Goal: Find contact information: Find contact information

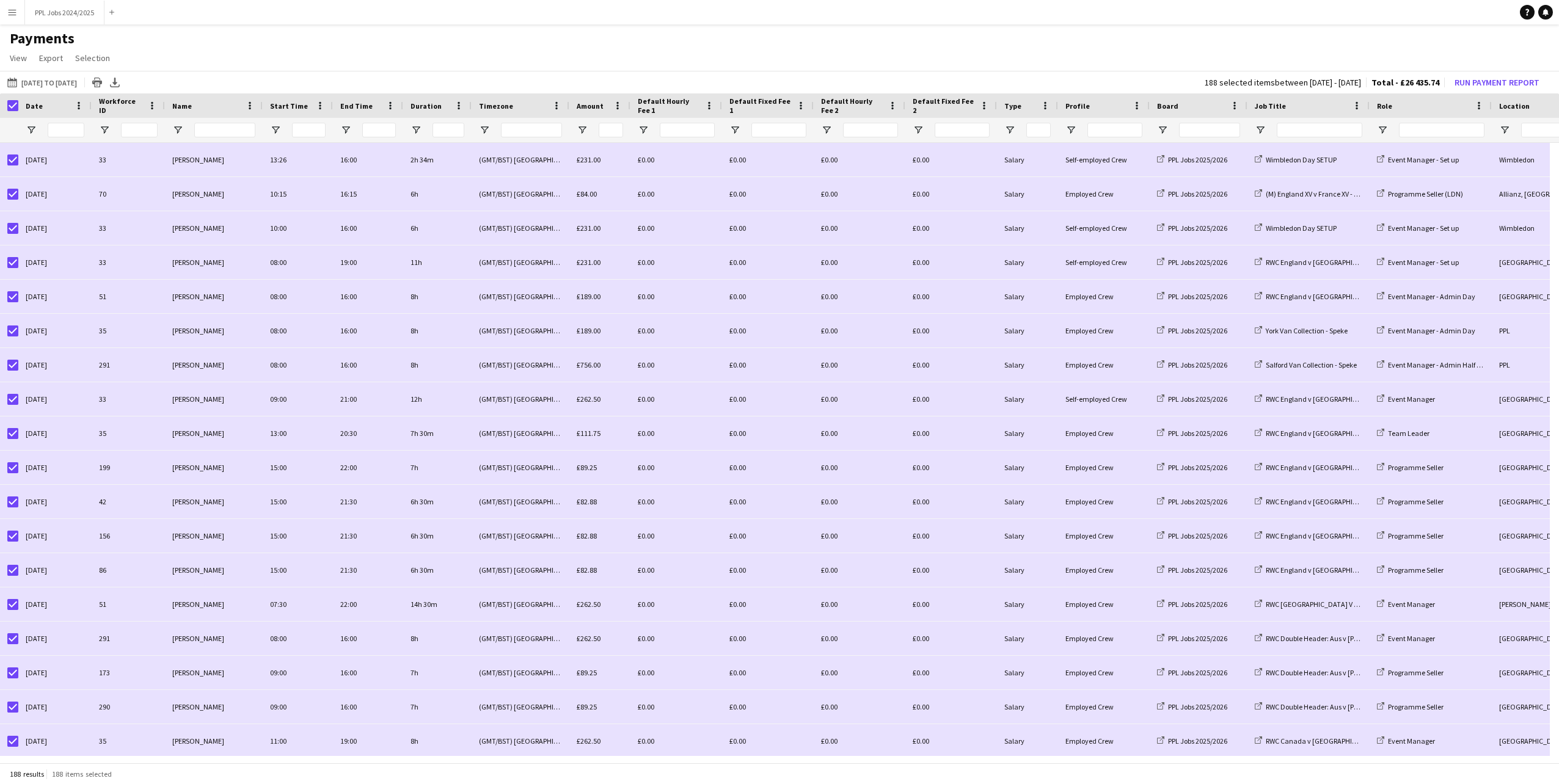
click at [1115, 45] on h1 "Payments" at bounding box center [779, 38] width 1559 height 19
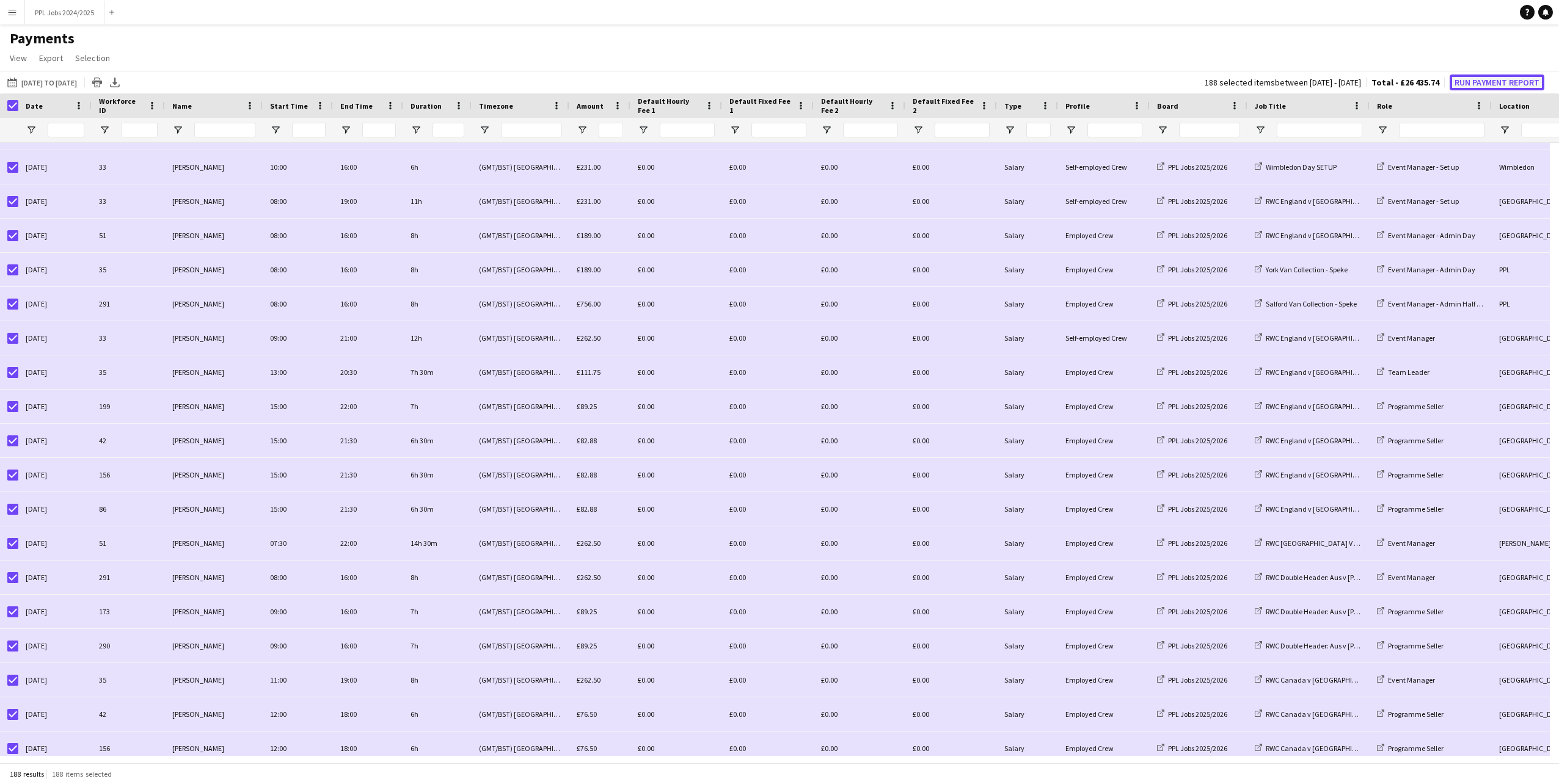
click at [1501, 86] on button "Run Payment Report" at bounding box center [1496, 82] width 95 height 16
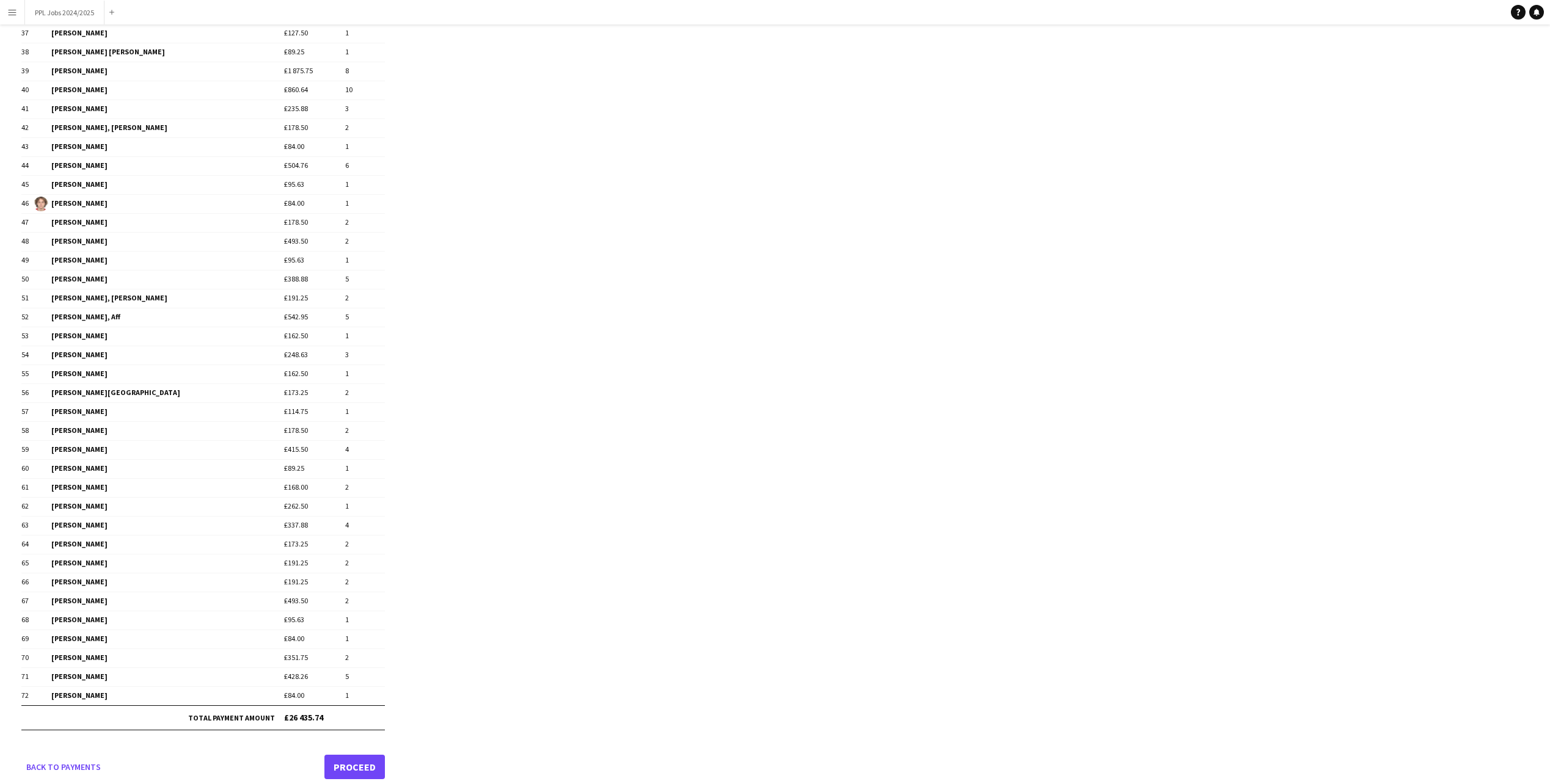
scroll to position [834, 0]
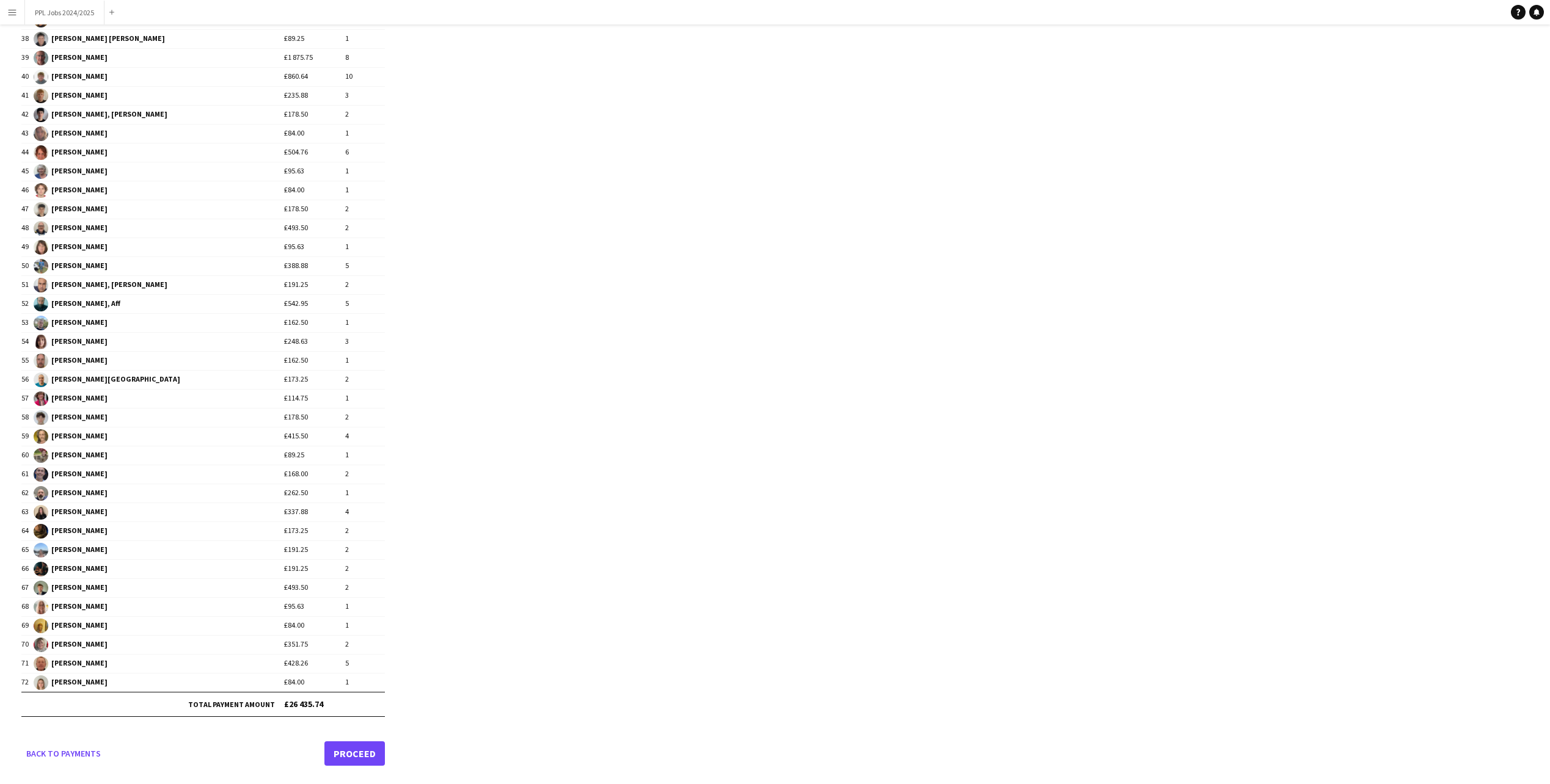
click at [361, 747] on link "Proceed" at bounding box center [355, 753] width 61 height 24
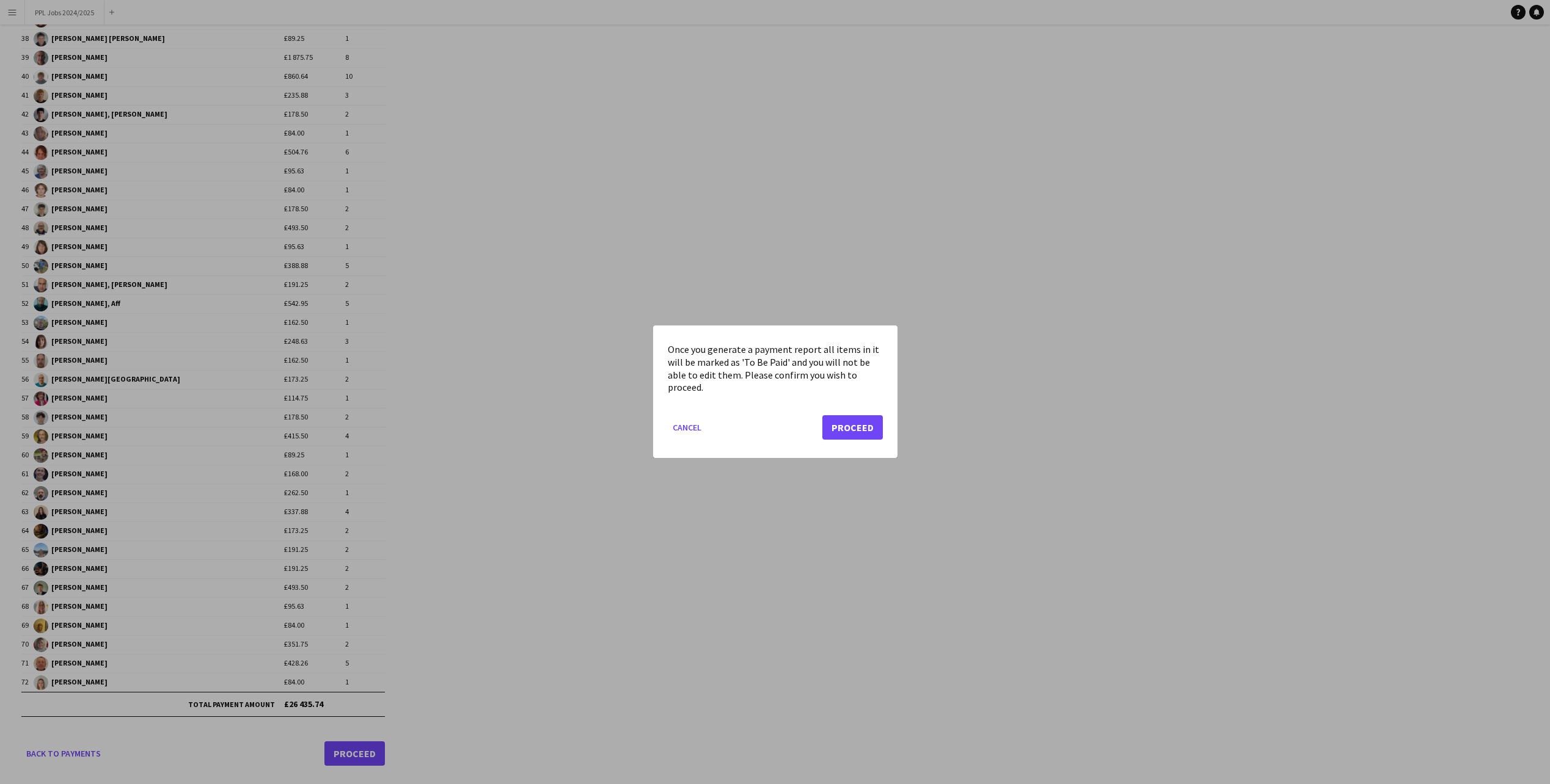
scroll to position [0, 0]
click at [854, 423] on button "Proceed" at bounding box center [852, 428] width 61 height 24
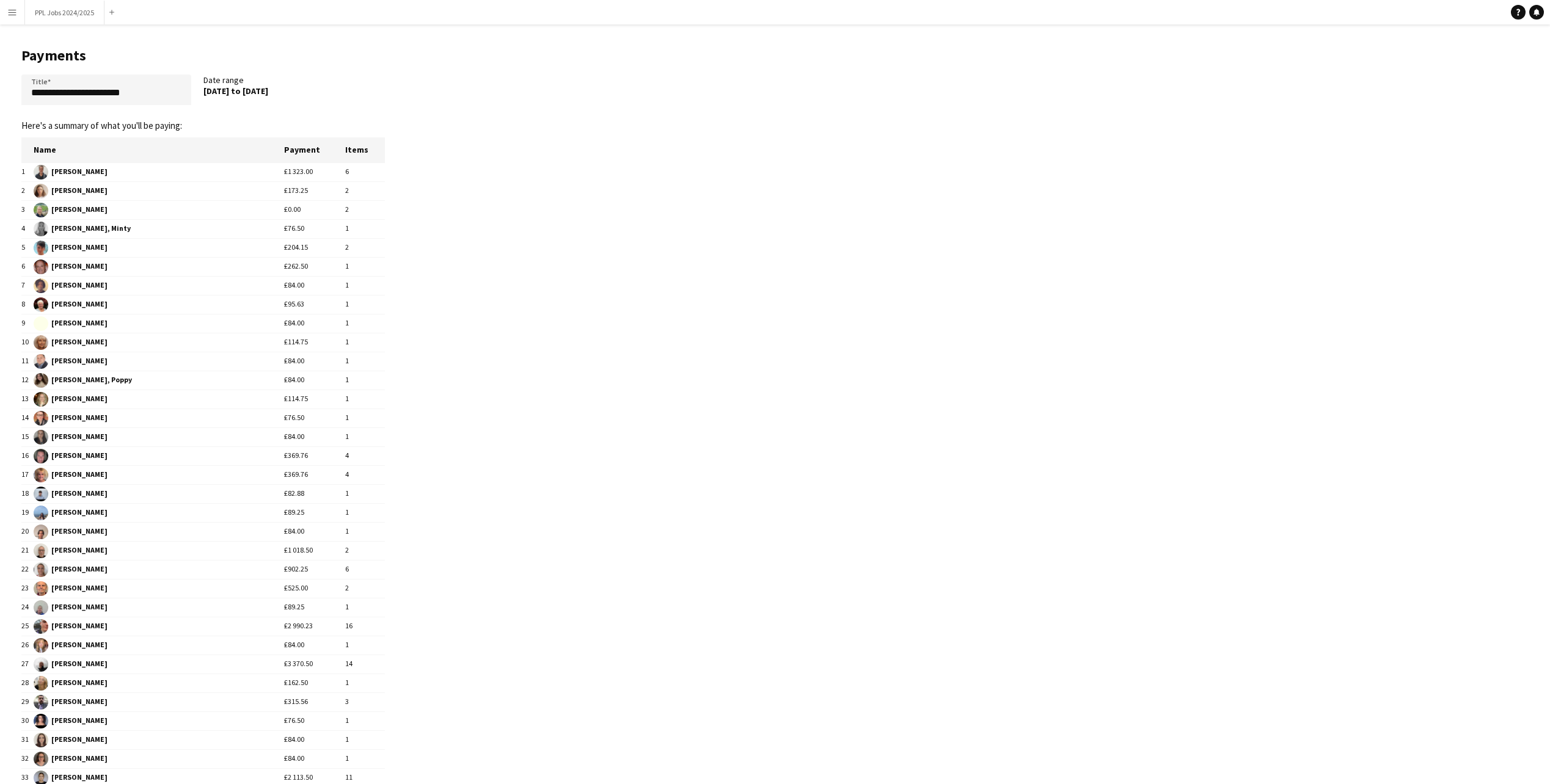
scroll to position [834, 0]
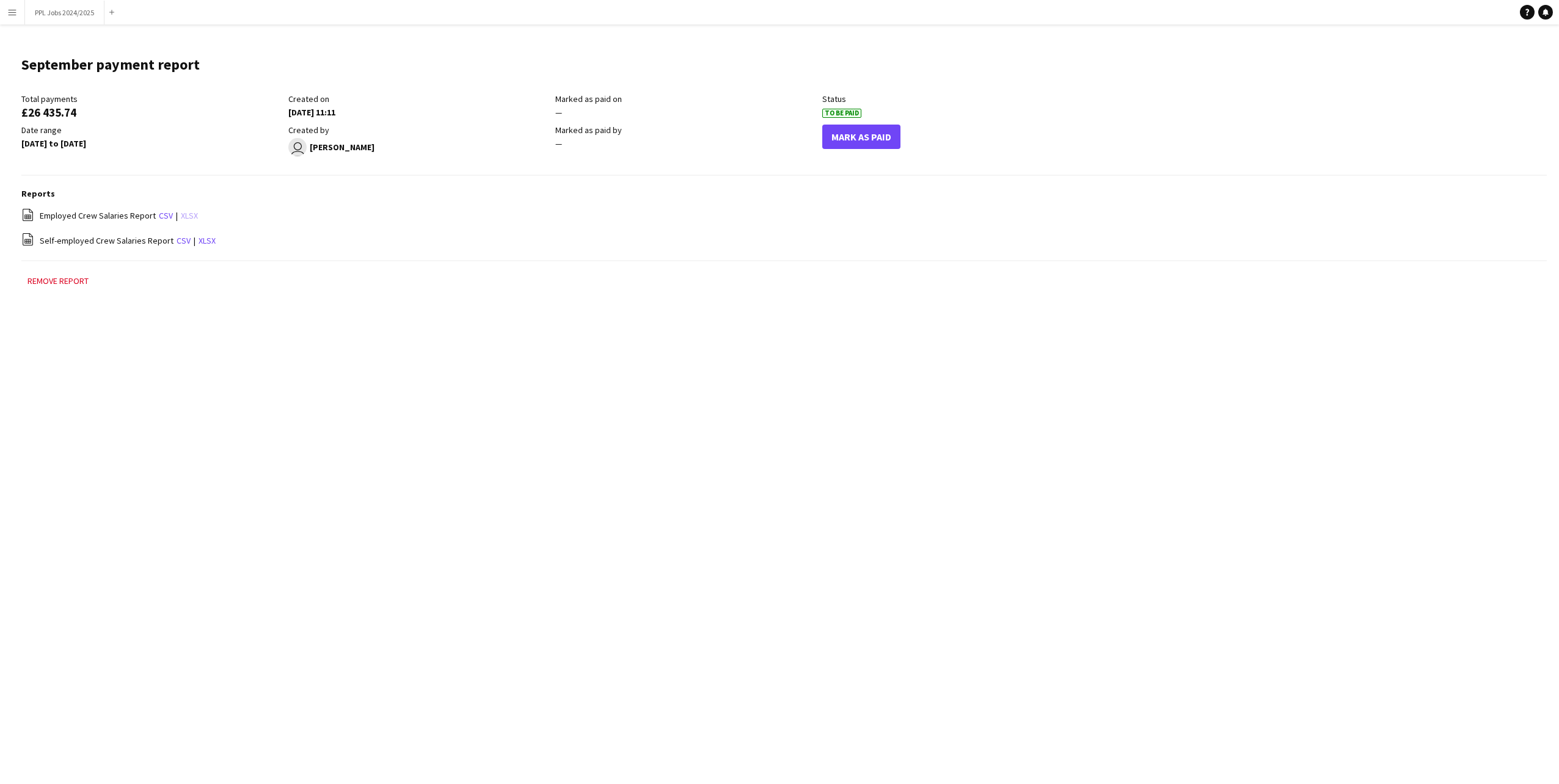
click at [189, 216] on link "xlsx" at bounding box center [190, 216] width 17 height 11
click at [207, 242] on link "xlsx" at bounding box center [207, 240] width 17 height 11
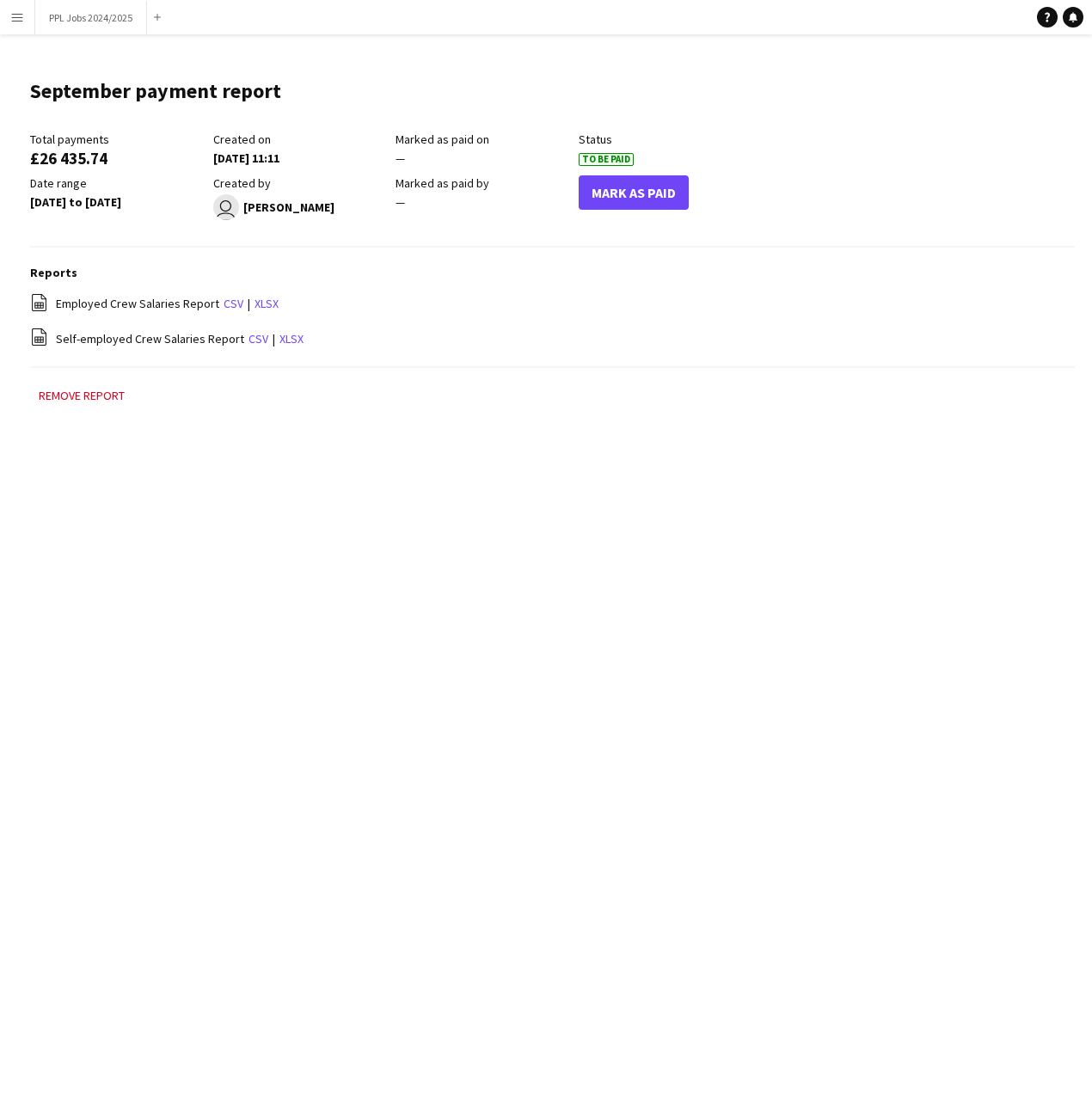
click at [17, 25] on button "Menu" at bounding box center [17, 17] width 34 height 34
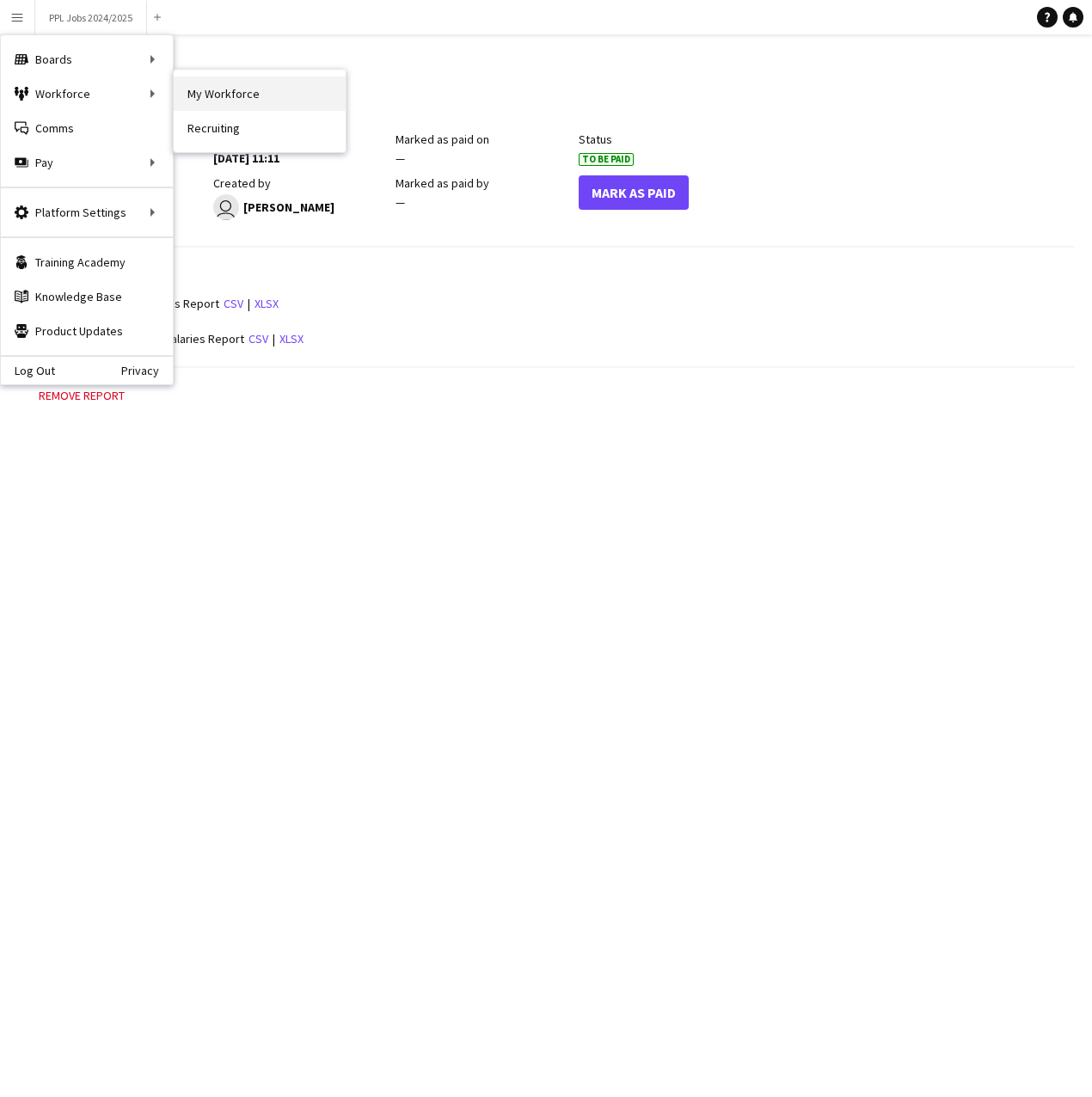
click at [183, 86] on link "My Workforce" at bounding box center [259, 93] width 172 height 34
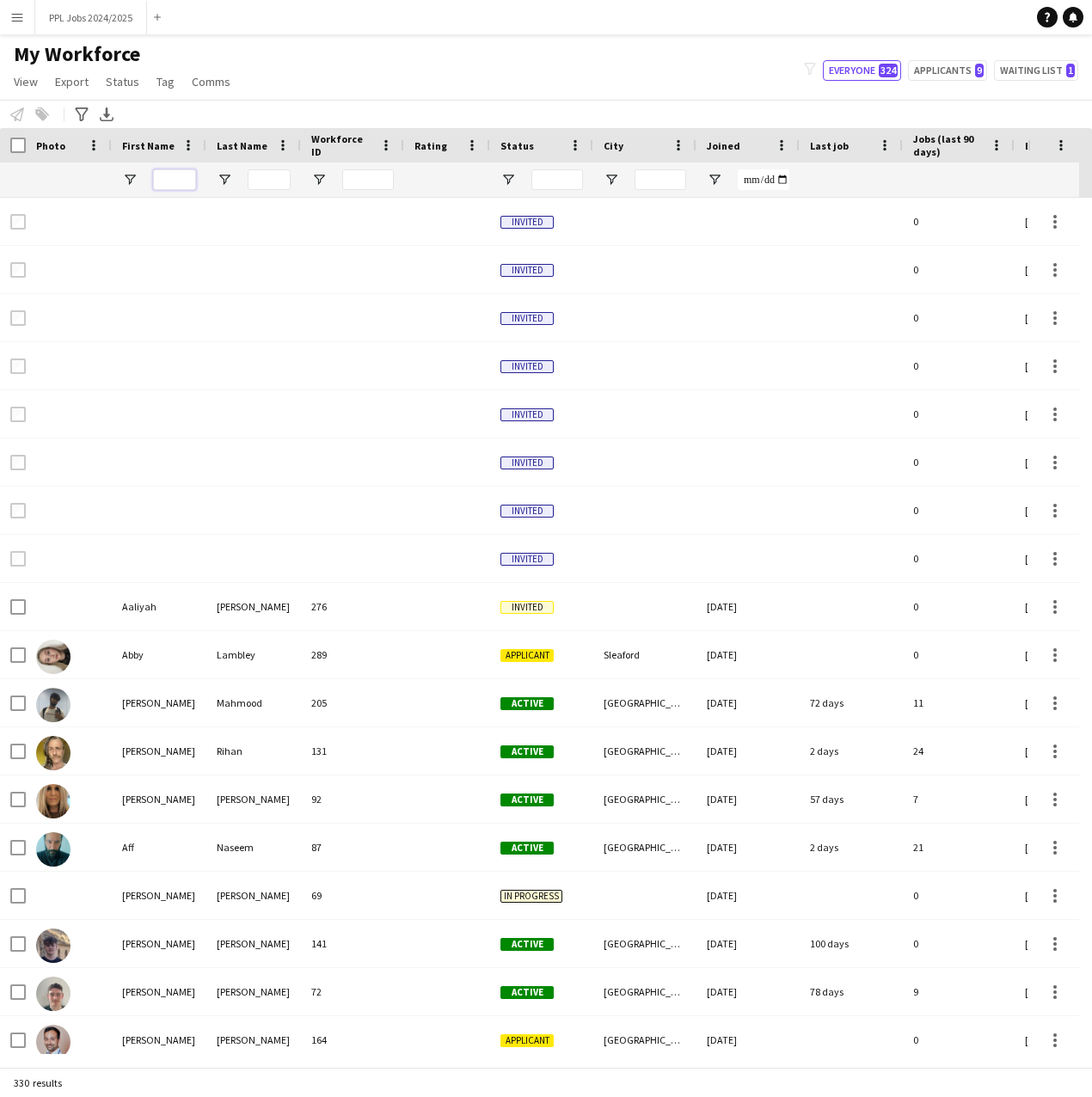
click at [175, 177] on input "First Name Filter Input" at bounding box center [174, 180] width 43 height 21
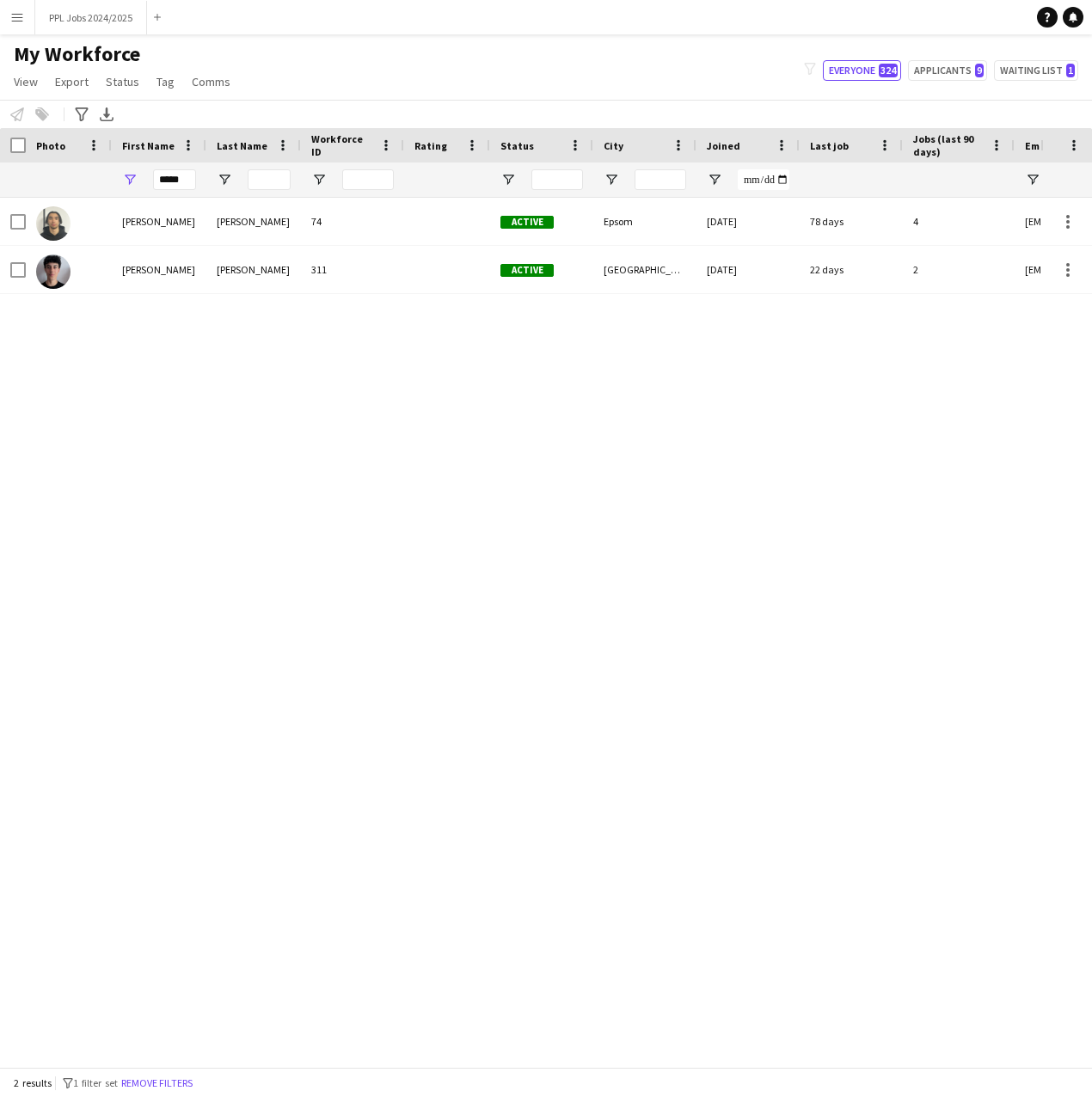
click at [185, 395] on div "[PERSON_NAME] 74 Active Epsom [DATE] 78 days 4 [EMAIL_ADDRESS][DOMAIN_NAME] [PE…" at bounding box center [520, 626] width 1040 height 856
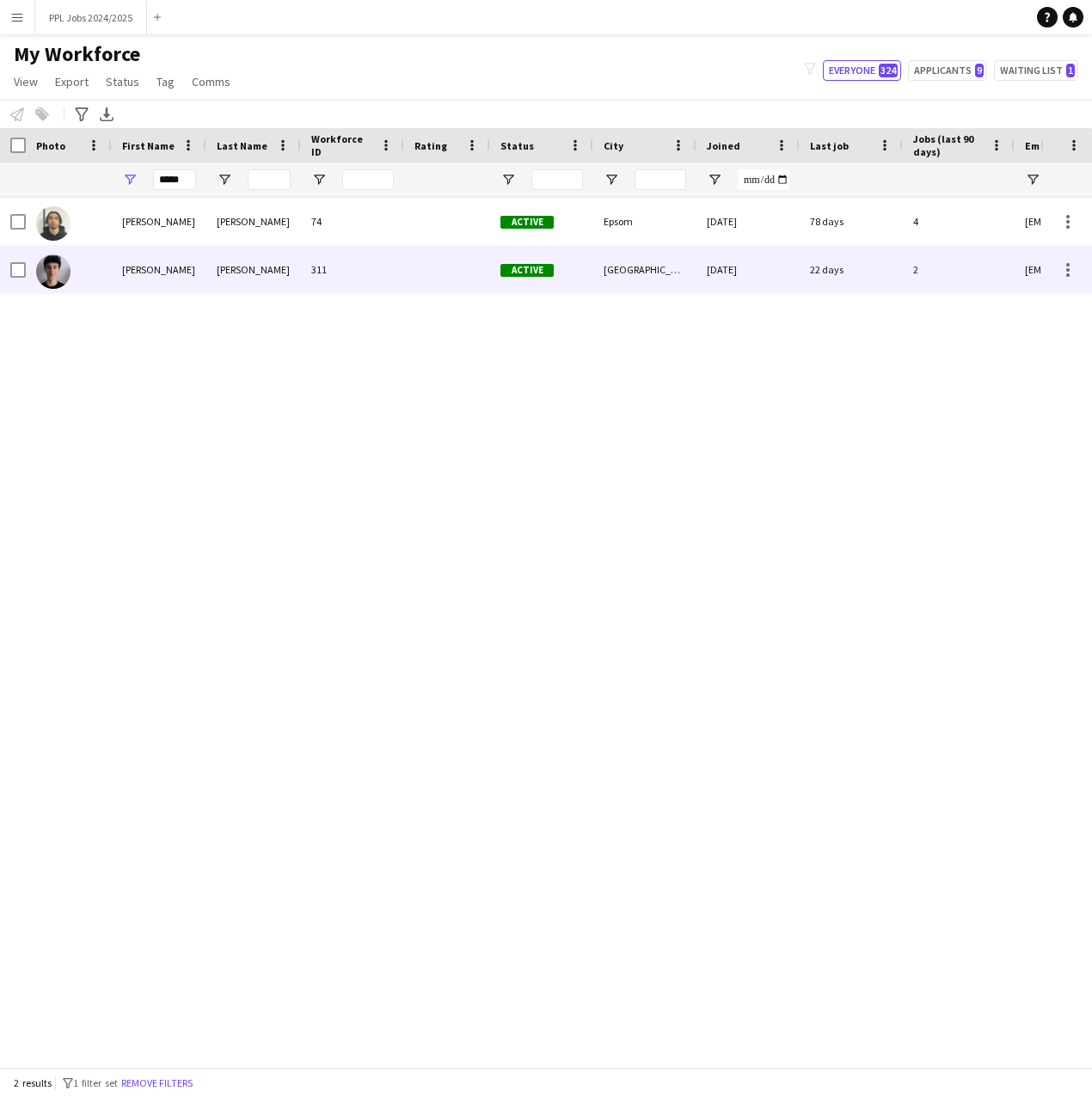
click at [161, 277] on div "[PERSON_NAME]" at bounding box center [159, 270] width 94 height 47
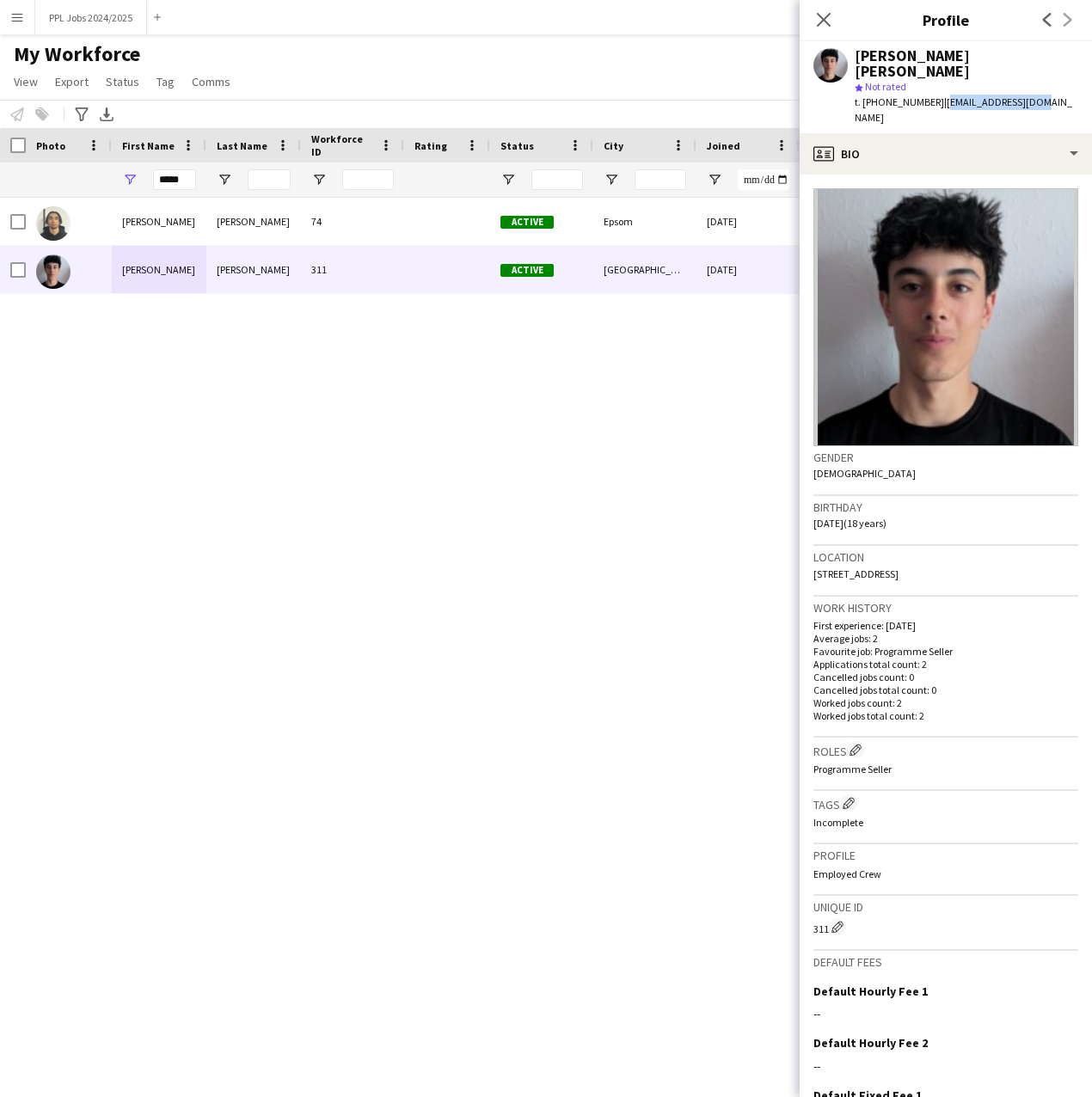
drag, startPoint x: 1025, startPoint y: 88, endPoint x: 937, endPoint y: 90, distance: 88.0
click at [937, 95] on span "| [EMAIL_ADDRESS][DOMAIN_NAME]" at bounding box center [963, 109] width 217 height 29
copy span "[EMAIL_ADDRESS][DOMAIN_NAME]"
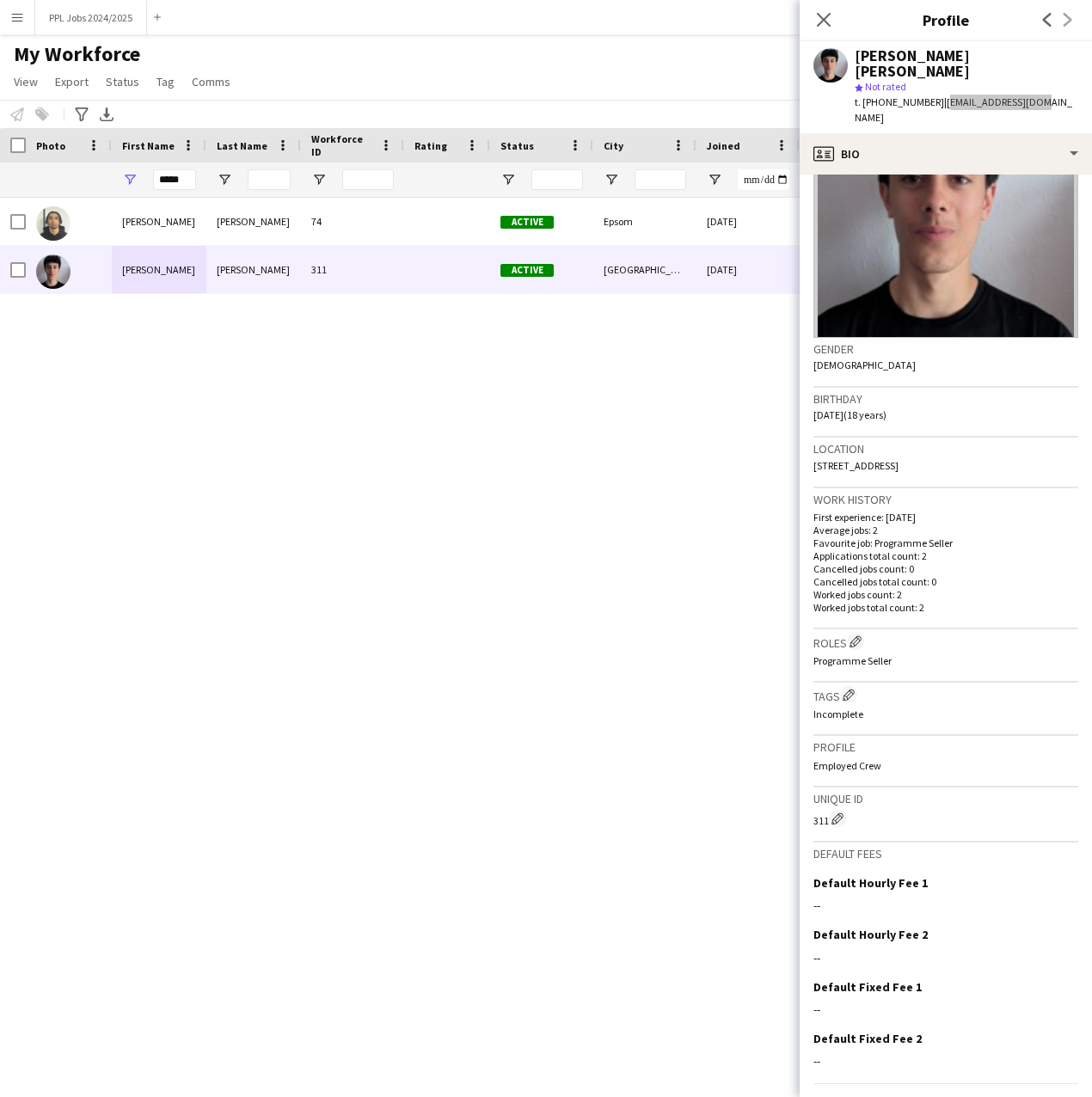
scroll to position [126, 0]
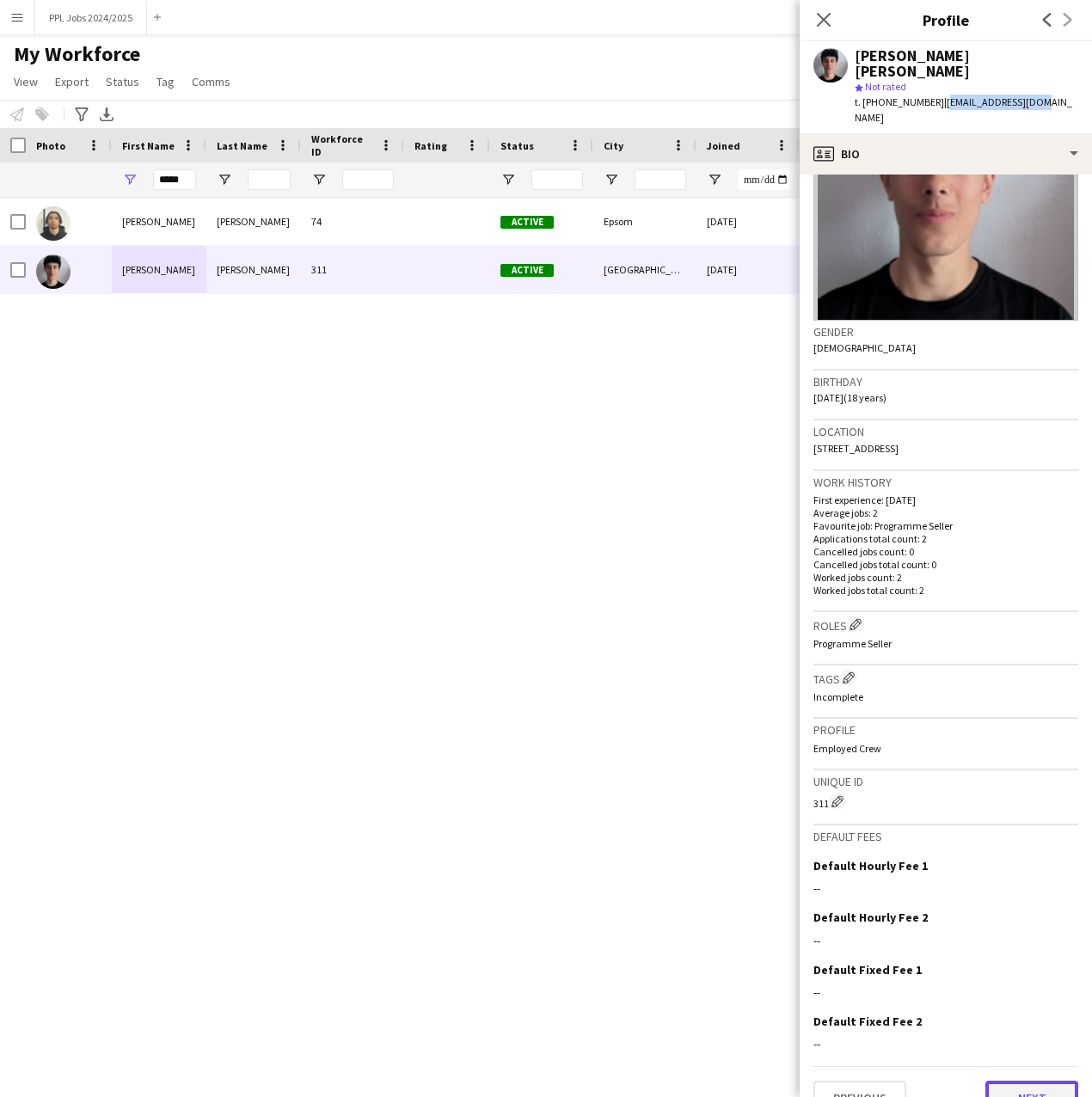
click at [1006, 1081] on button "Next" at bounding box center [1032, 1098] width 93 height 34
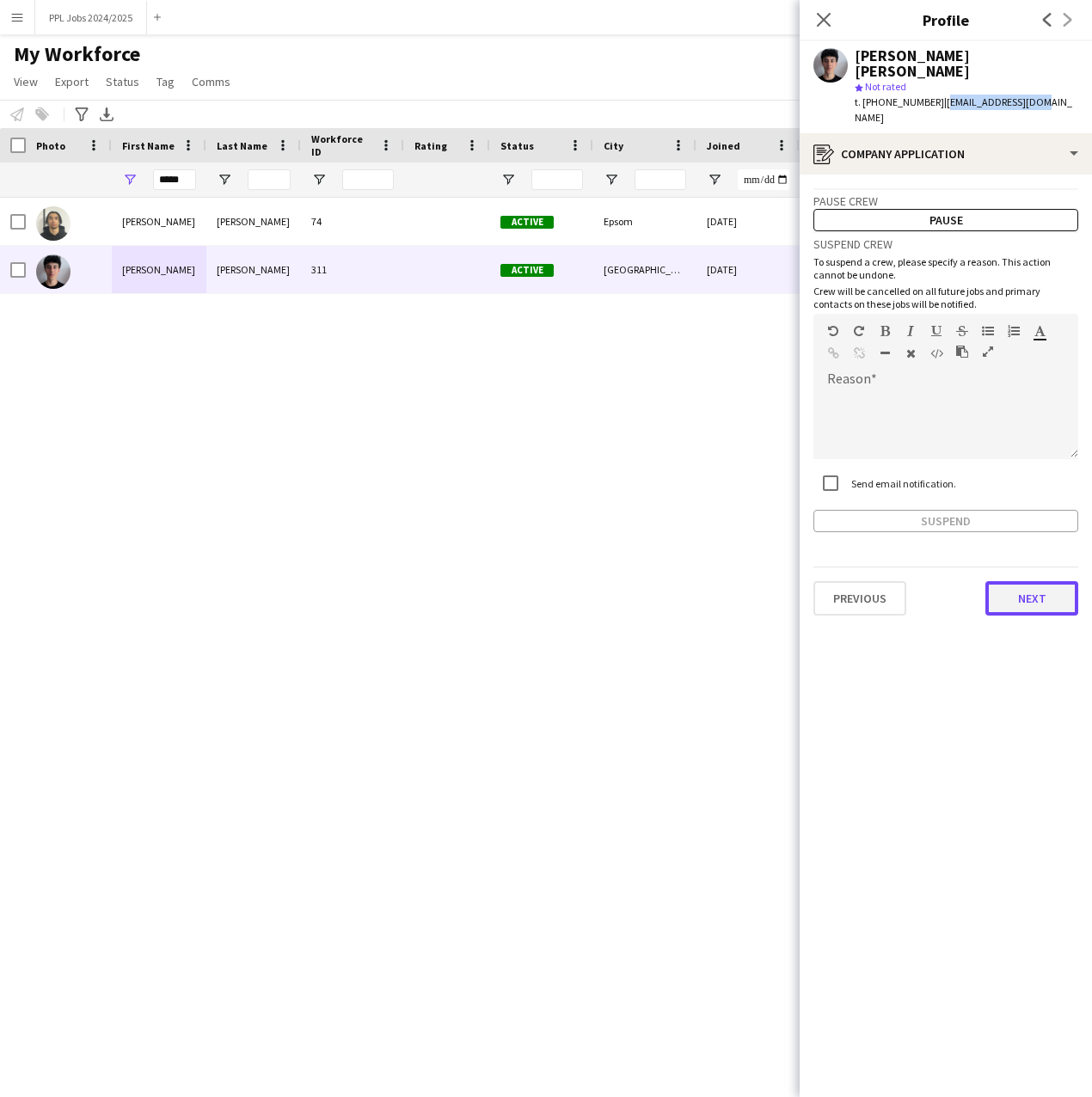
click at [1028, 581] on button "Next" at bounding box center [1032, 598] width 93 height 34
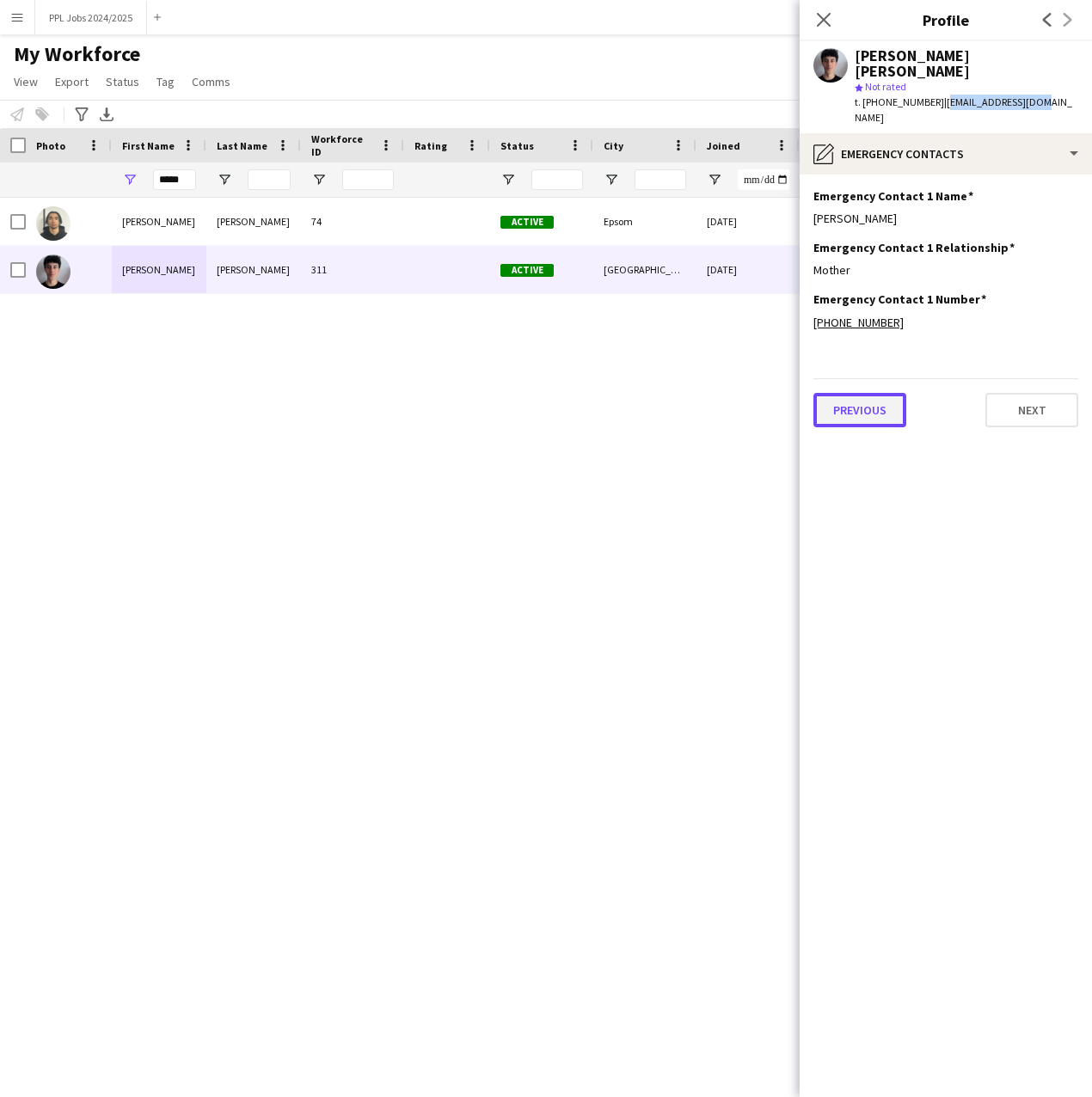
click at [850, 393] on button "Previous" at bounding box center [860, 409] width 93 height 34
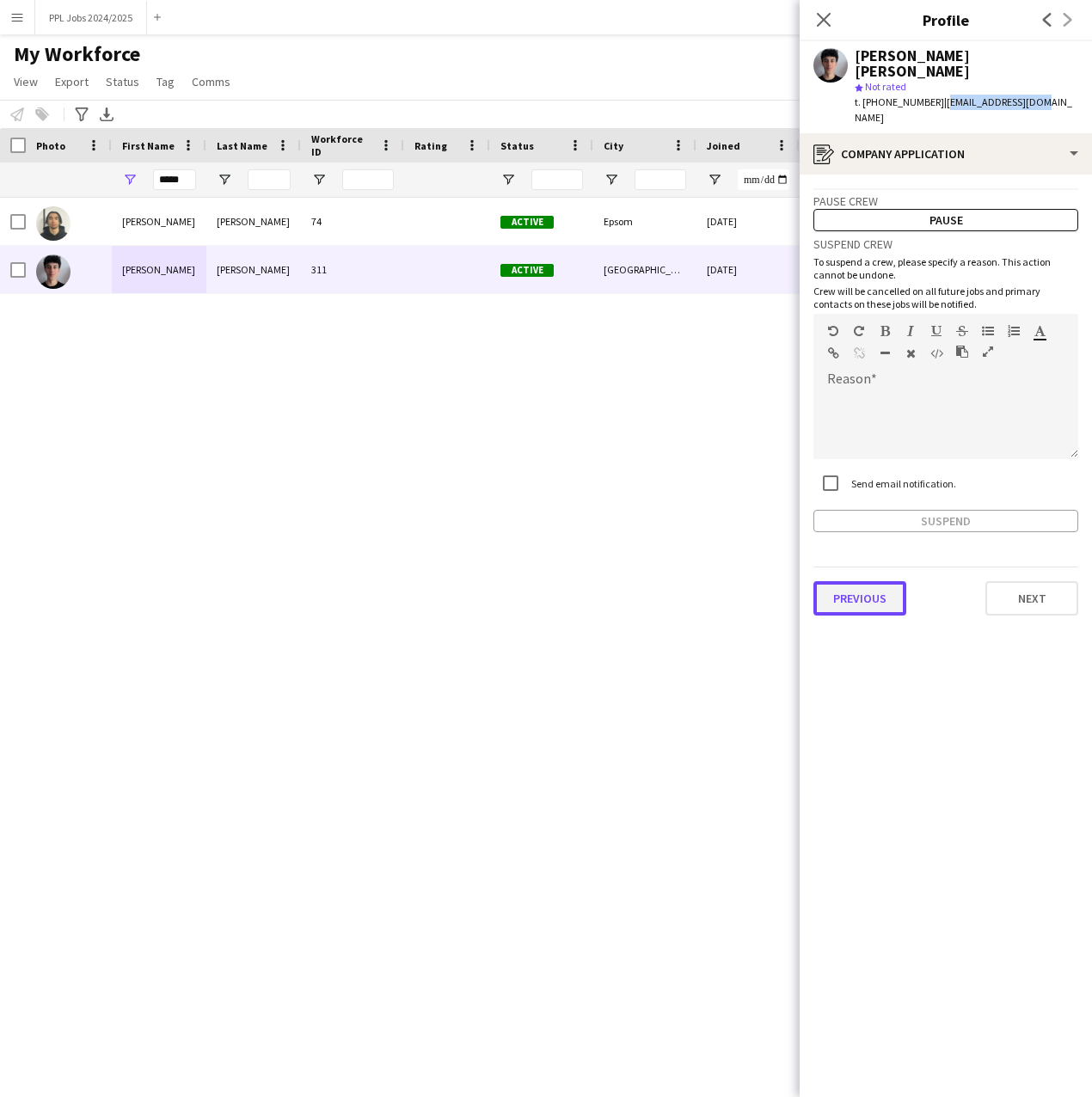
click at [864, 581] on button "Previous" at bounding box center [860, 598] width 93 height 34
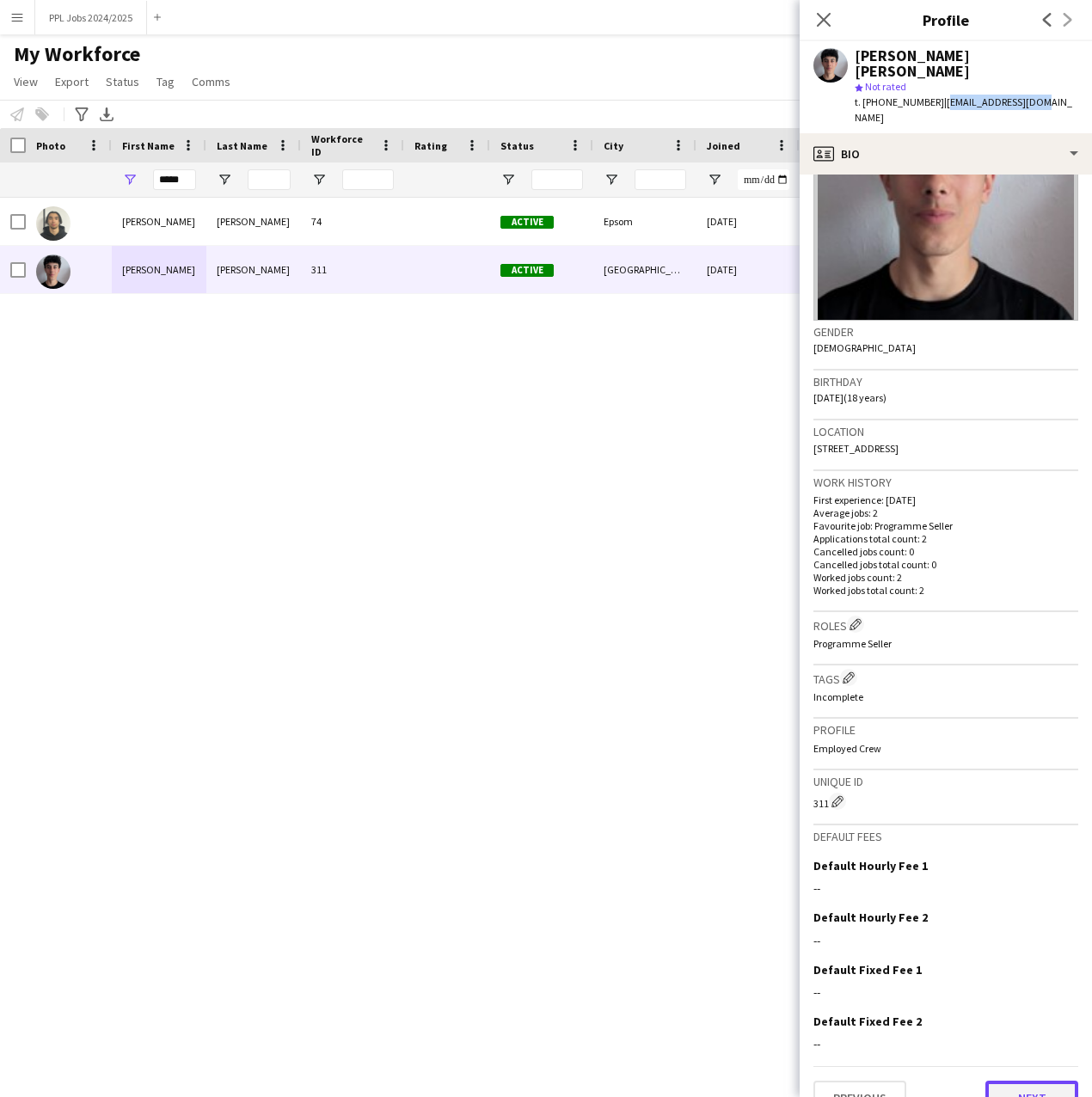
click at [1004, 1081] on button "Next" at bounding box center [1032, 1098] width 93 height 34
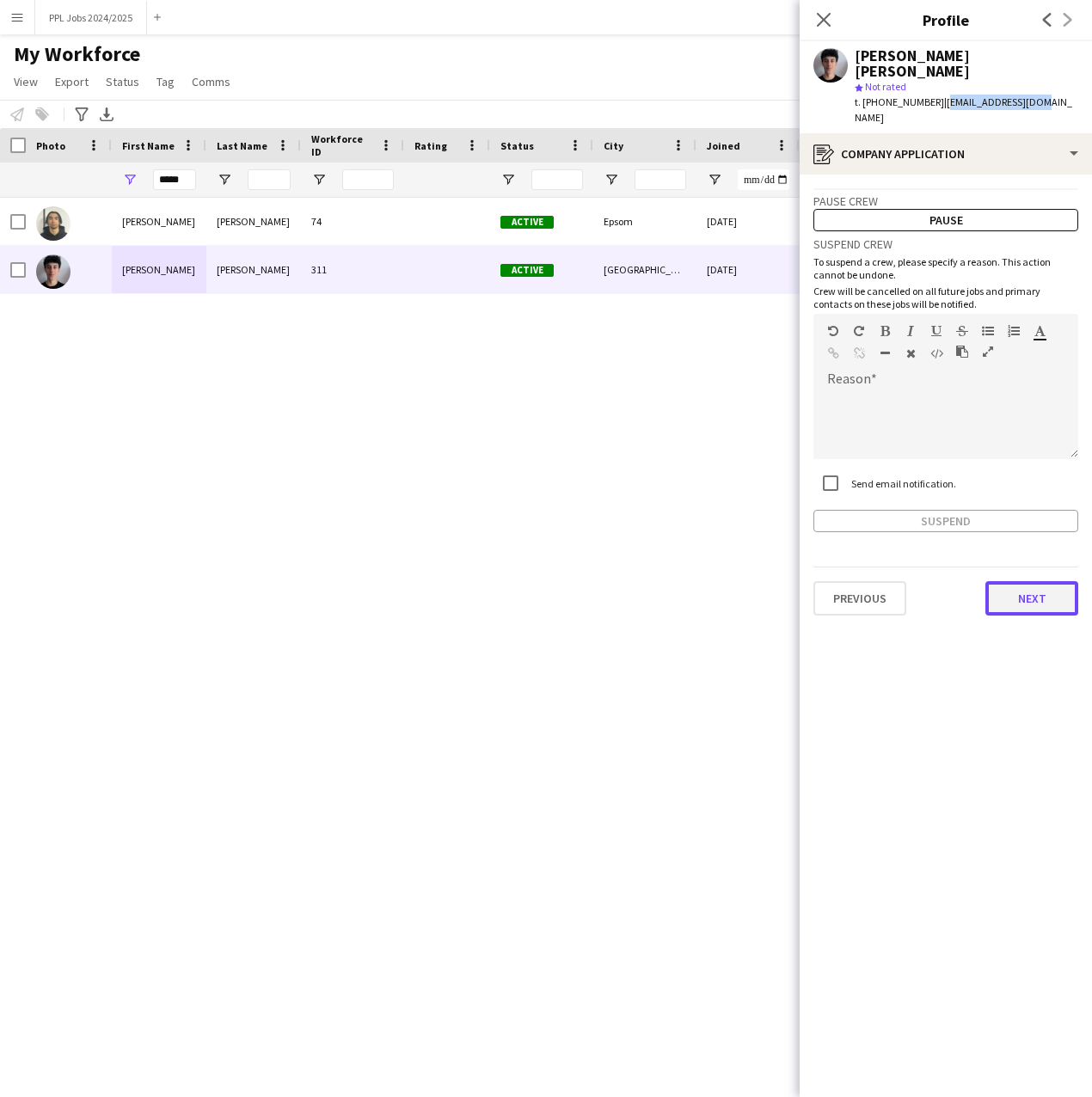
click at [1029, 581] on button "Next" at bounding box center [1032, 598] width 93 height 34
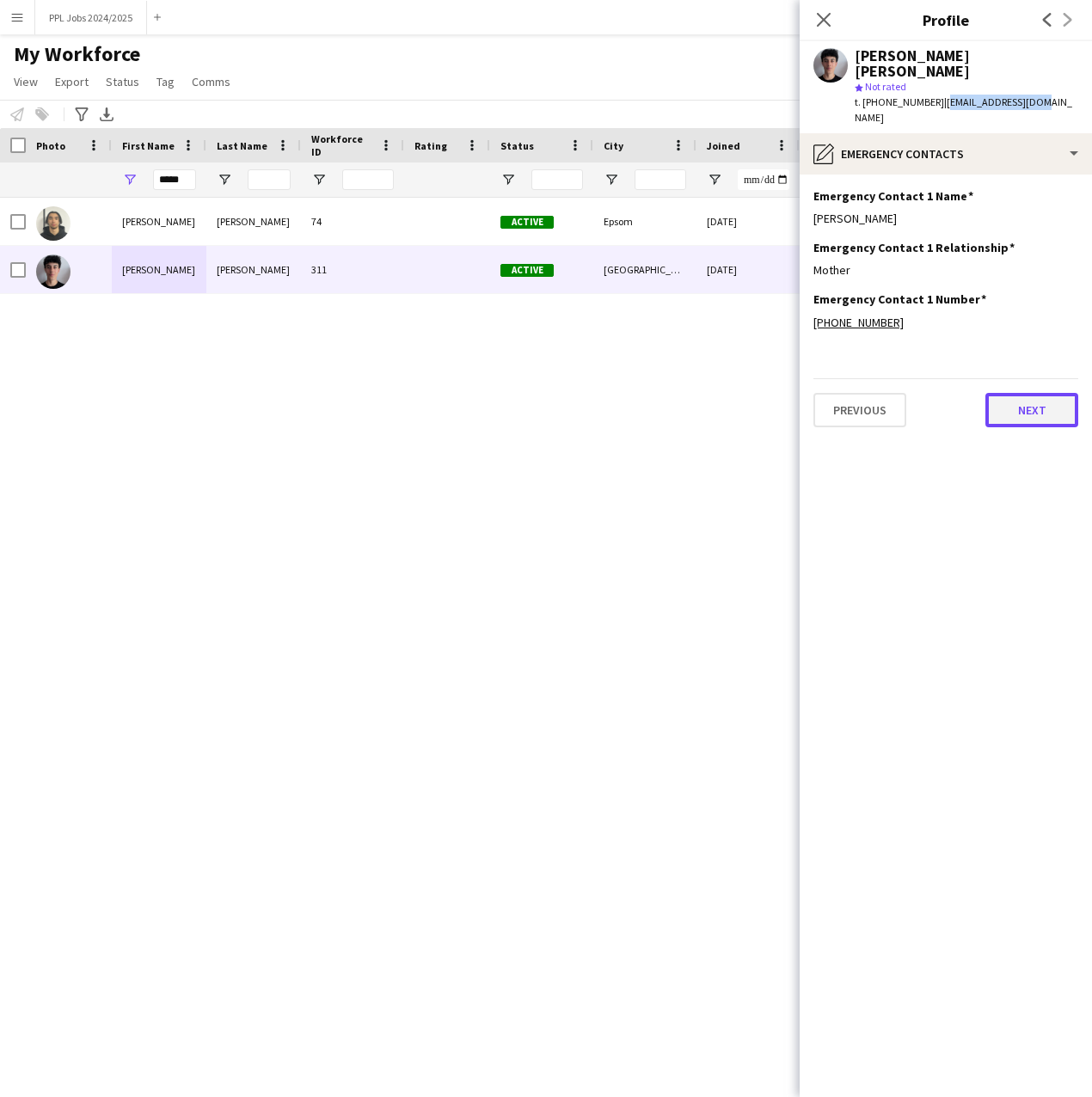
click at [1036, 393] on button "Next" at bounding box center [1032, 409] width 93 height 34
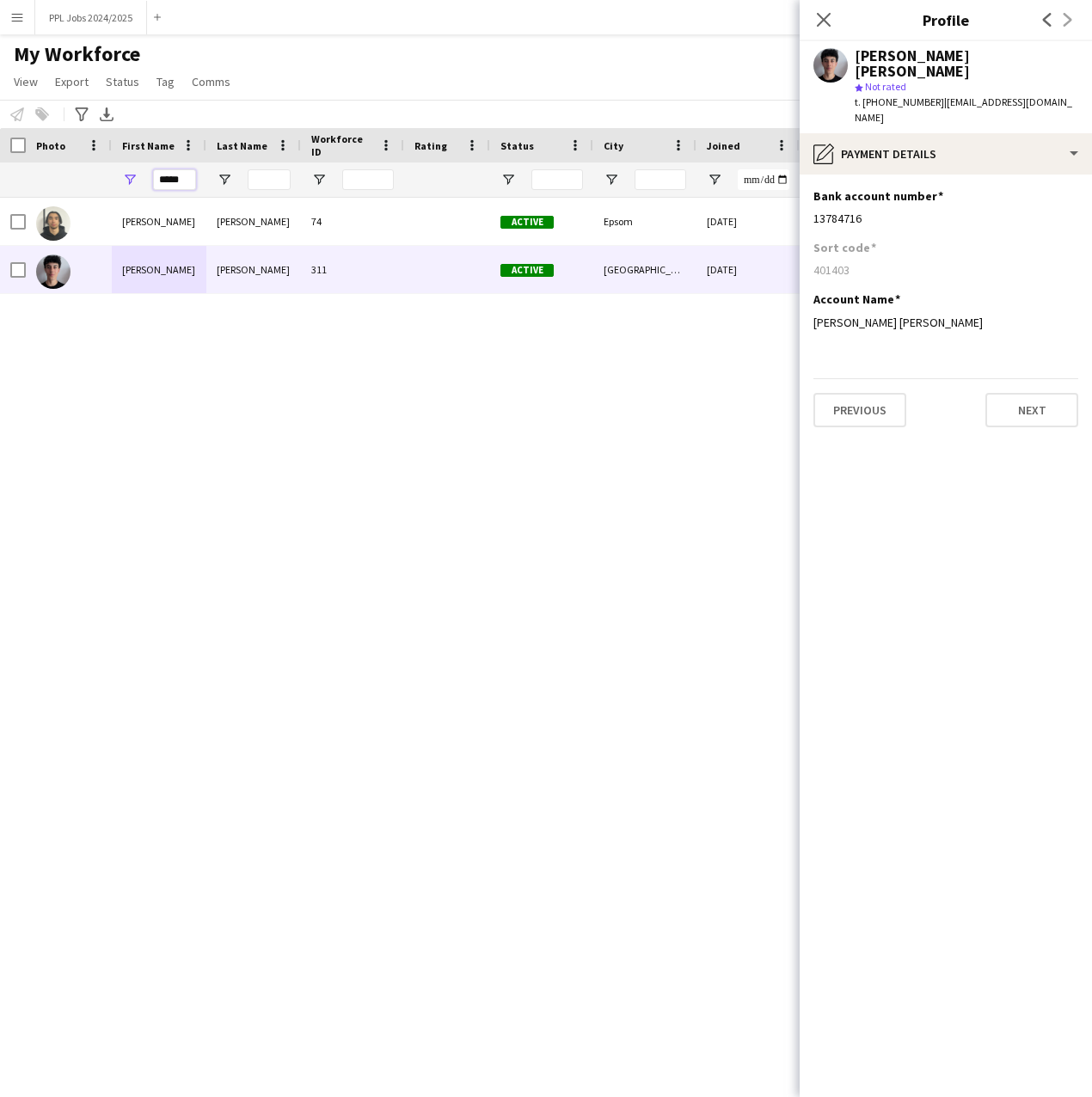
drag, startPoint x: 187, startPoint y: 177, endPoint x: 143, endPoint y: 182, distance: 44.3
click at [143, 182] on div "*****" at bounding box center [159, 179] width 94 height 34
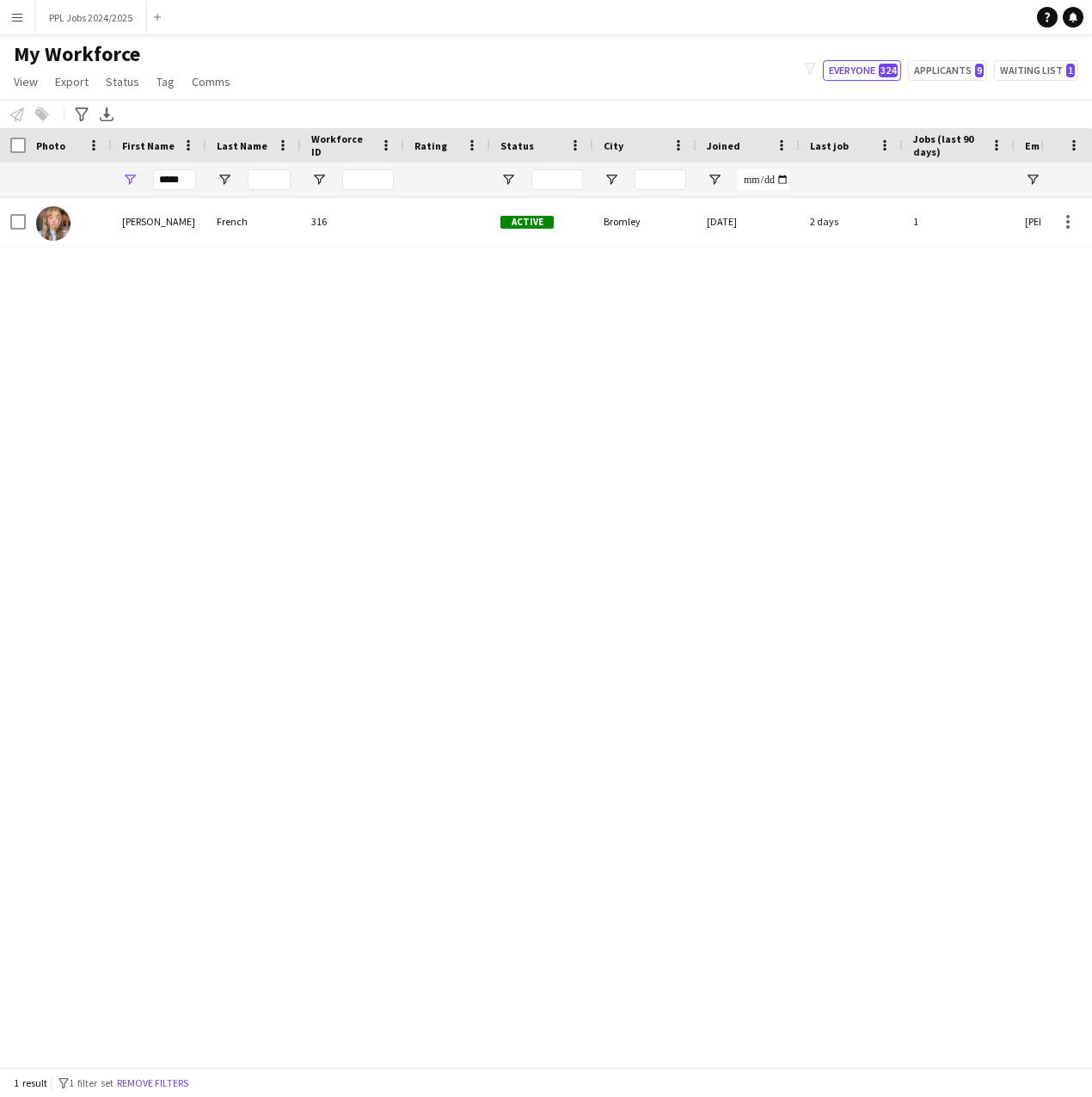
click at [99, 338] on div "[PERSON_NAME] 316 Active Bromley [DATE] 2 days 1 [PERSON_NAME][EMAIL_ADDRESS][P…" at bounding box center [520, 626] width 1040 height 856
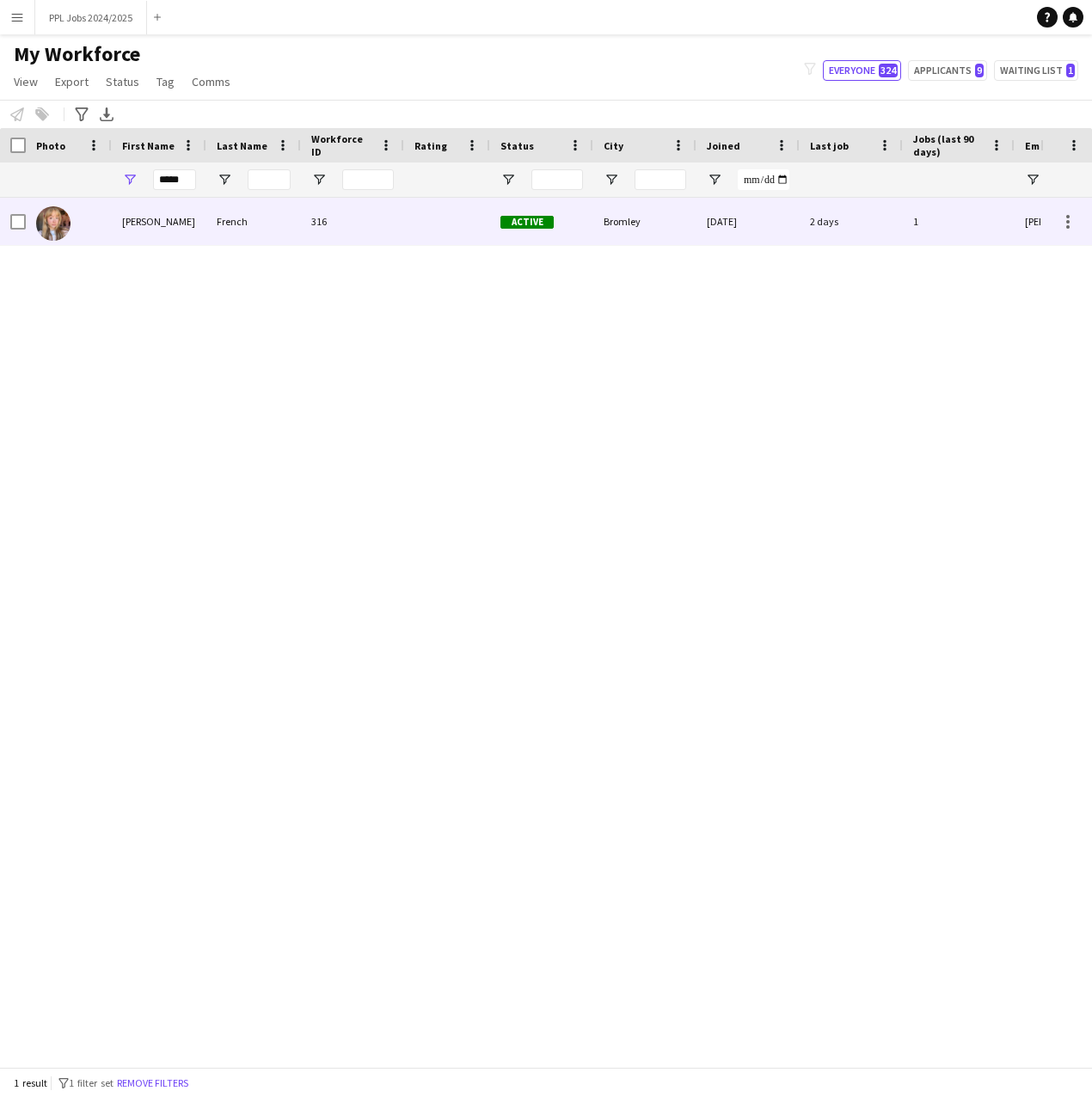
click at [150, 225] on div "[PERSON_NAME]" at bounding box center [159, 222] width 94 height 47
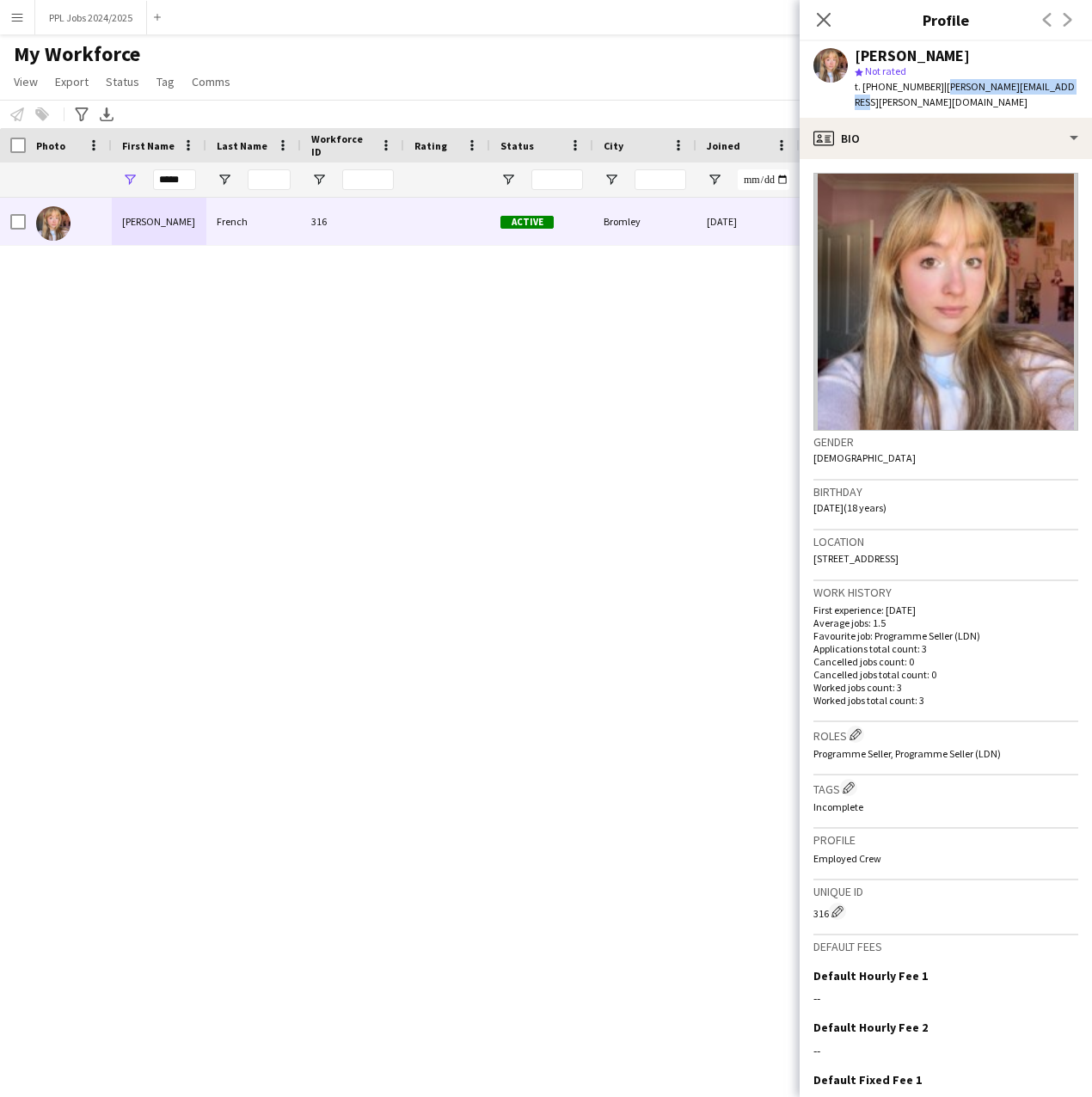
drag, startPoint x: 1051, startPoint y: 84, endPoint x: 936, endPoint y: 92, distance: 115.3
click at [936, 92] on span "| [PERSON_NAME][EMAIL_ADDRESS][PERSON_NAME][DOMAIN_NAME]" at bounding box center [965, 94] width 220 height 29
copy span "[PERSON_NAME][EMAIL_ADDRESS][PERSON_NAME][DOMAIN_NAME]"
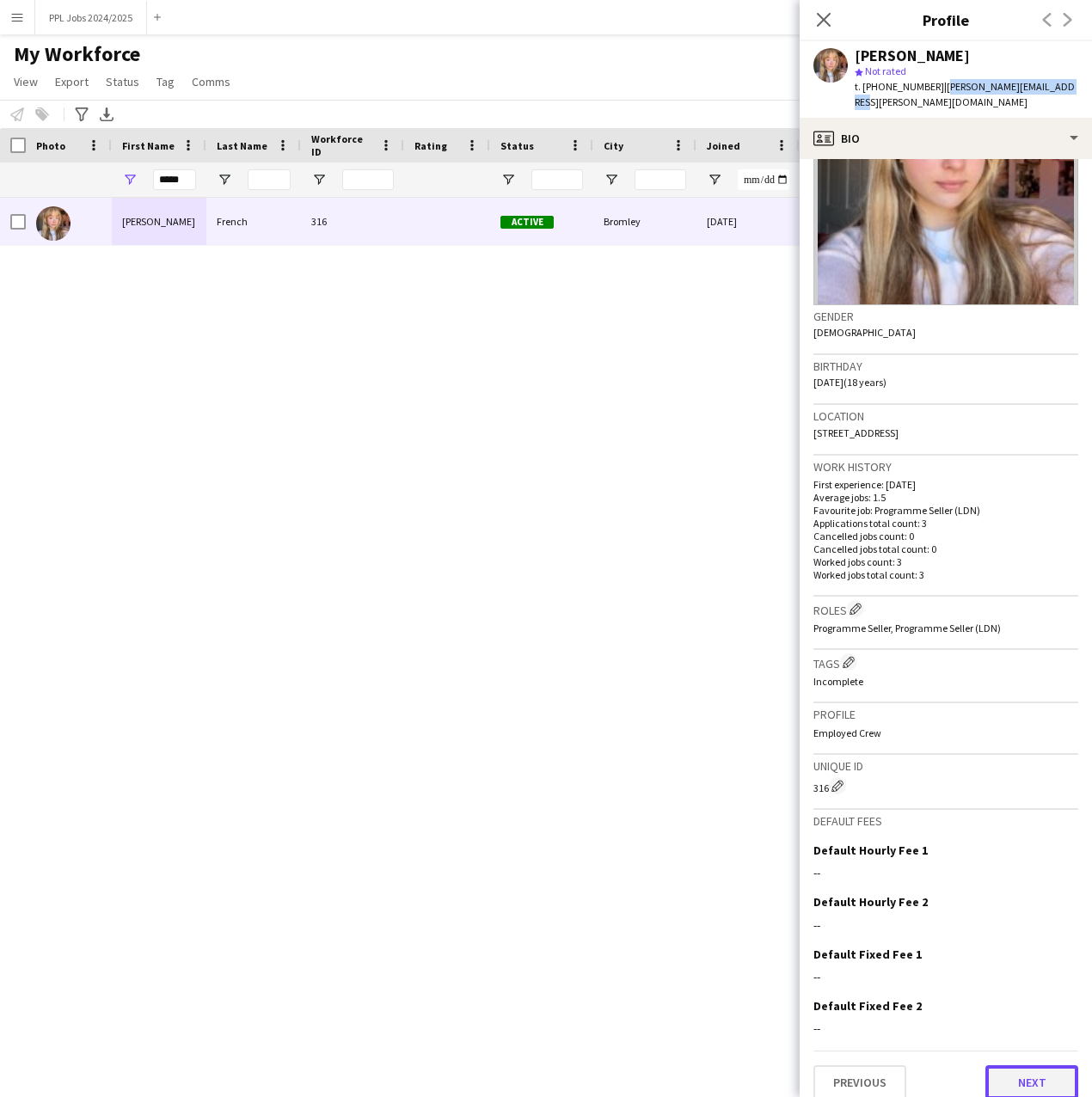
click at [993, 1066] on button "Next" at bounding box center [1032, 1082] width 93 height 34
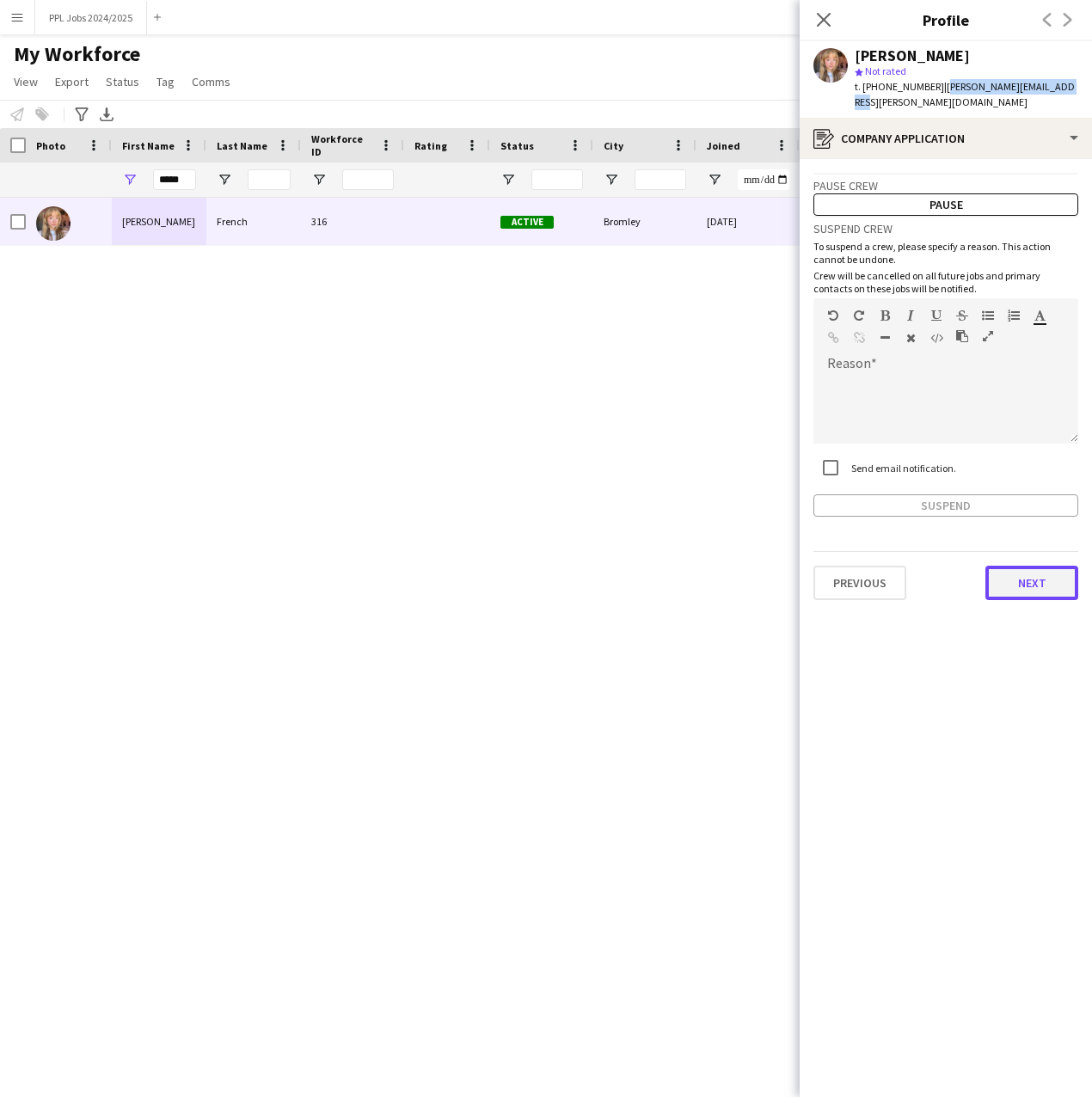
click at [1038, 569] on button "Next" at bounding box center [1032, 582] width 93 height 34
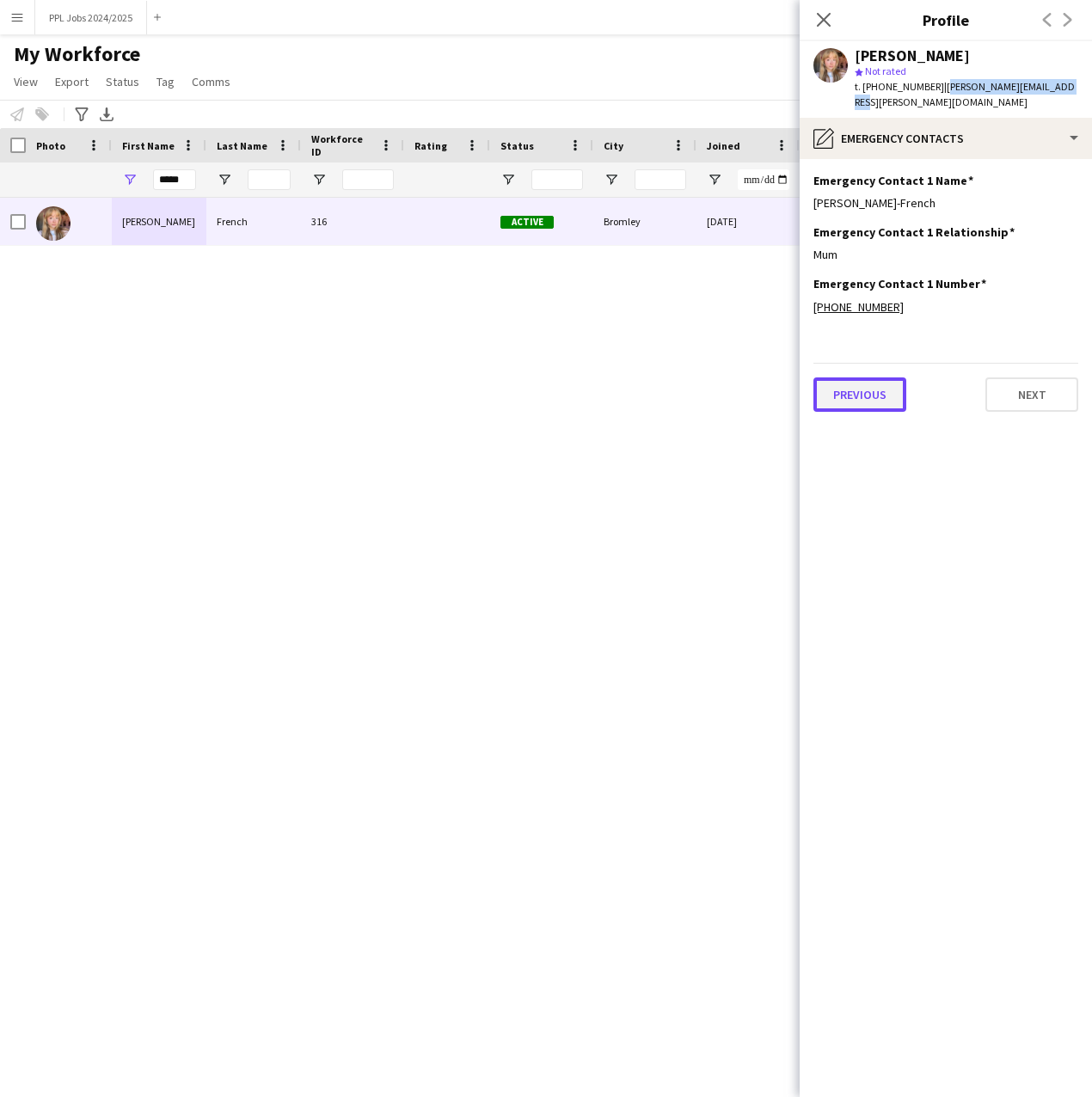
click at [883, 388] on button "Previous" at bounding box center [860, 394] width 93 height 34
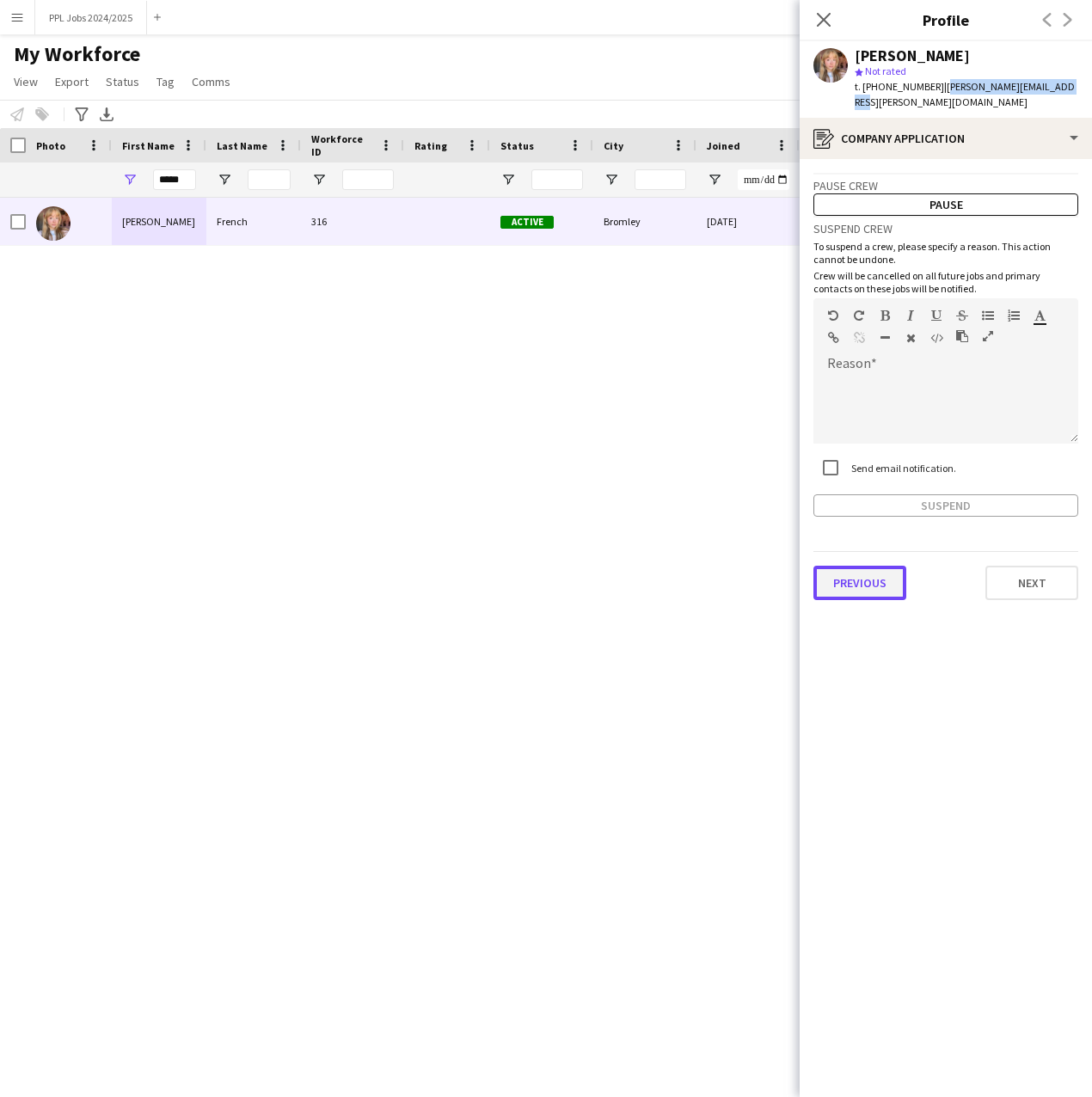
click at [858, 568] on button "Previous" at bounding box center [860, 582] width 93 height 34
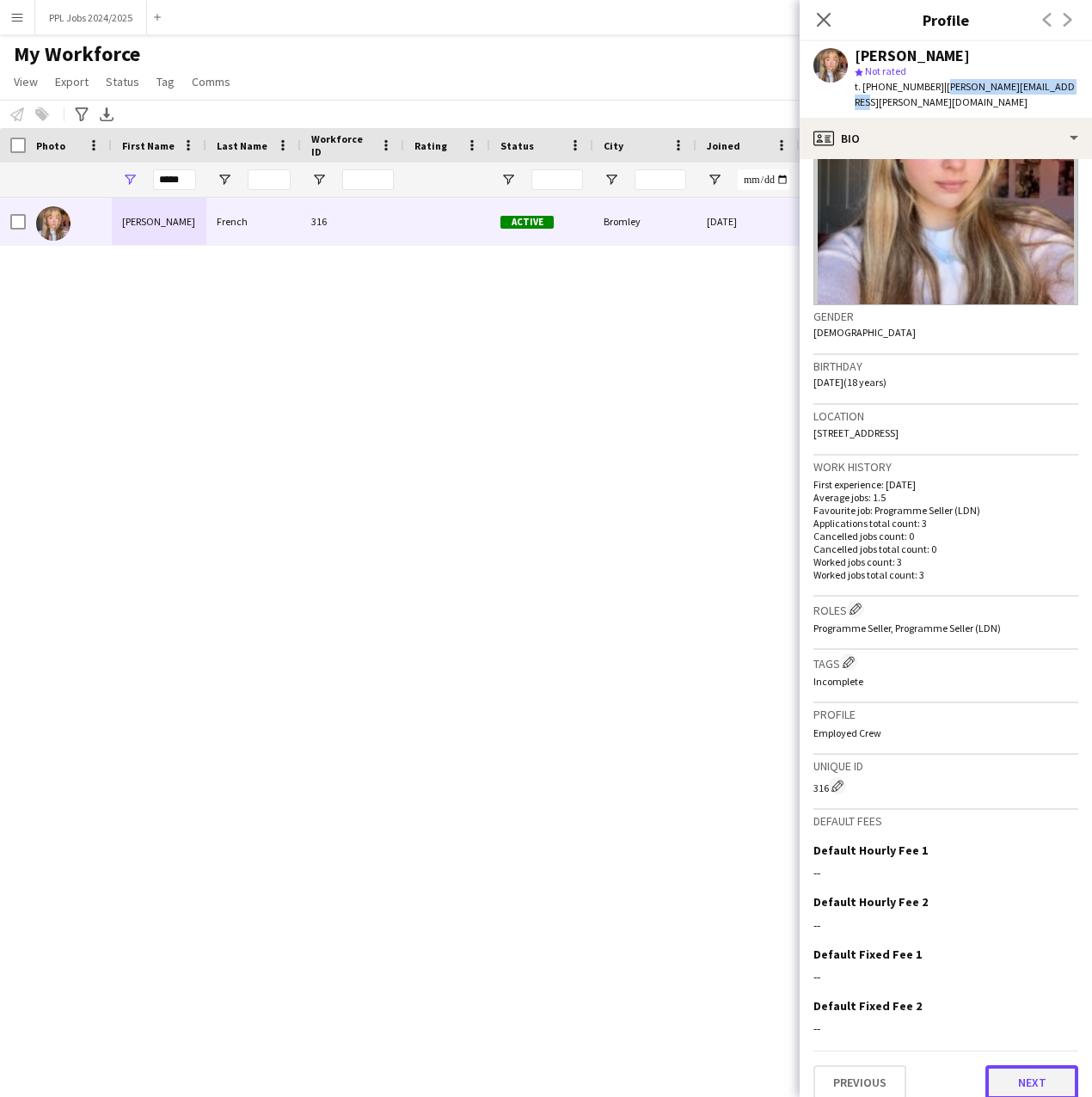
click at [1018, 1066] on button "Next" at bounding box center [1032, 1082] width 93 height 34
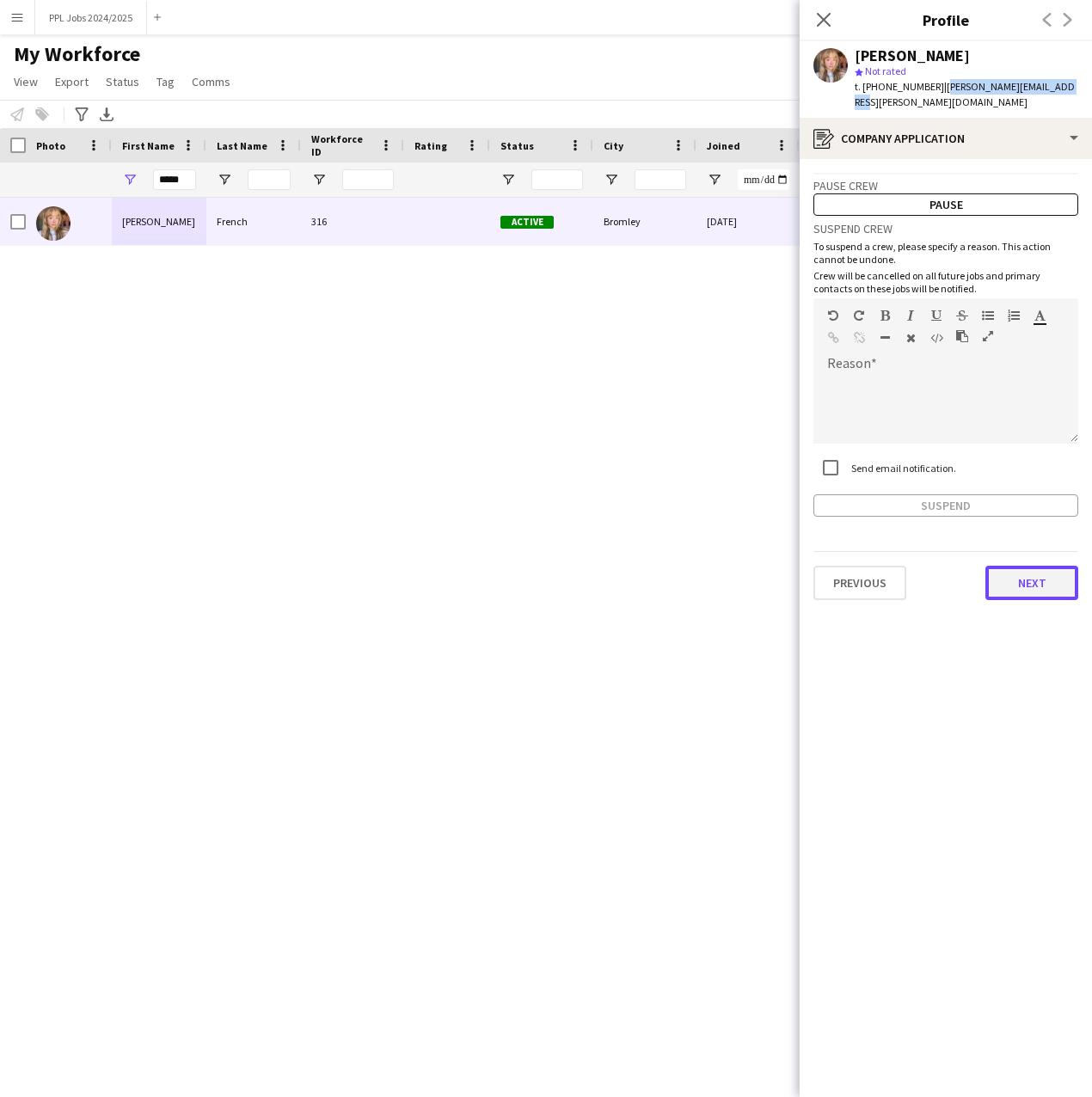
click at [1035, 566] on button "Next" at bounding box center [1032, 582] width 93 height 34
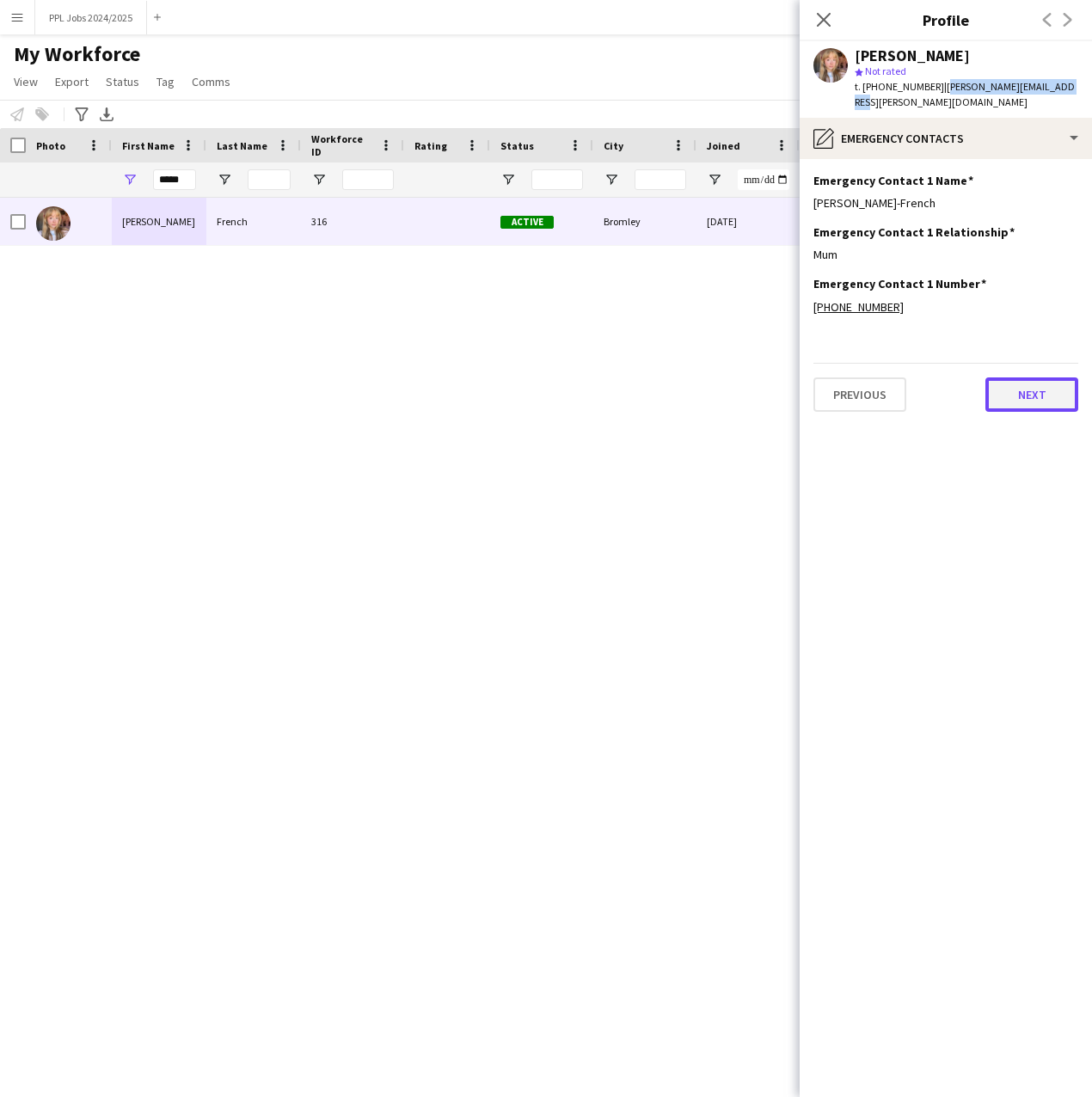
click at [1059, 378] on button "Next" at bounding box center [1032, 394] width 93 height 34
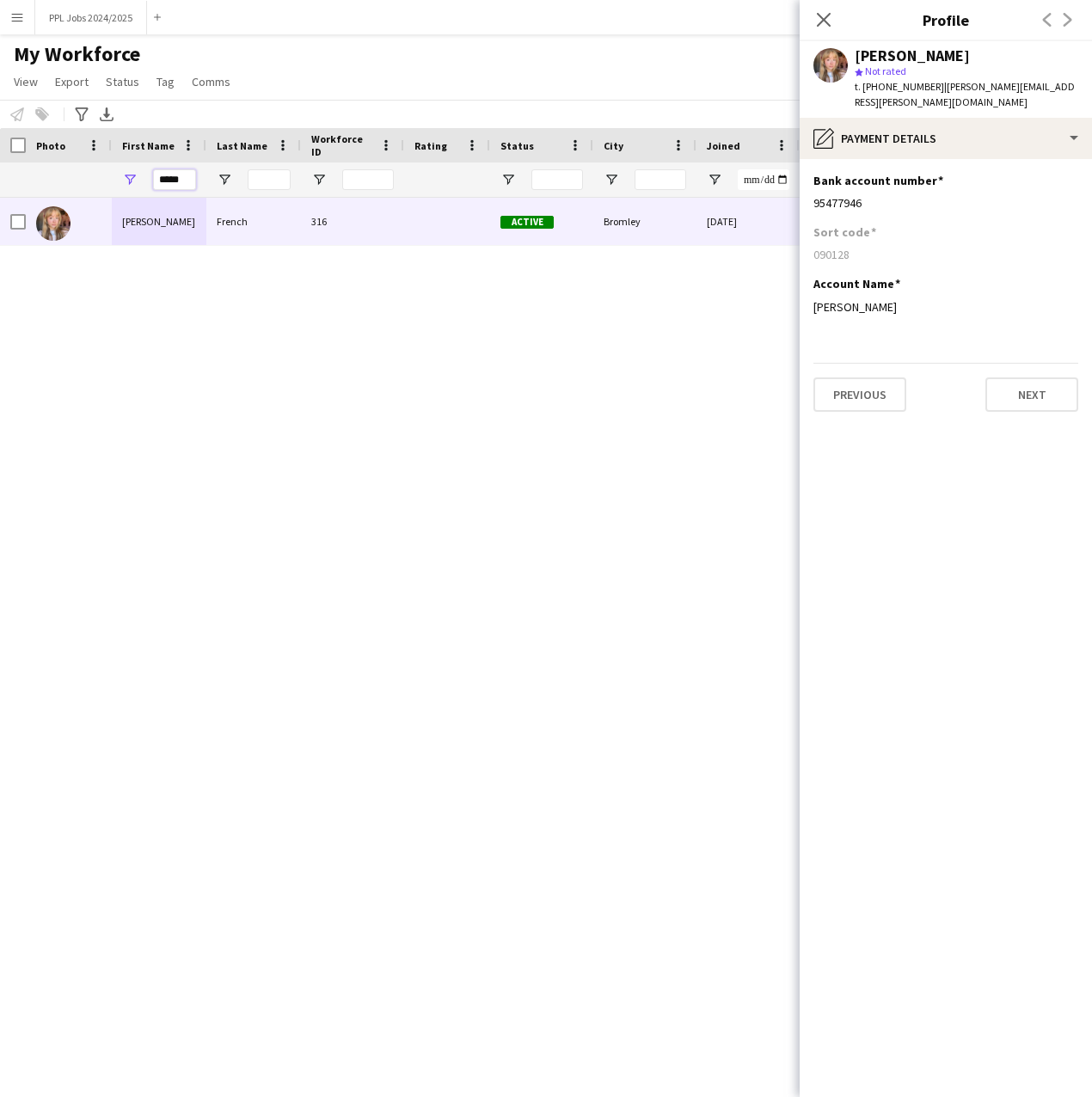
drag, startPoint x: 182, startPoint y: 175, endPoint x: 125, endPoint y: 182, distance: 57.4
click at [125, 182] on div "*****" at bounding box center [159, 179] width 94 height 34
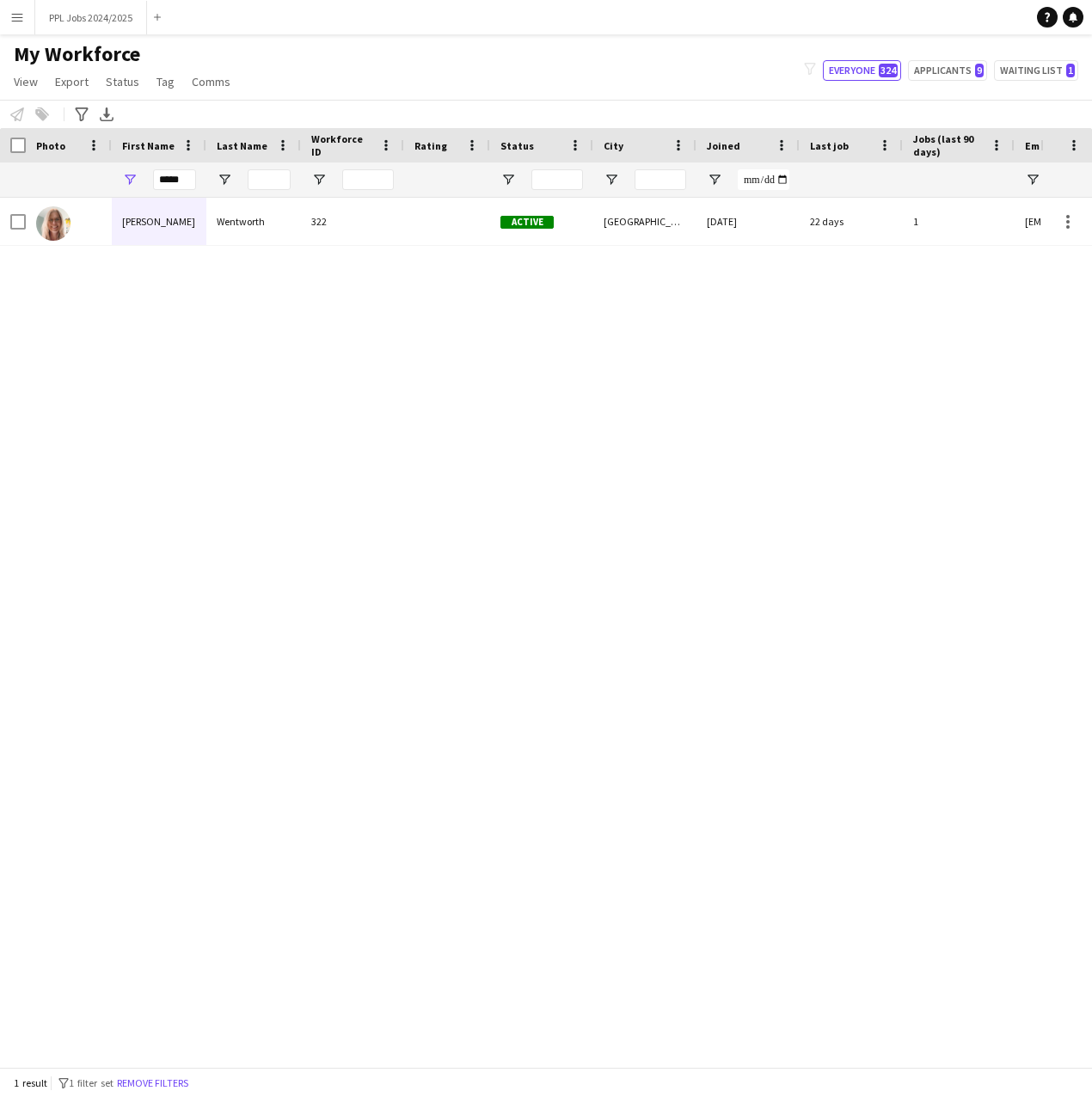
click at [59, 312] on div "[PERSON_NAME] 322 Active [GEOGRAPHIC_DATA] [DATE] 22 days 1 [EMAIL_ADDRESS][DOM…" at bounding box center [520, 626] width 1040 height 856
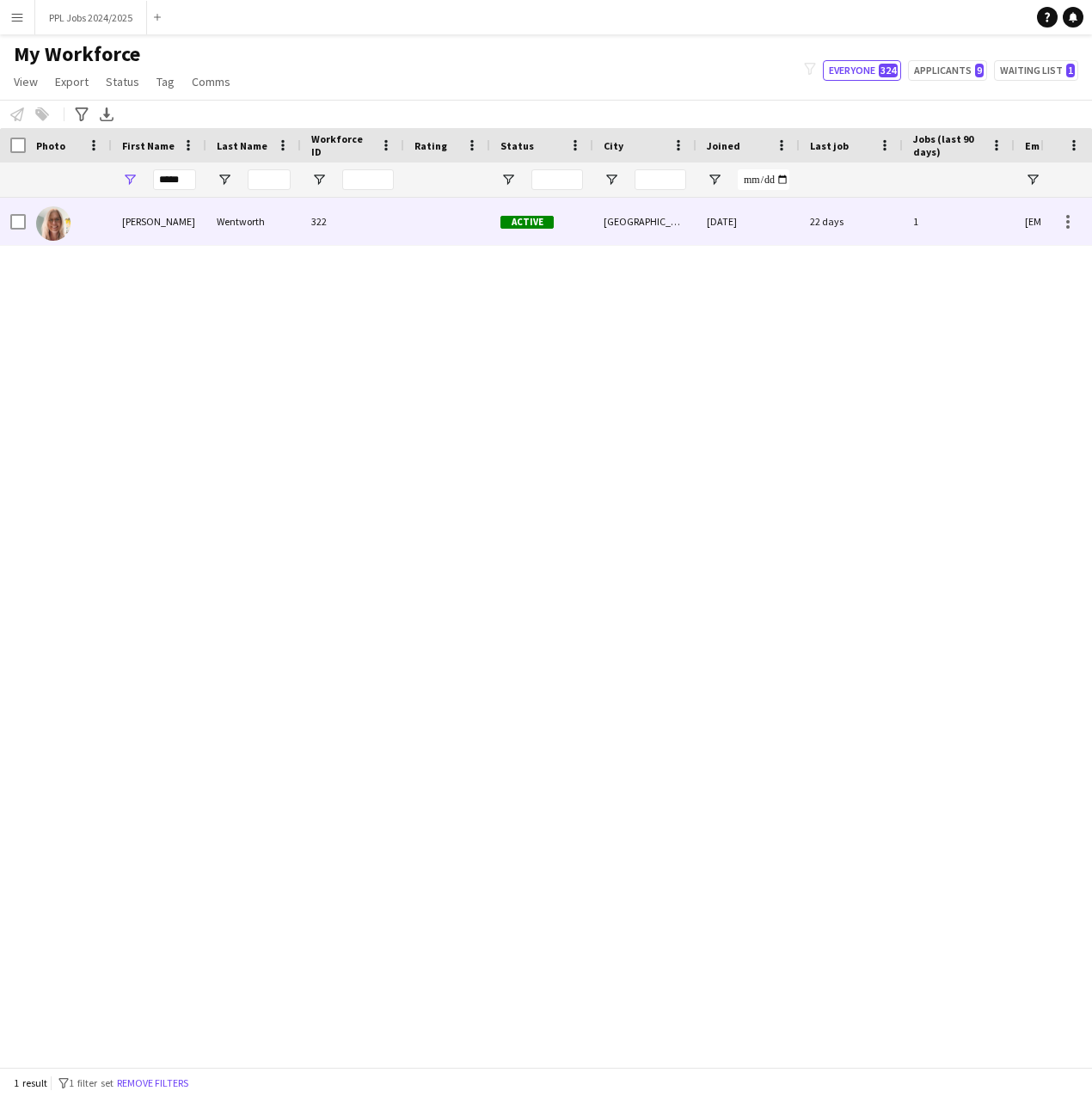
click at [143, 227] on div "[PERSON_NAME]" at bounding box center [159, 222] width 94 height 47
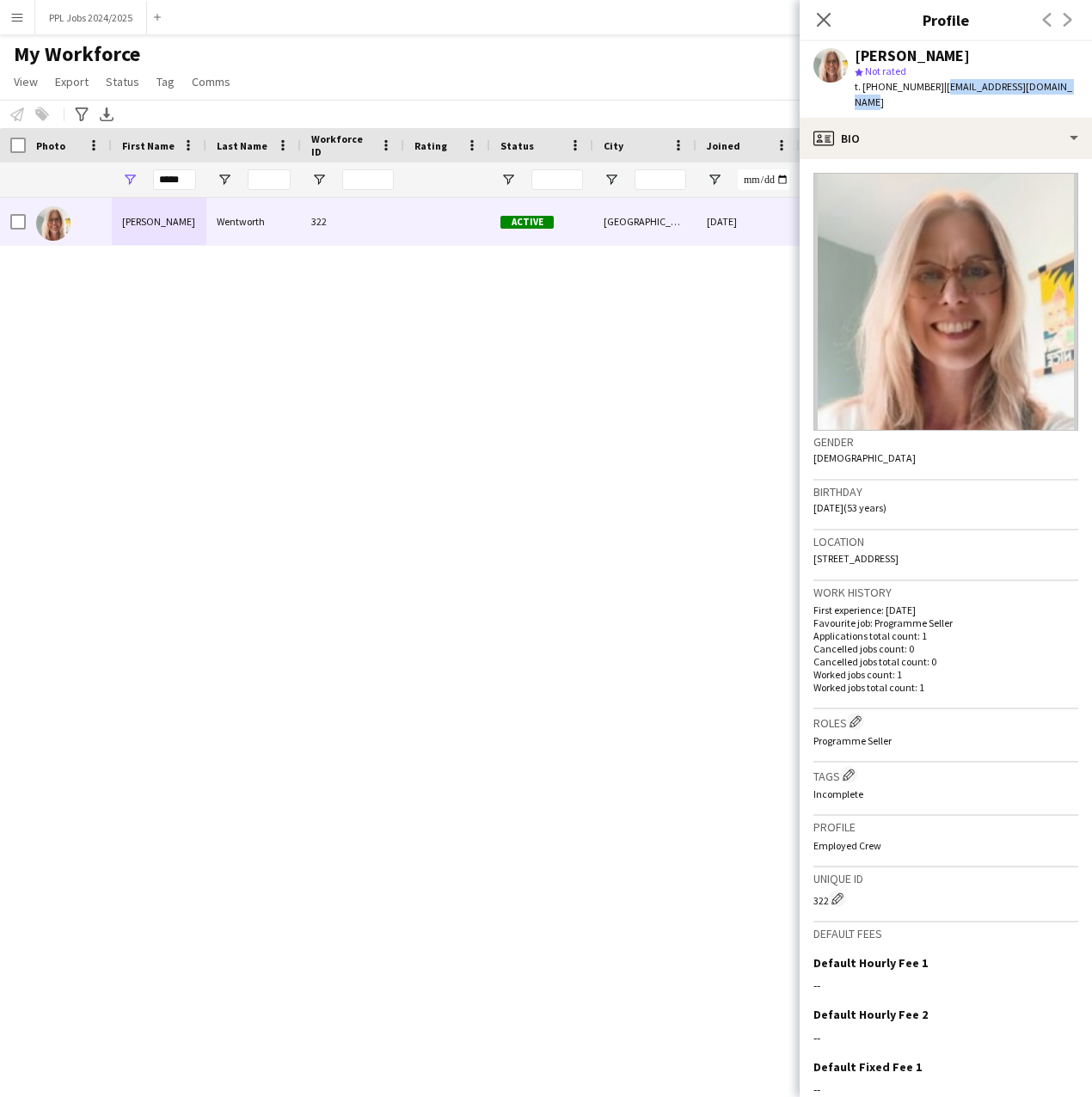
drag, startPoint x: 1067, startPoint y: 87, endPoint x: 936, endPoint y: 99, distance: 131.5
click at [936, 99] on div "[PERSON_NAME] star Not rated t. [PHONE_NUMBER] | [EMAIL_ADDRESS][DOMAIN_NAME]" at bounding box center [945, 79] width 292 height 77
copy span "[EMAIL_ADDRESS][DOMAIN_NAME]"
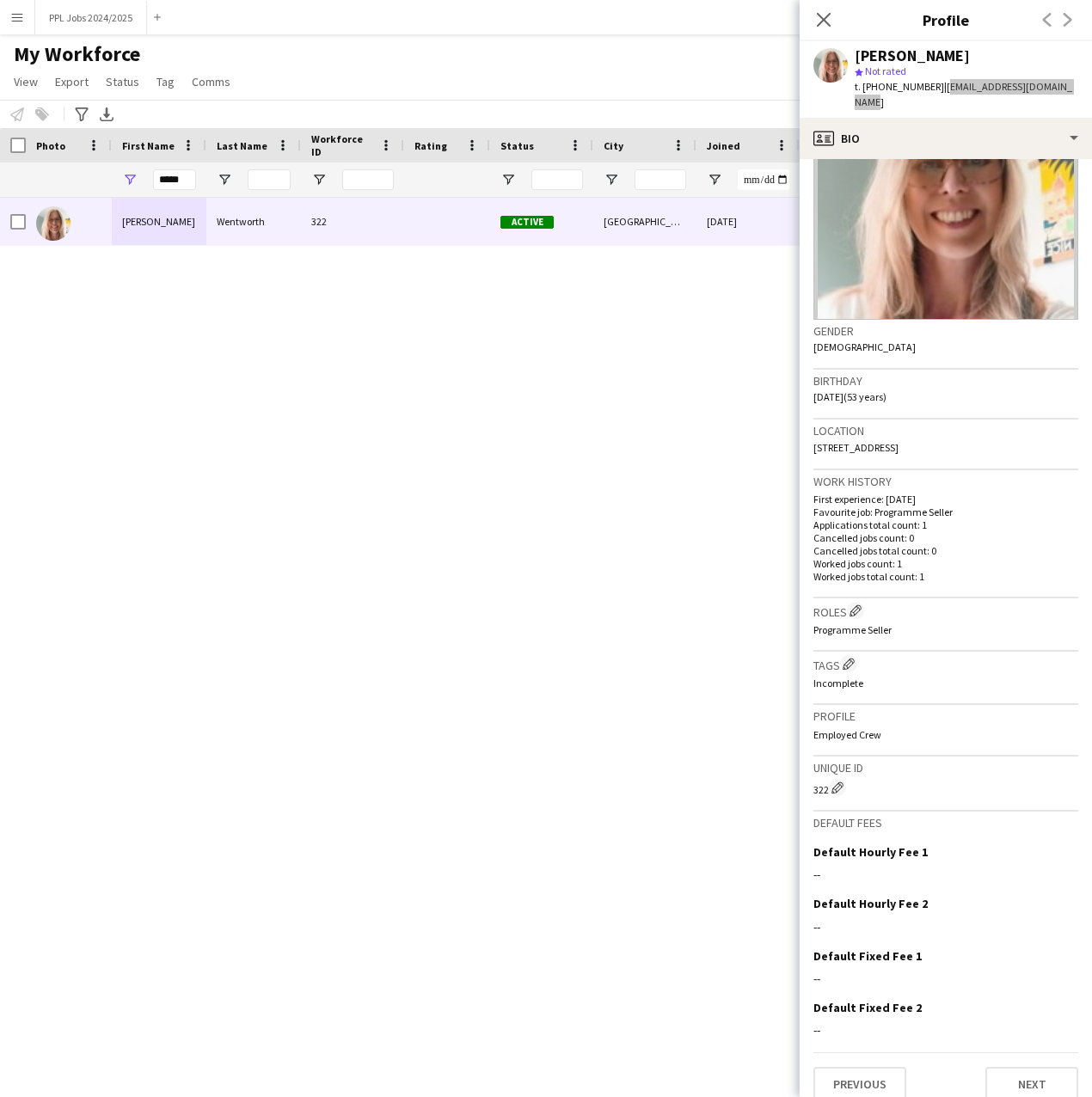
scroll to position [113, 0]
click at [986, 1066] on button "Next" at bounding box center [1032, 1082] width 93 height 34
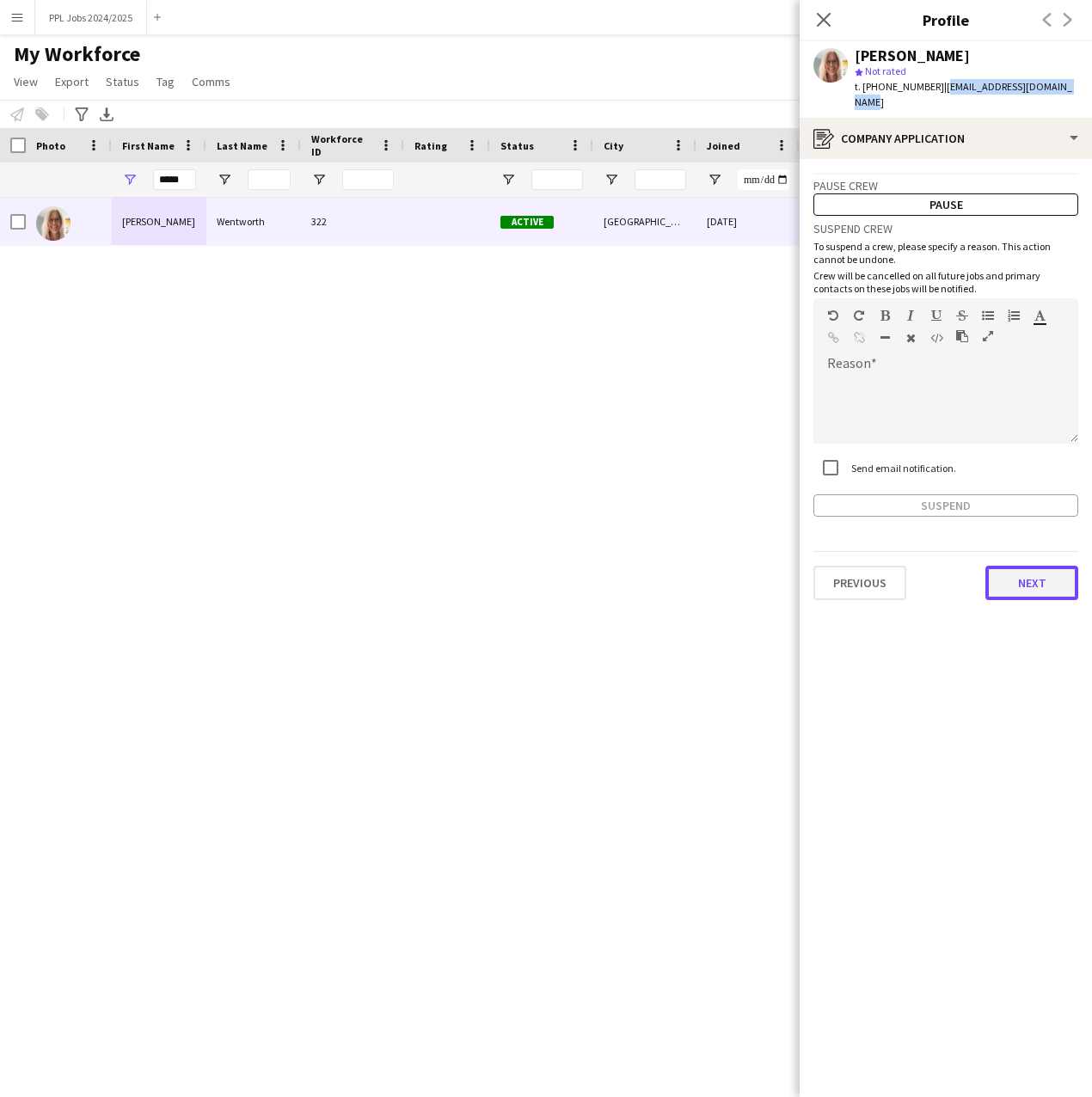
click at [1023, 566] on button "Next" at bounding box center [1032, 582] width 93 height 34
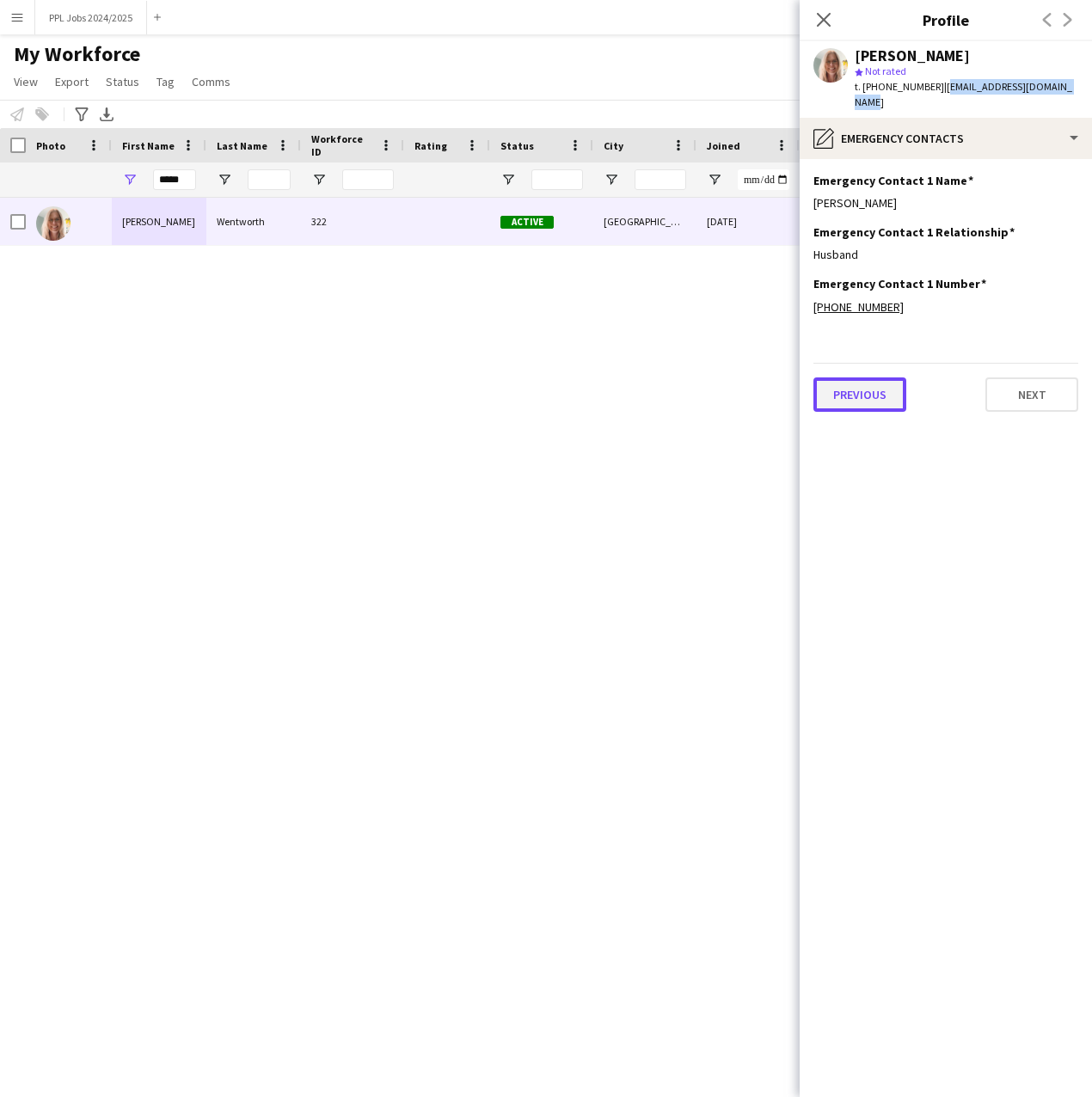
click at [861, 378] on button "Previous" at bounding box center [860, 394] width 93 height 34
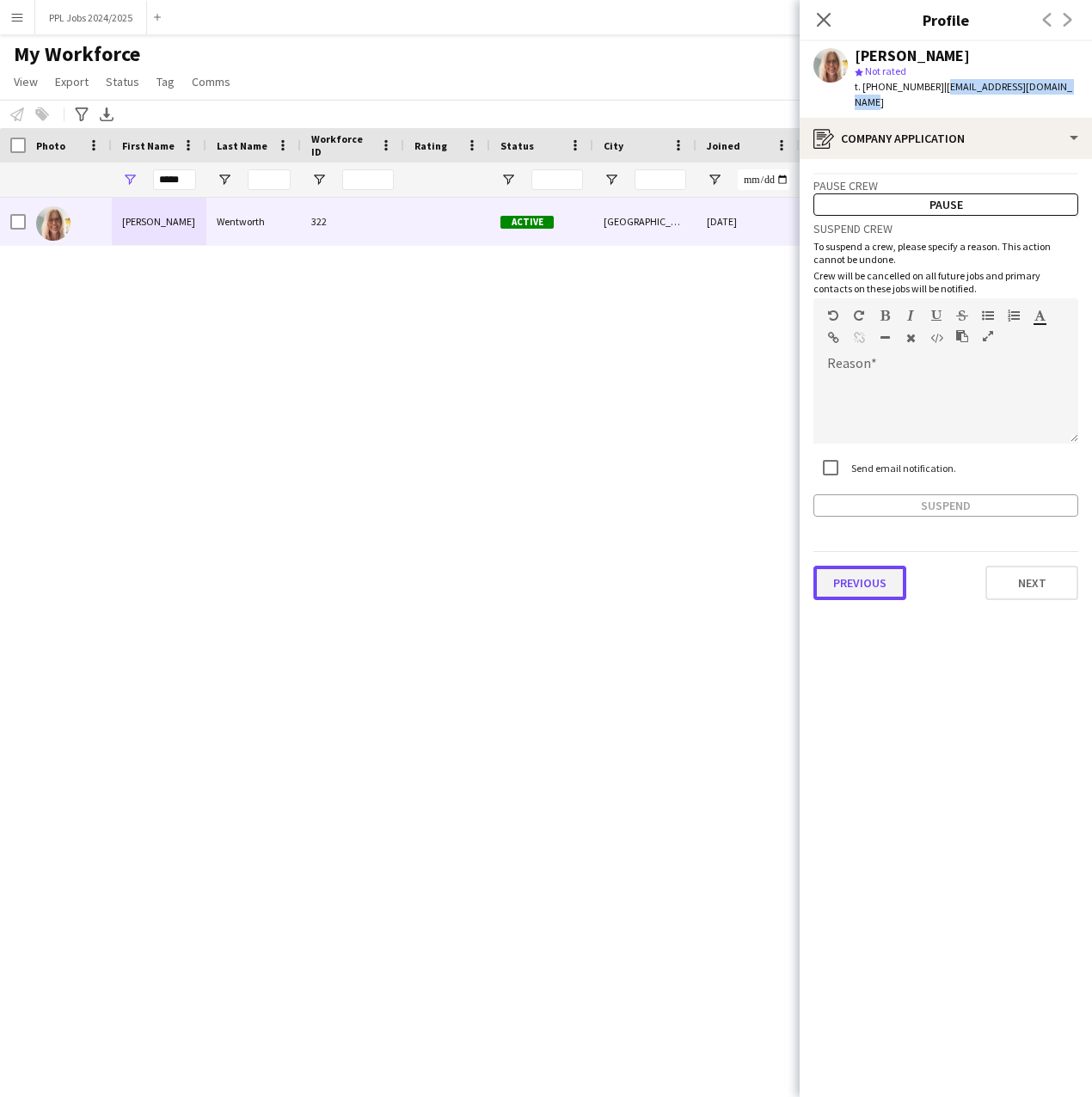
click at [861, 566] on button "Previous" at bounding box center [860, 582] width 93 height 34
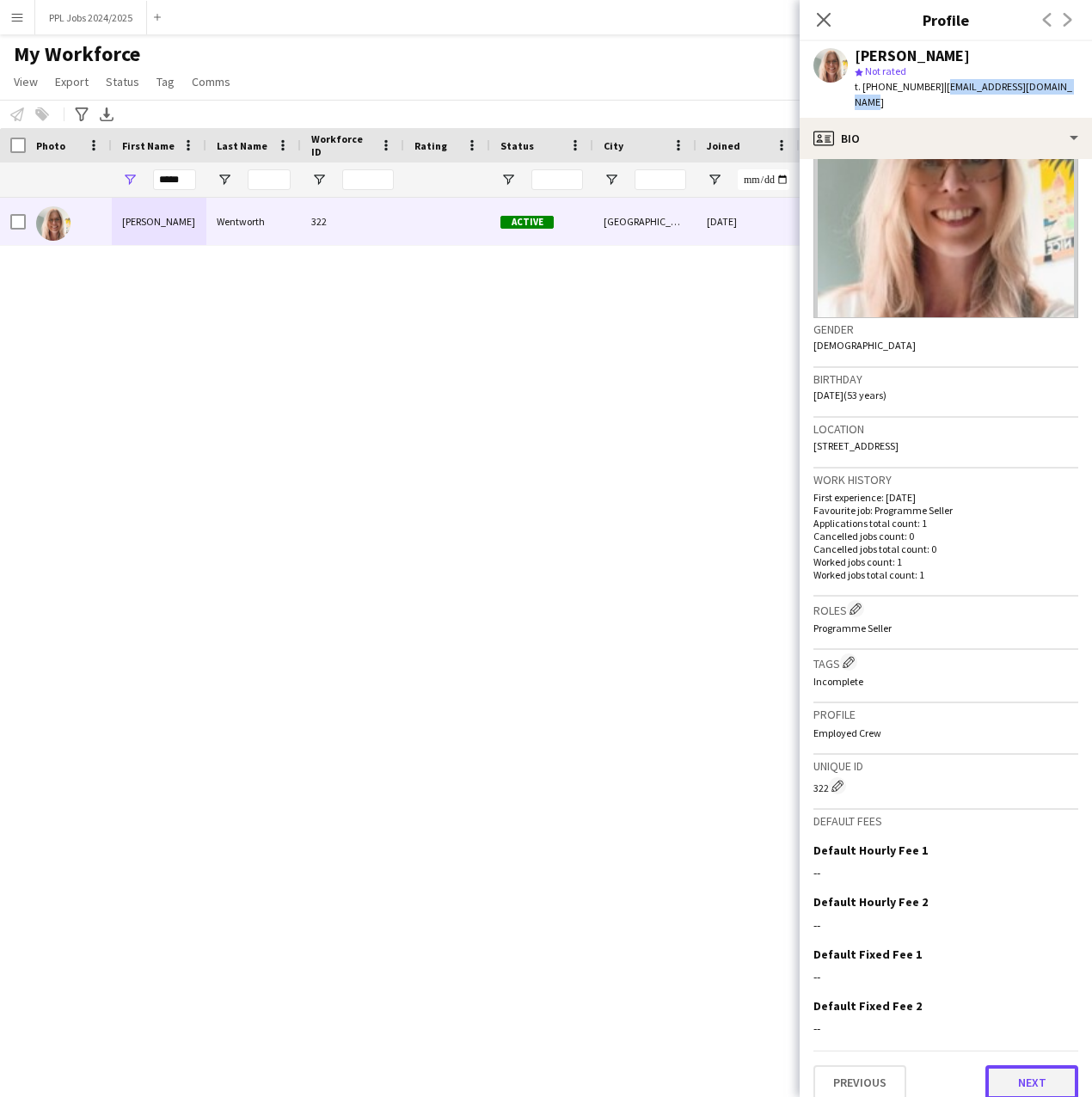
click at [997, 1066] on button "Next" at bounding box center [1032, 1082] width 93 height 34
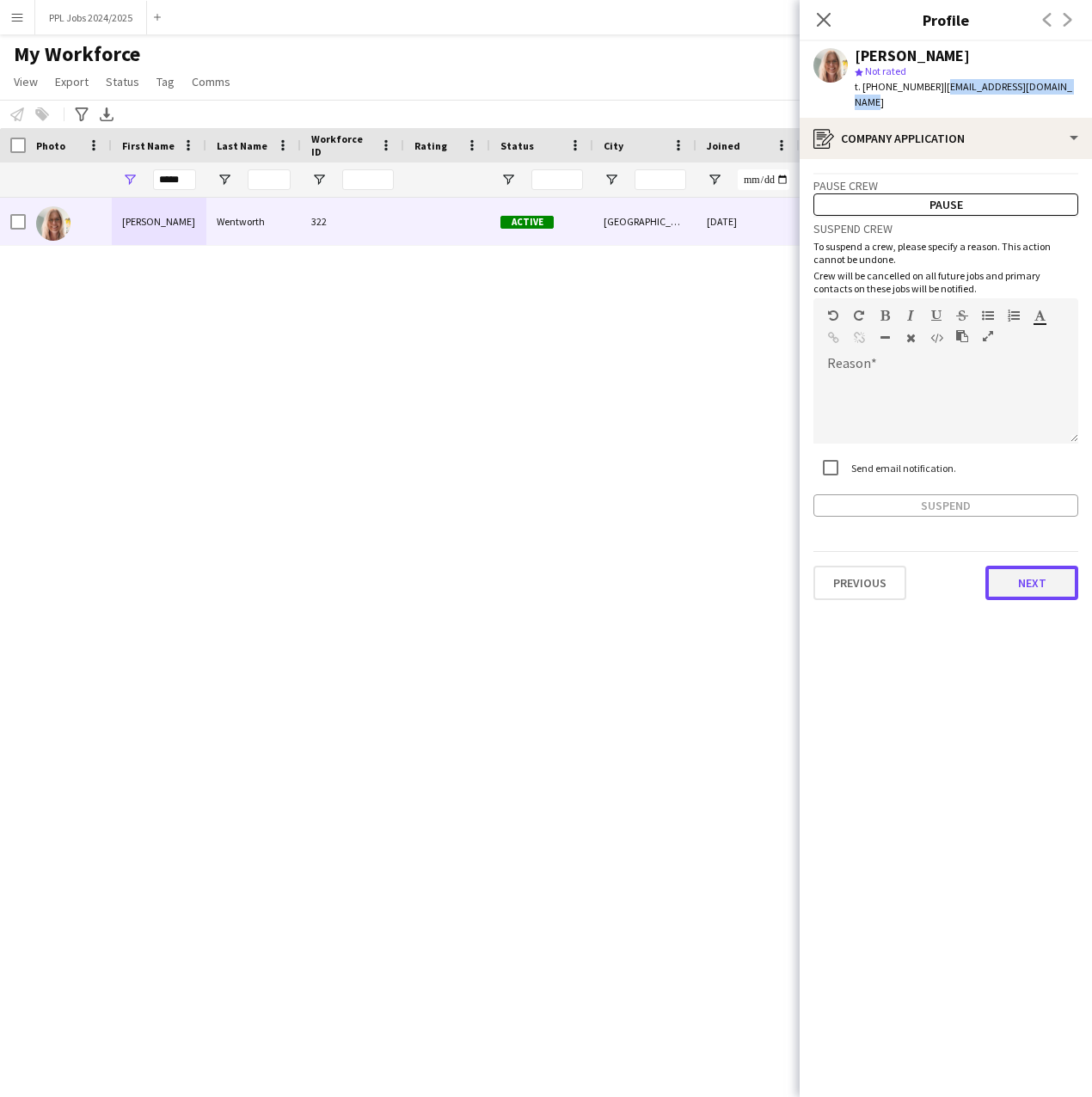
click at [1035, 566] on button "Next" at bounding box center [1032, 582] width 93 height 34
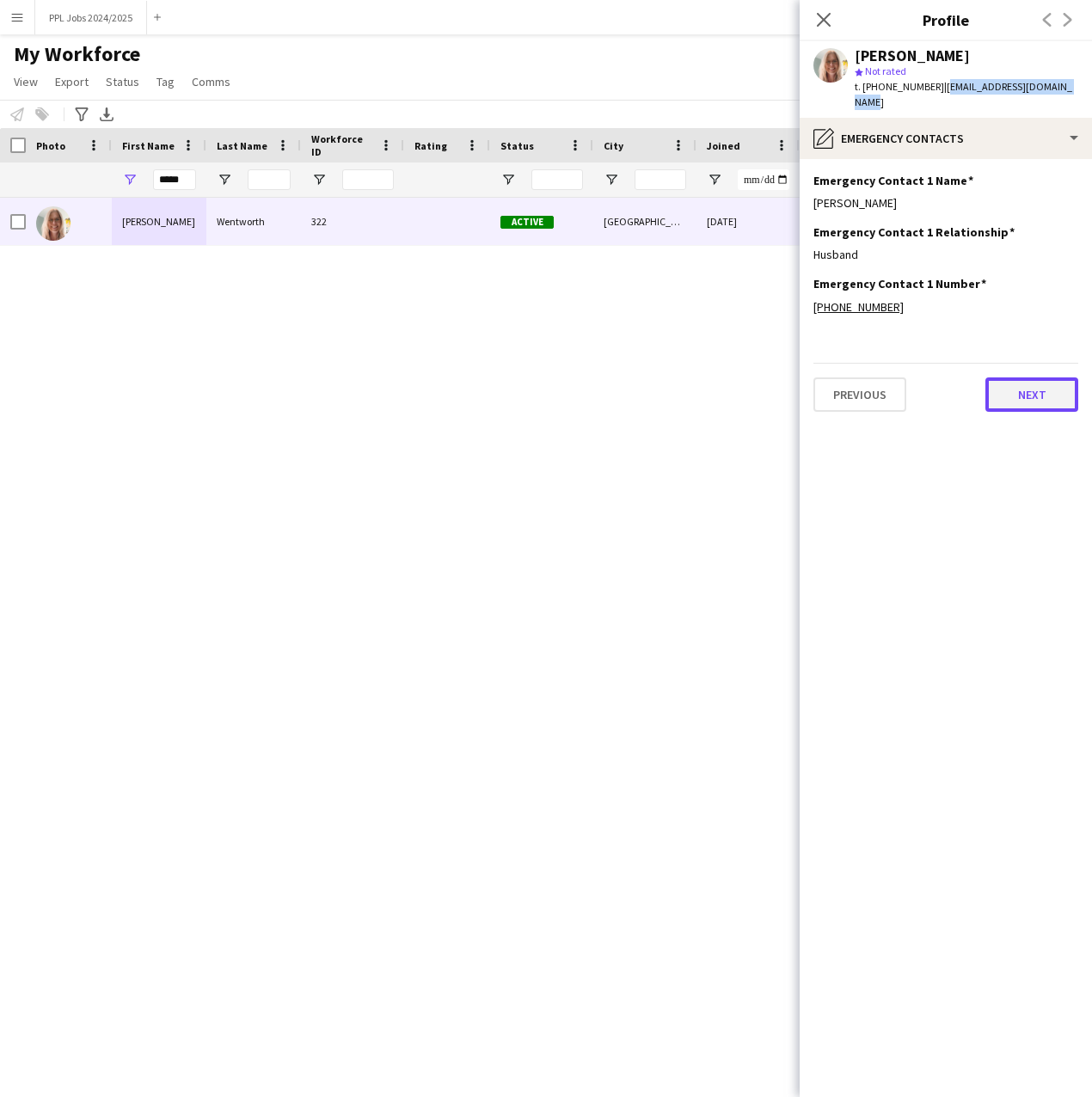
click at [1027, 381] on button "Next" at bounding box center [1032, 394] width 93 height 34
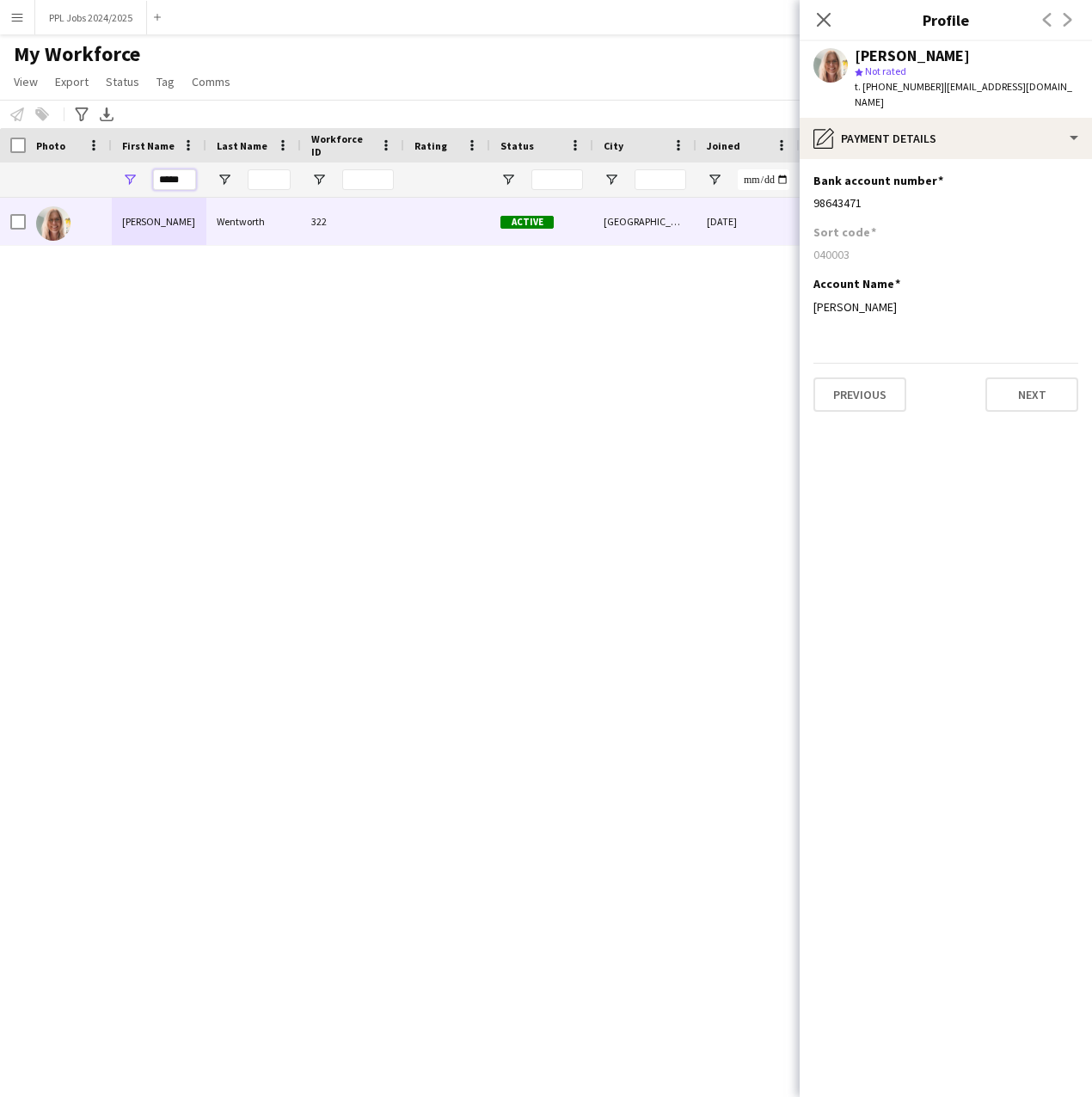
click at [187, 175] on input "*****" at bounding box center [174, 180] width 43 height 21
type input "*"
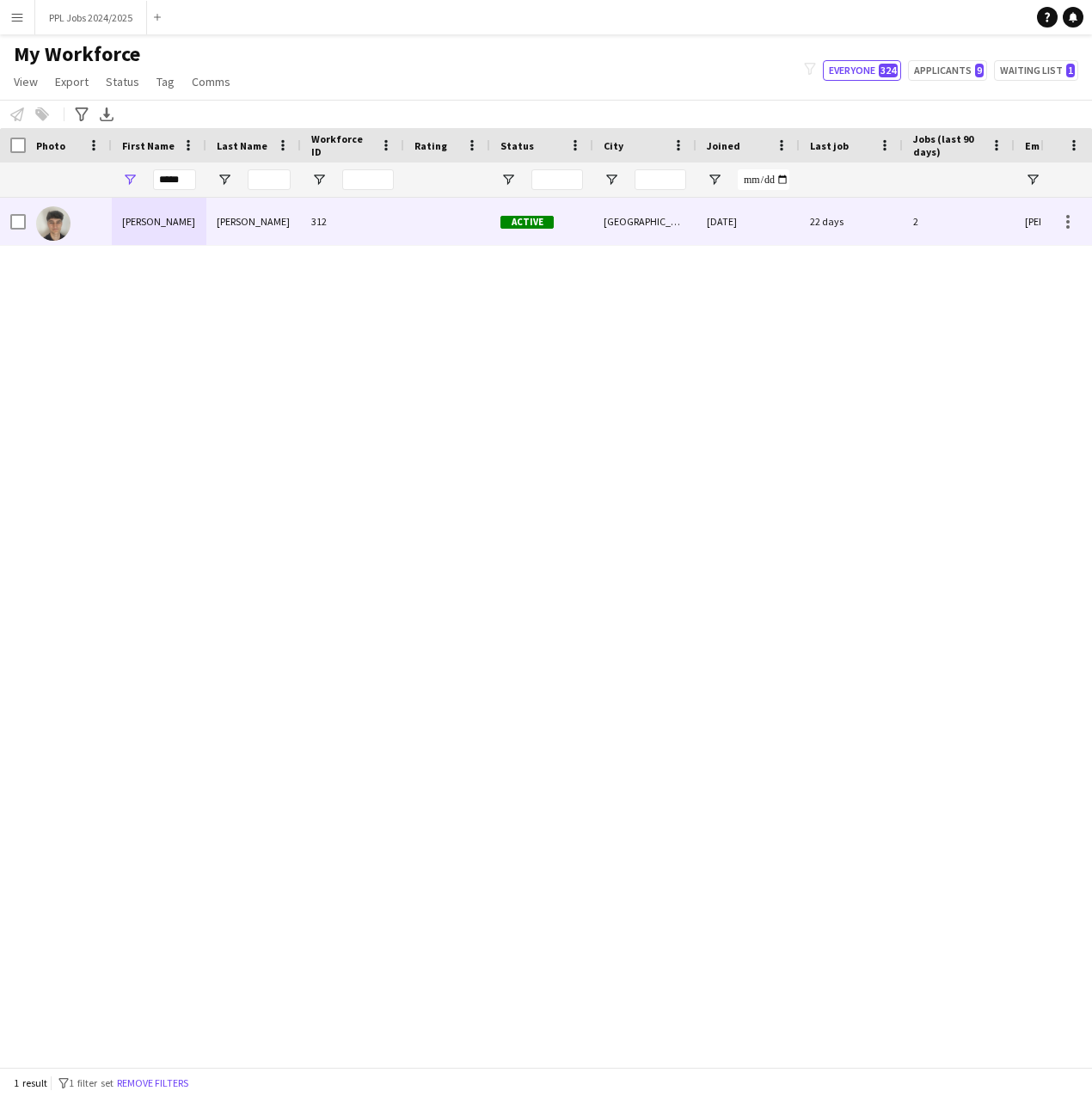
click at [187, 230] on div "[PERSON_NAME]" at bounding box center [159, 222] width 94 height 47
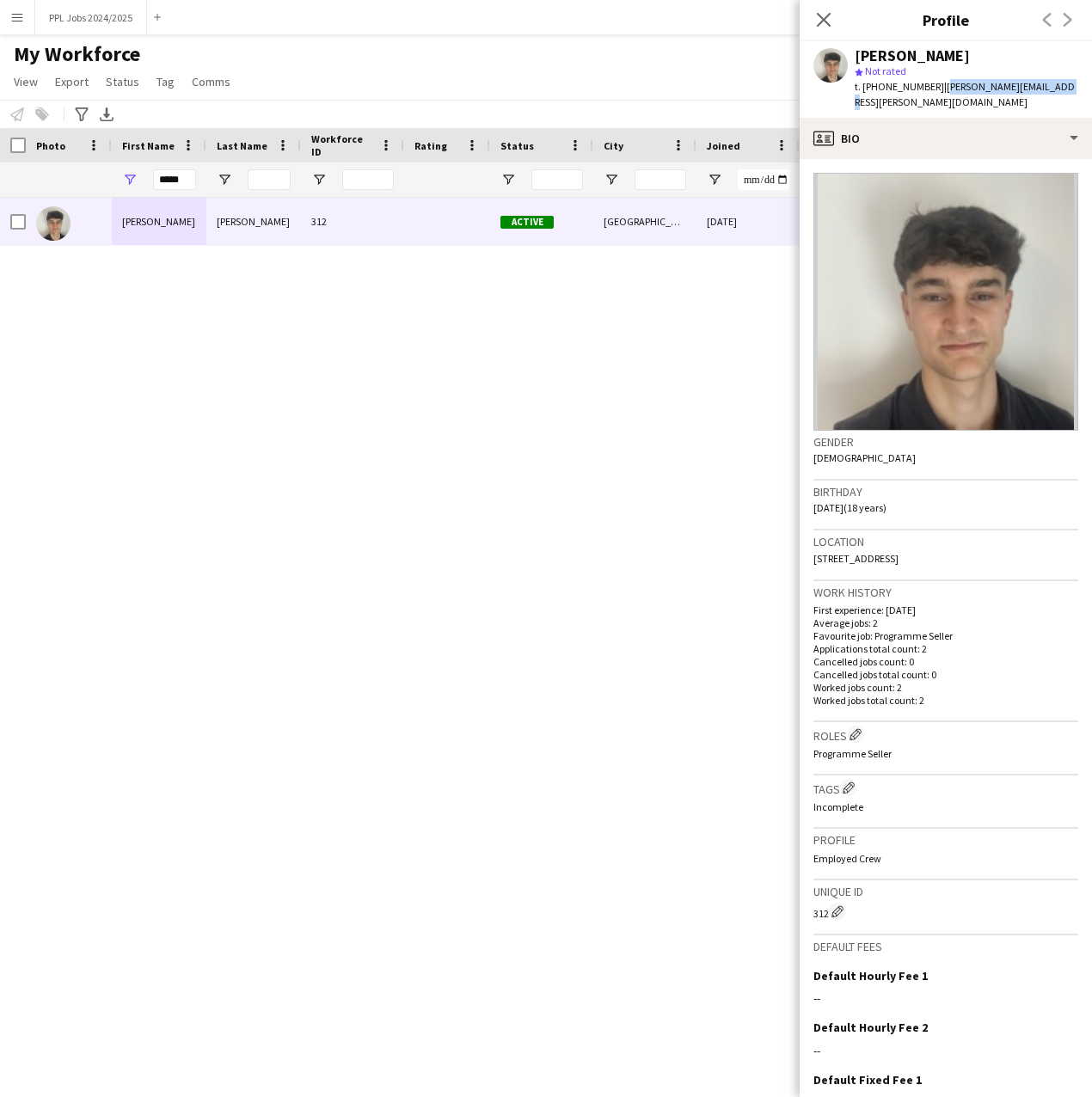
drag, startPoint x: 1046, startPoint y: 84, endPoint x: 936, endPoint y: 87, distance: 110.0
click at [936, 87] on span "| [PERSON_NAME][EMAIL_ADDRESS][PERSON_NAME][DOMAIN_NAME]" at bounding box center [965, 94] width 220 height 29
copy span "[PERSON_NAME][EMAIL_ADDRESS][PERSON_NAME][DOMAIN_NAME]"
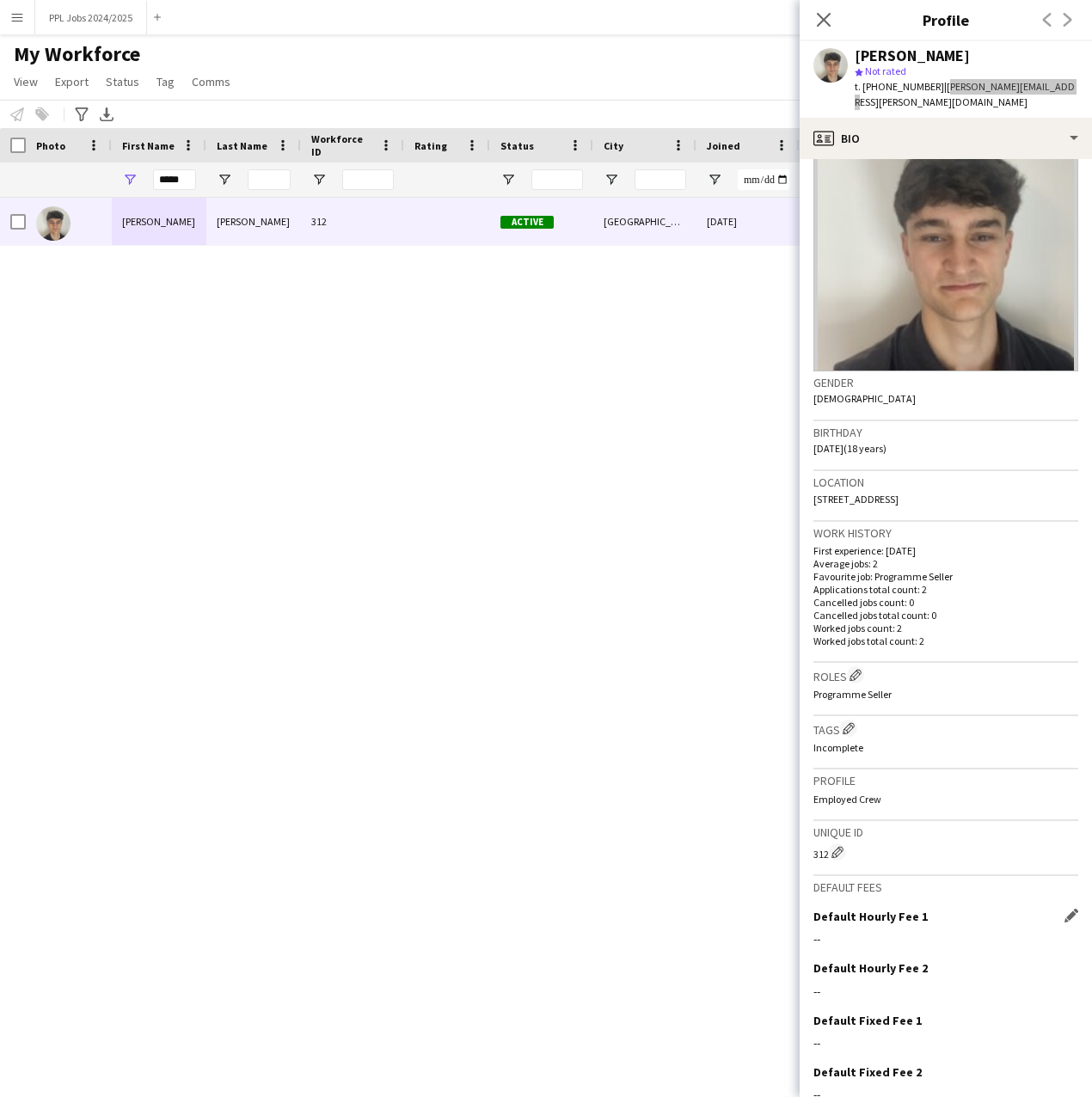
scroll to position [126, 0]
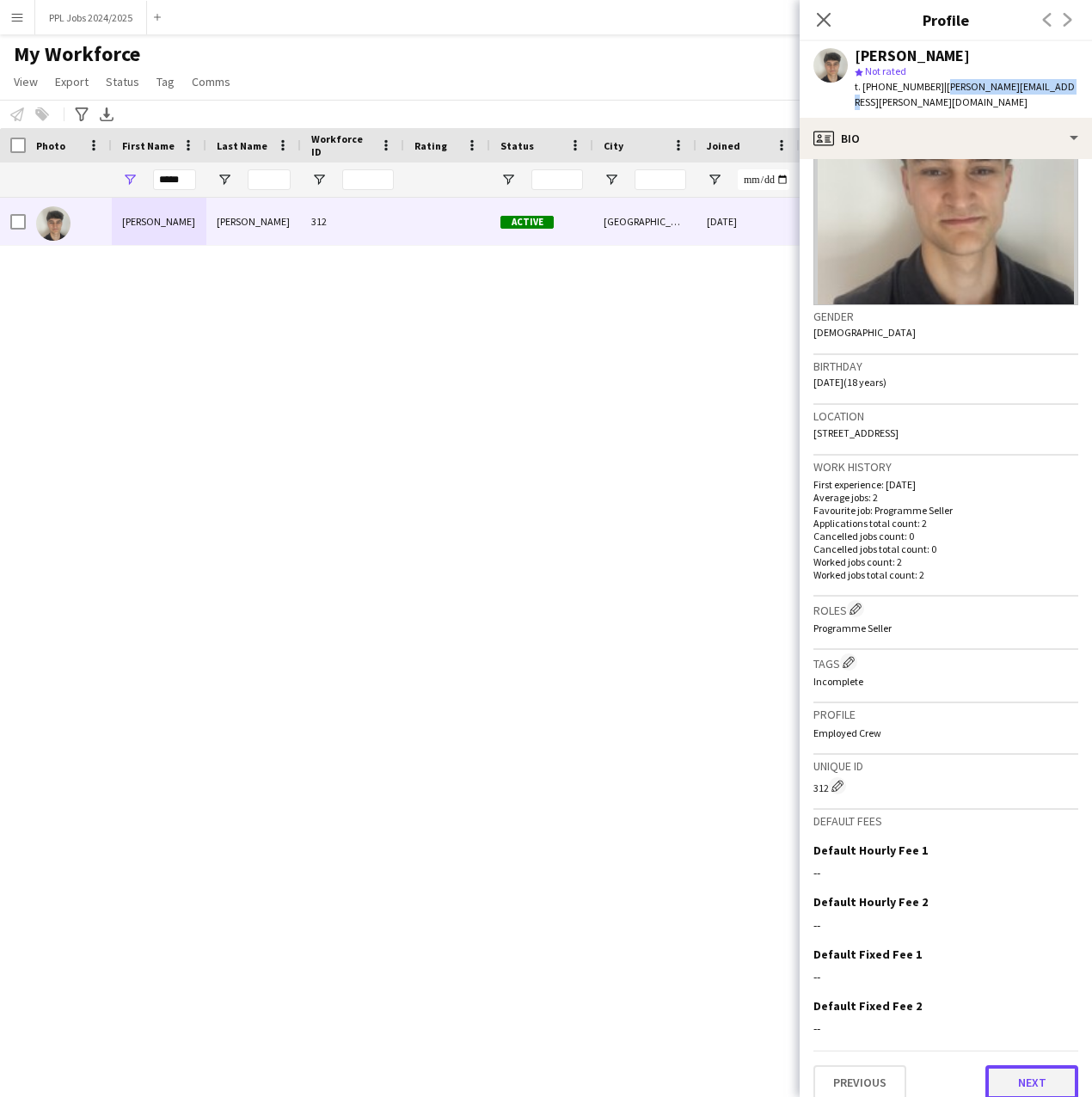
click at [1025, 1071] on button "Next" at bounding box center [1032, 1082] width 93 height 34
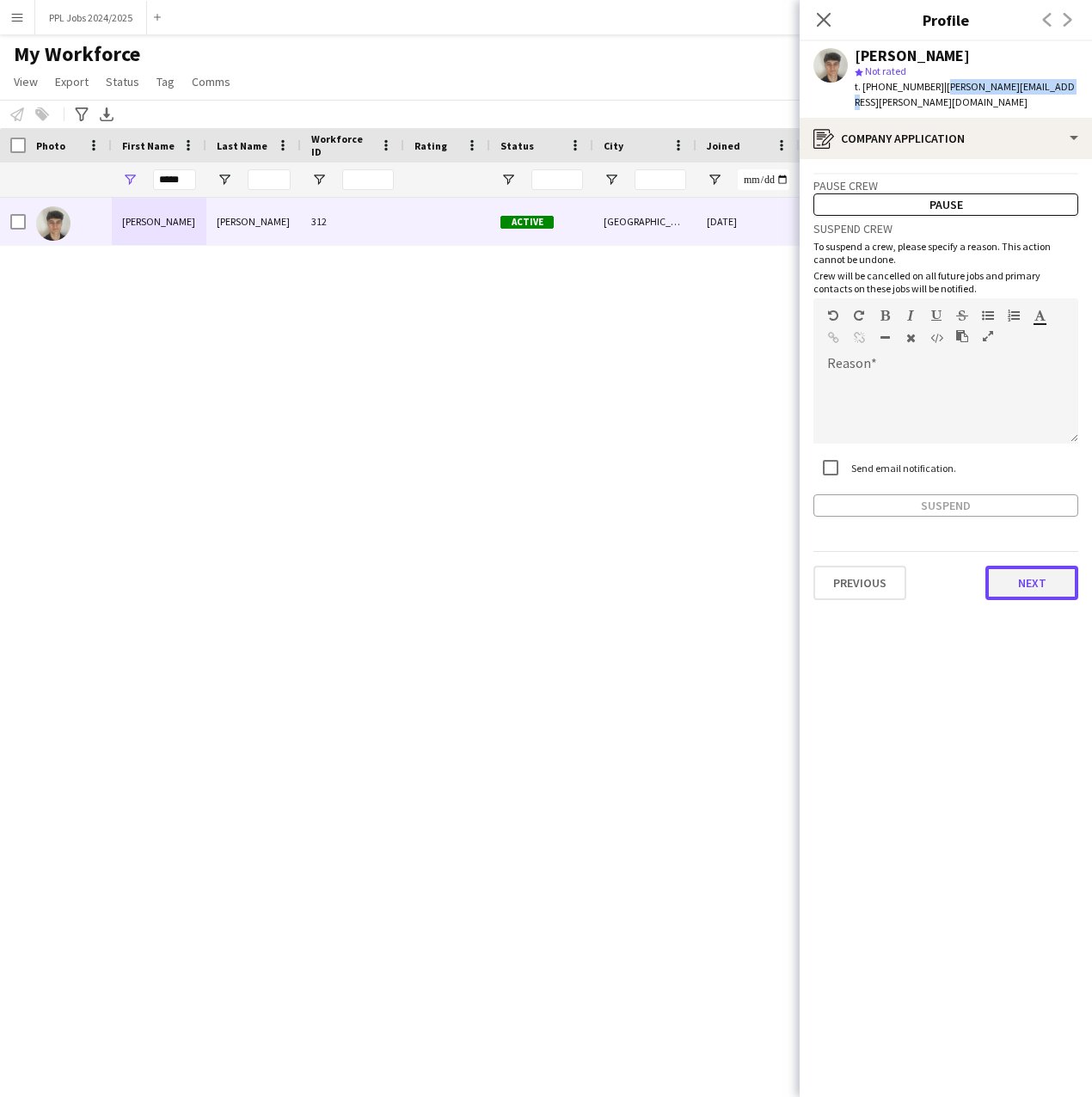
click at [1037, 566] on button "Next" at bounding box center [1032, 582] width 93 height 34
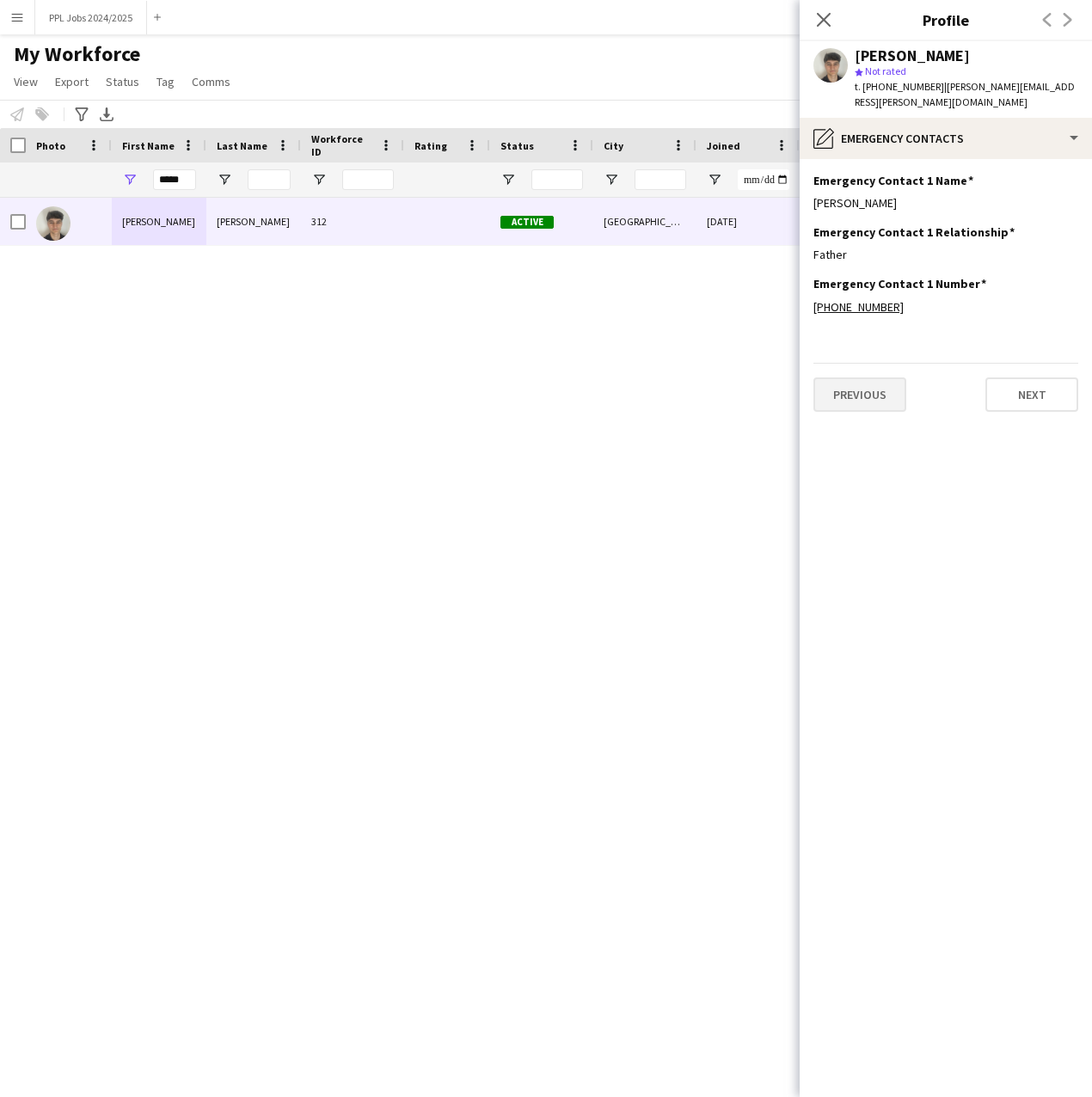
click at [861, 366] on div "Previous Next" at bounding box center [945, 387] width 264 height 49
click at [866, 385] on button "Previous" at bounding box center [860, 394] width 93 height 34
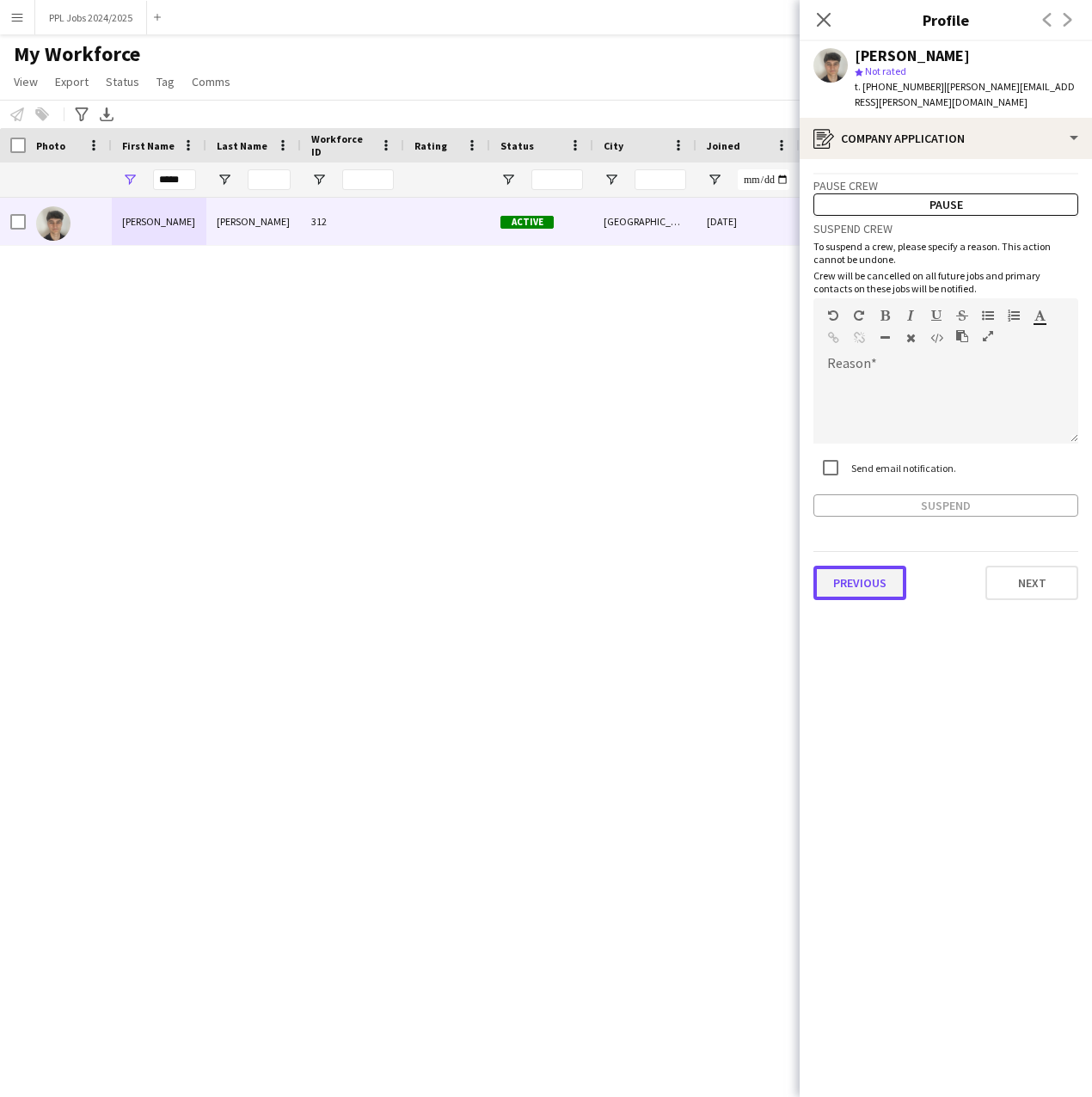
click at [877, 566] on button "Previous" at bounding box center [860, 582] width 93 height 34
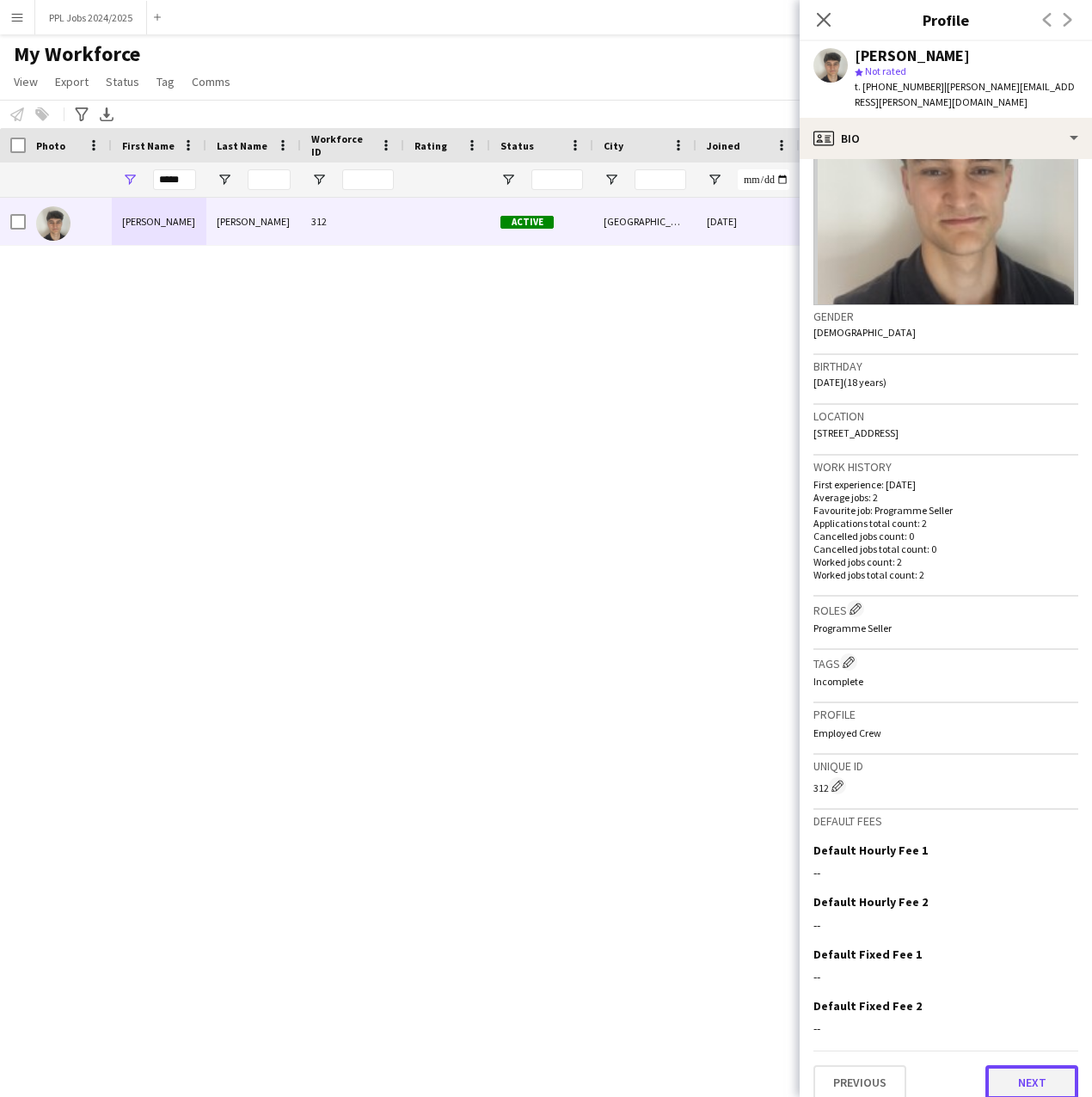
click at [1035, 1066] on button "Next" at bounding box center [1032, 1082] width 93 height 34
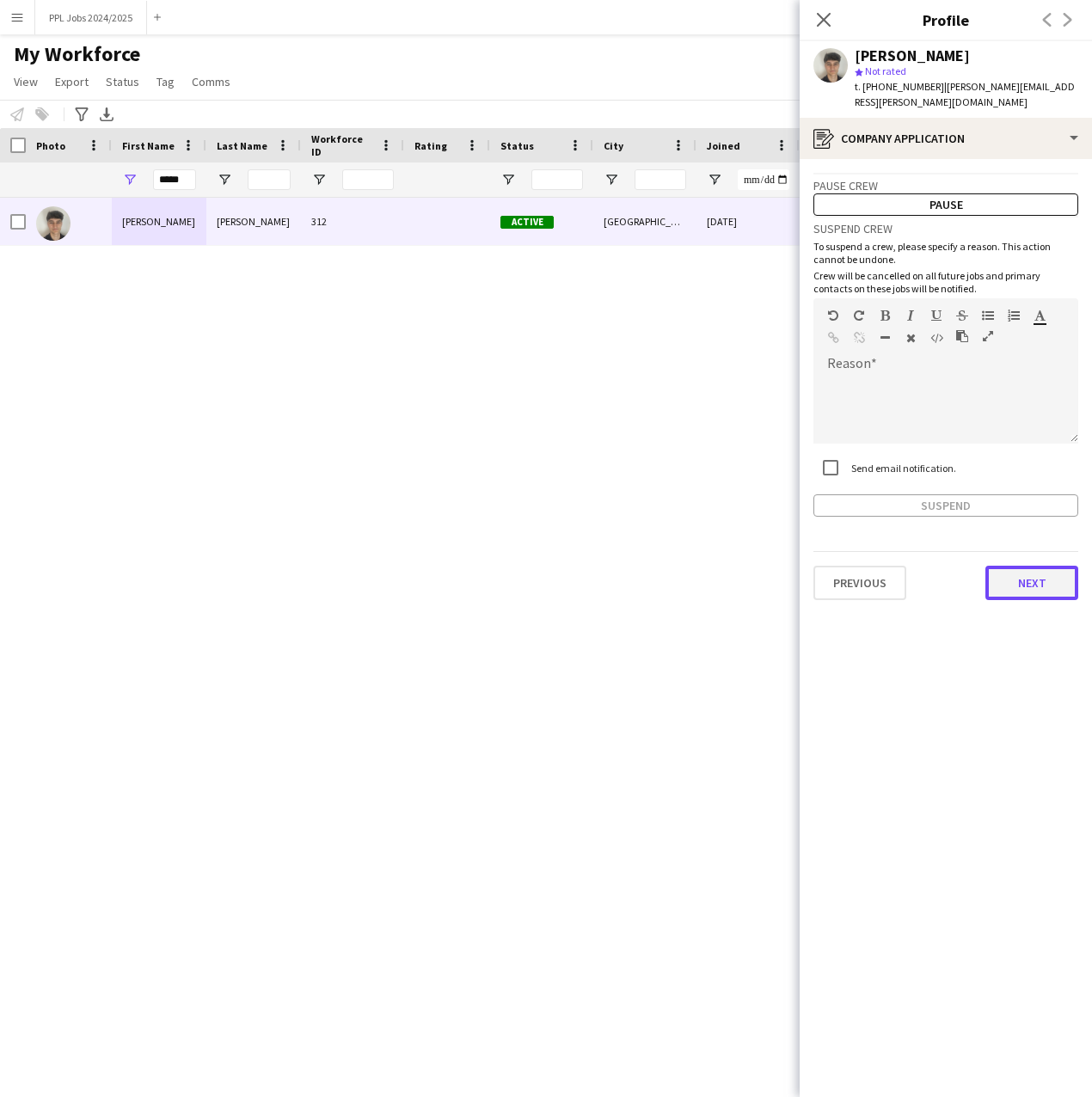
click at [1029, 566] on button "Next" at bounding box center [1032, 582] width 93 height 34
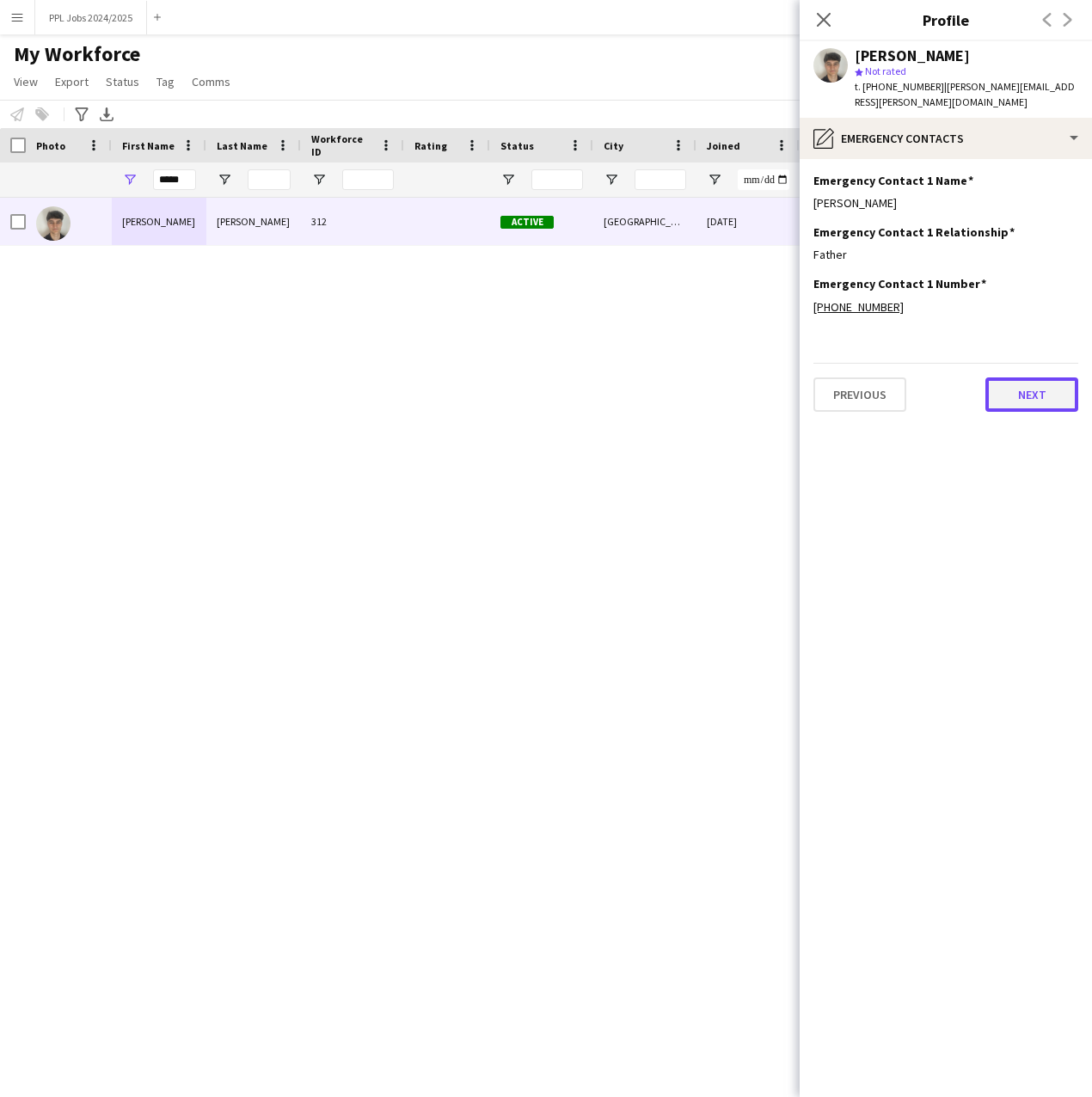
click at [1058, 381] on button "Next" at bounding box center [1032, 394] width 93 height 34
click at [182, 175] on input "*****" at bounding box center [174, 180] width 43 height 21
type input "*"
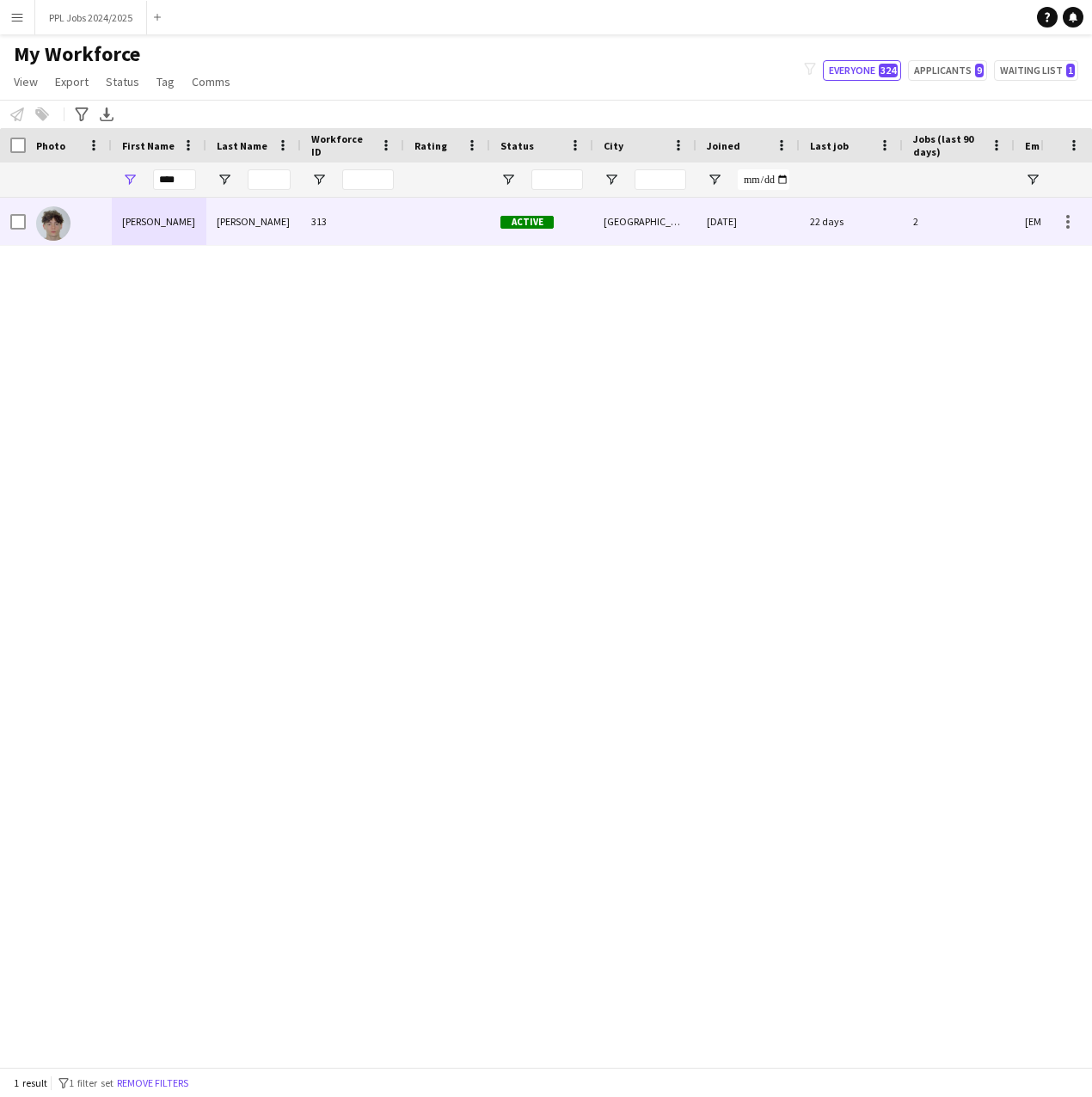
click at [134, 233] on div "[PERSON_NAME]" at bounding box center [159, 222] width 94 height 47
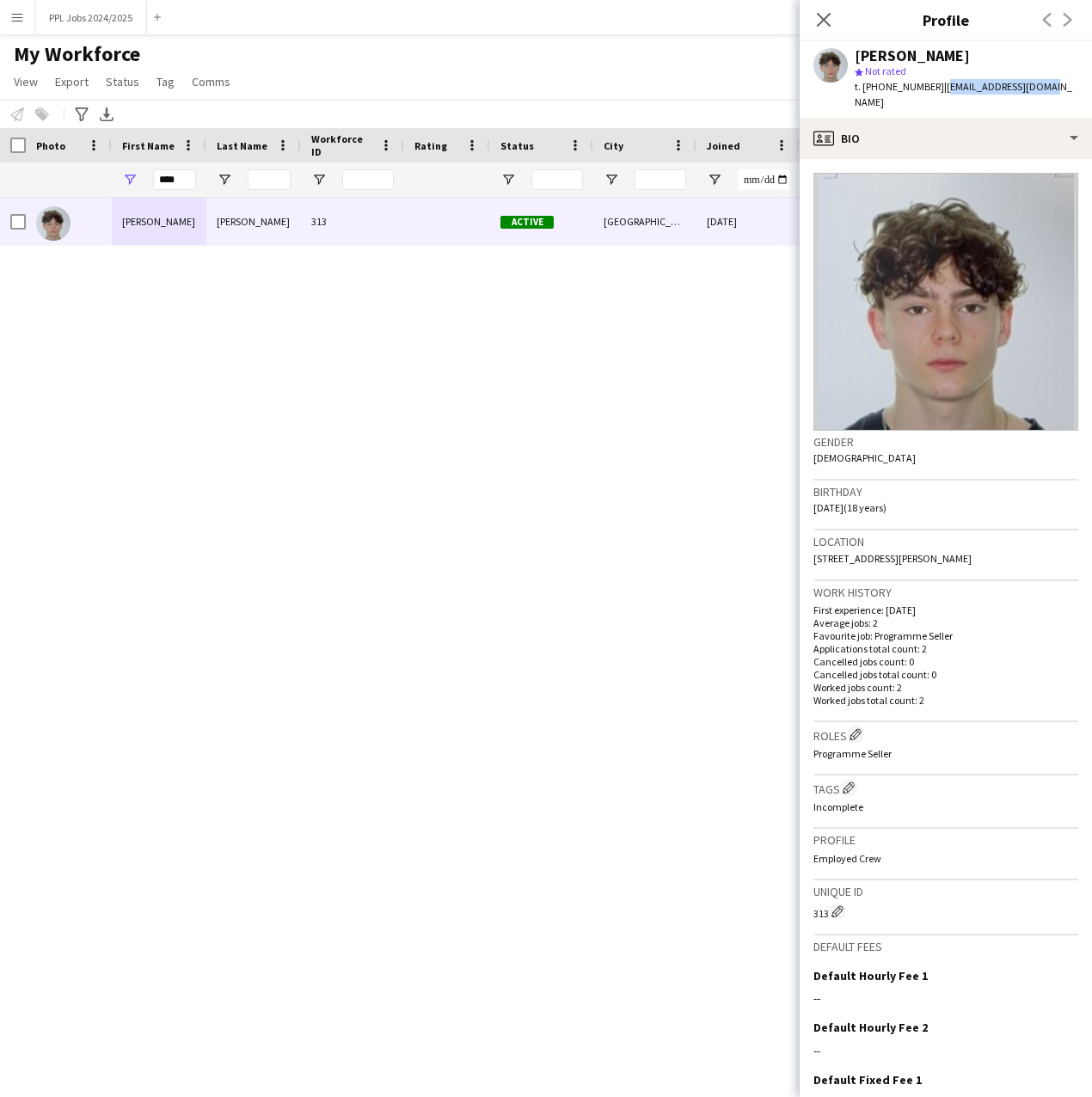
drag, startPoint x: 1036, startPoint y: 87, endPoint x: 937, endPoint y: 92, distance: 99.1
click at [937, 92] on span "| [EMAIL_ADDRESS][DOMAIN_NAME]" at bounding box center [963, 94] width 217 height 29
copy span "[EMAIL_ADDRESS][DOMAIN_NAME]"
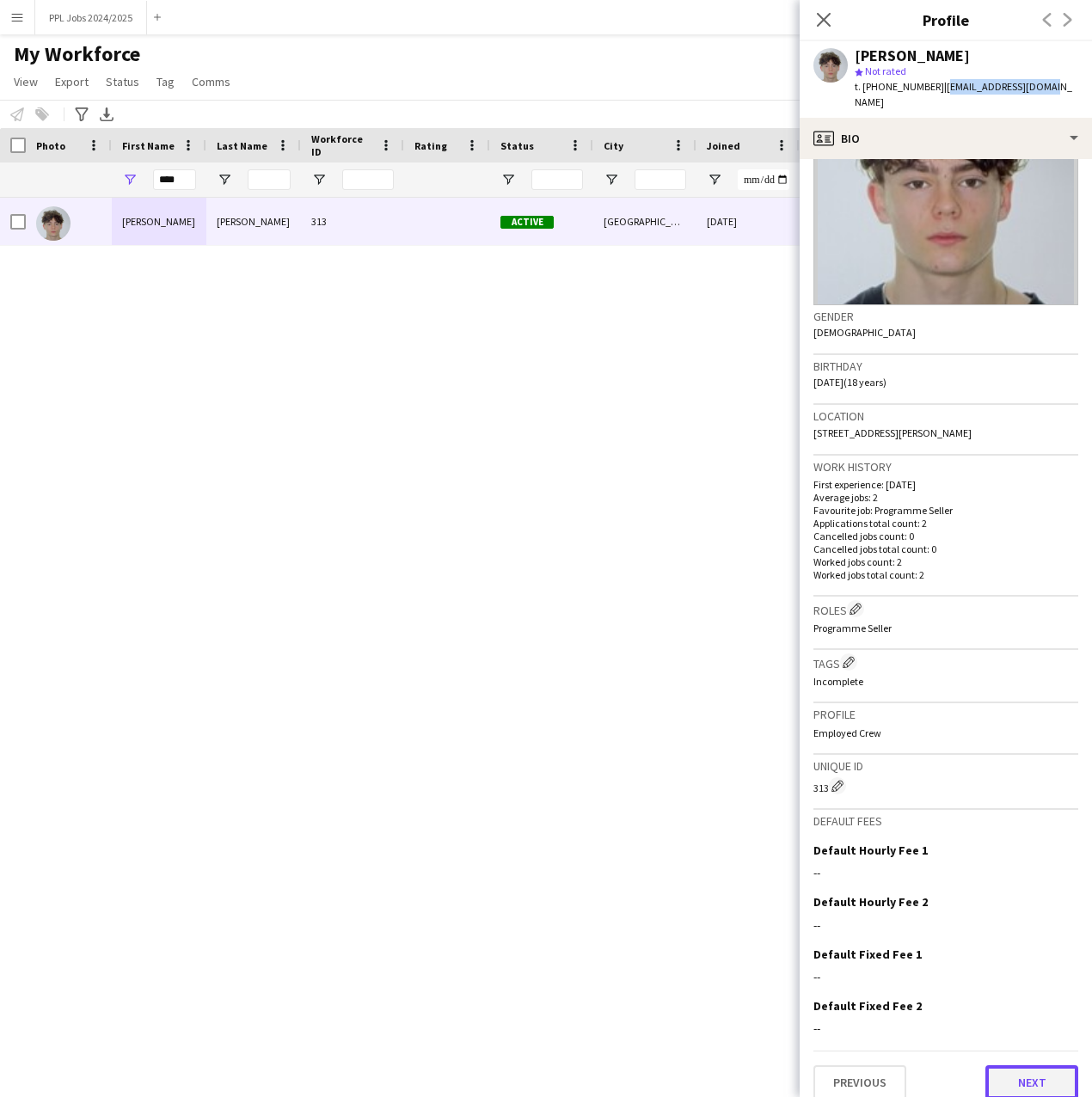
click at [1005, 1066] on button "Next" at bounding box center [1032, 1082] width 93 height 34
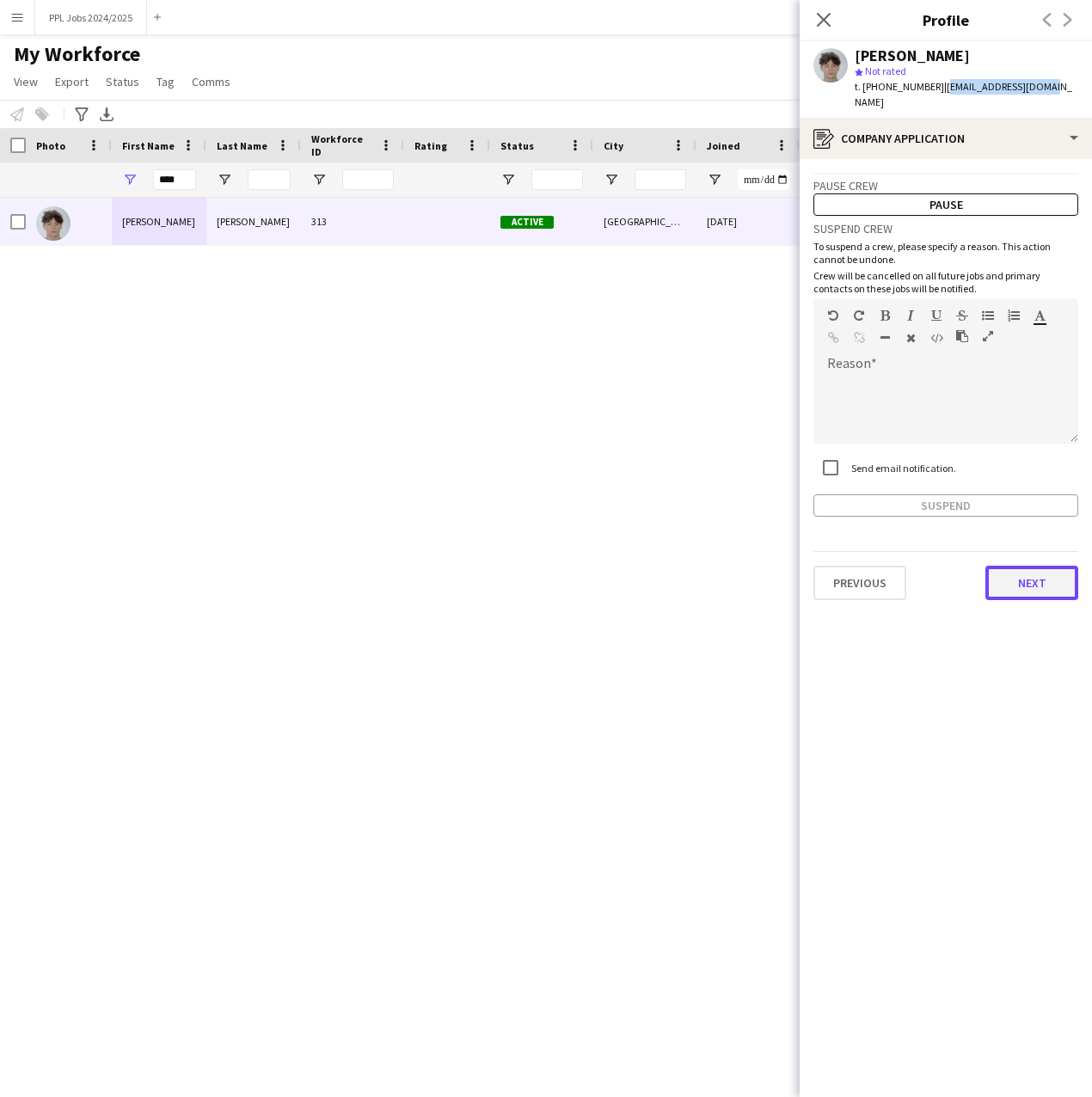
click at [1040, 566] on button "Next" at bounding box center [1032, 582] width 93 height 34
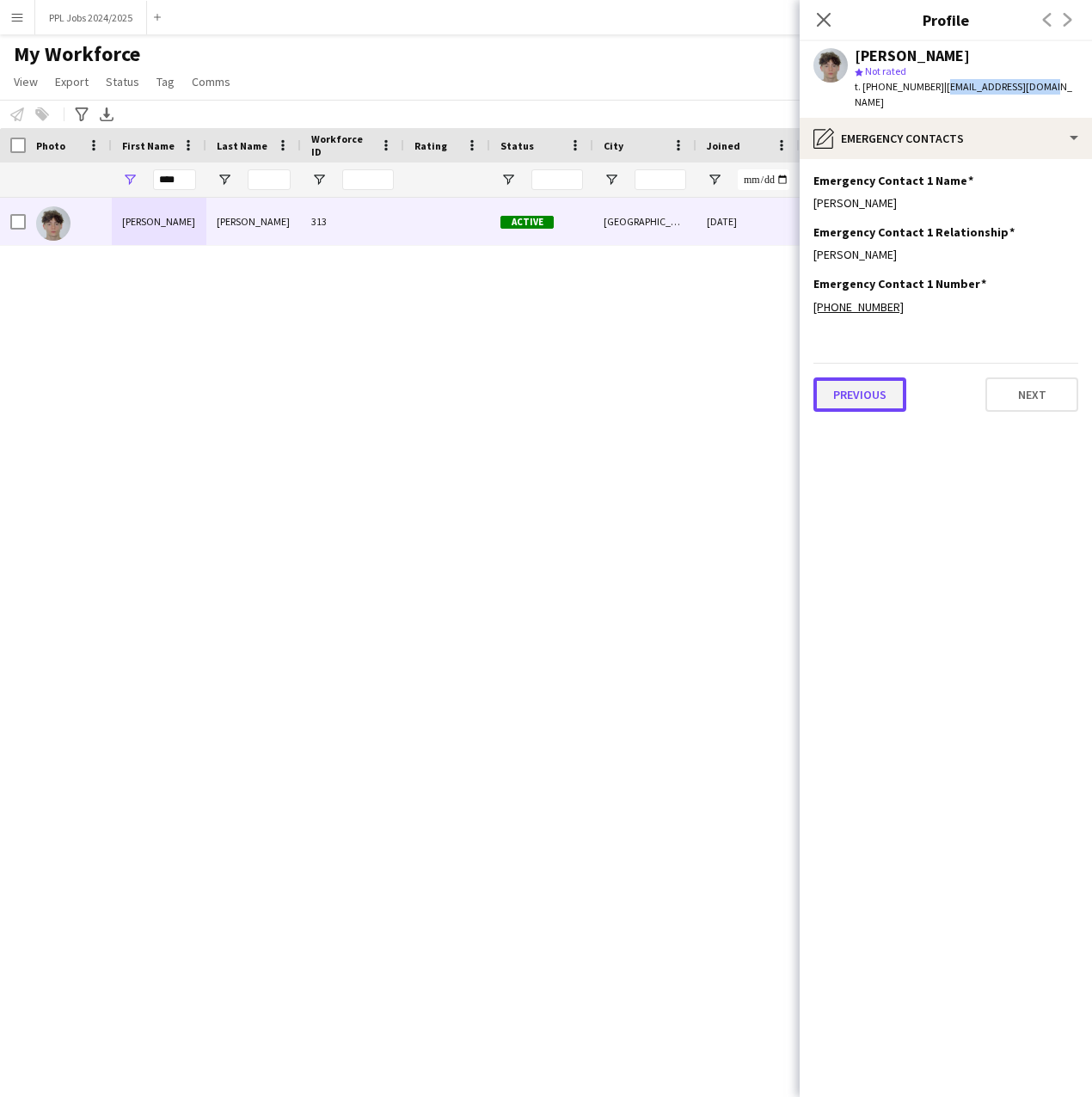
click at [863, 379] on button "Previous" at bounding box center [860, 394] width 93 height 34
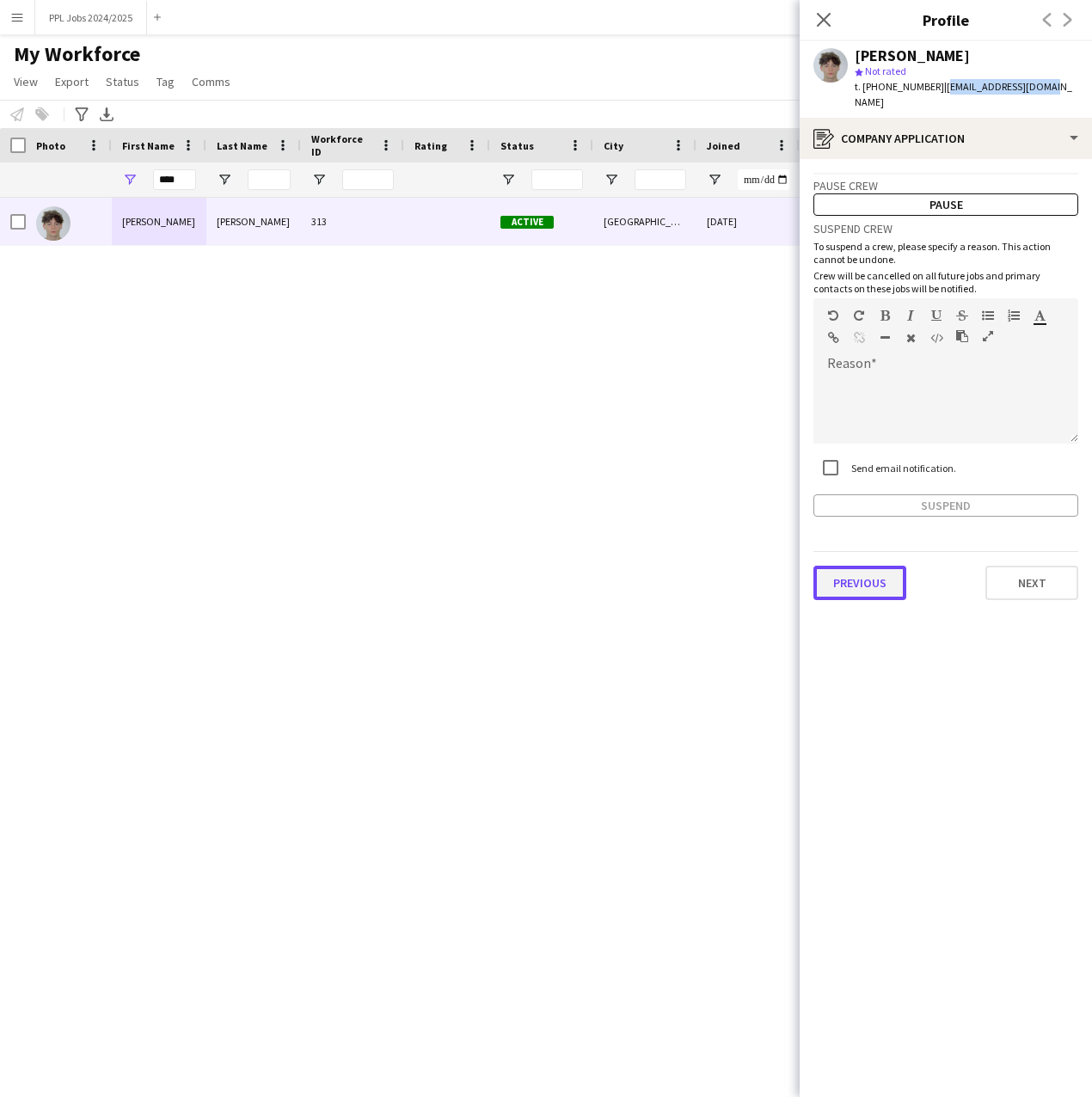
click at [867, 572] on button "Previous" at bounding box center [860, 582] width 93 height 34
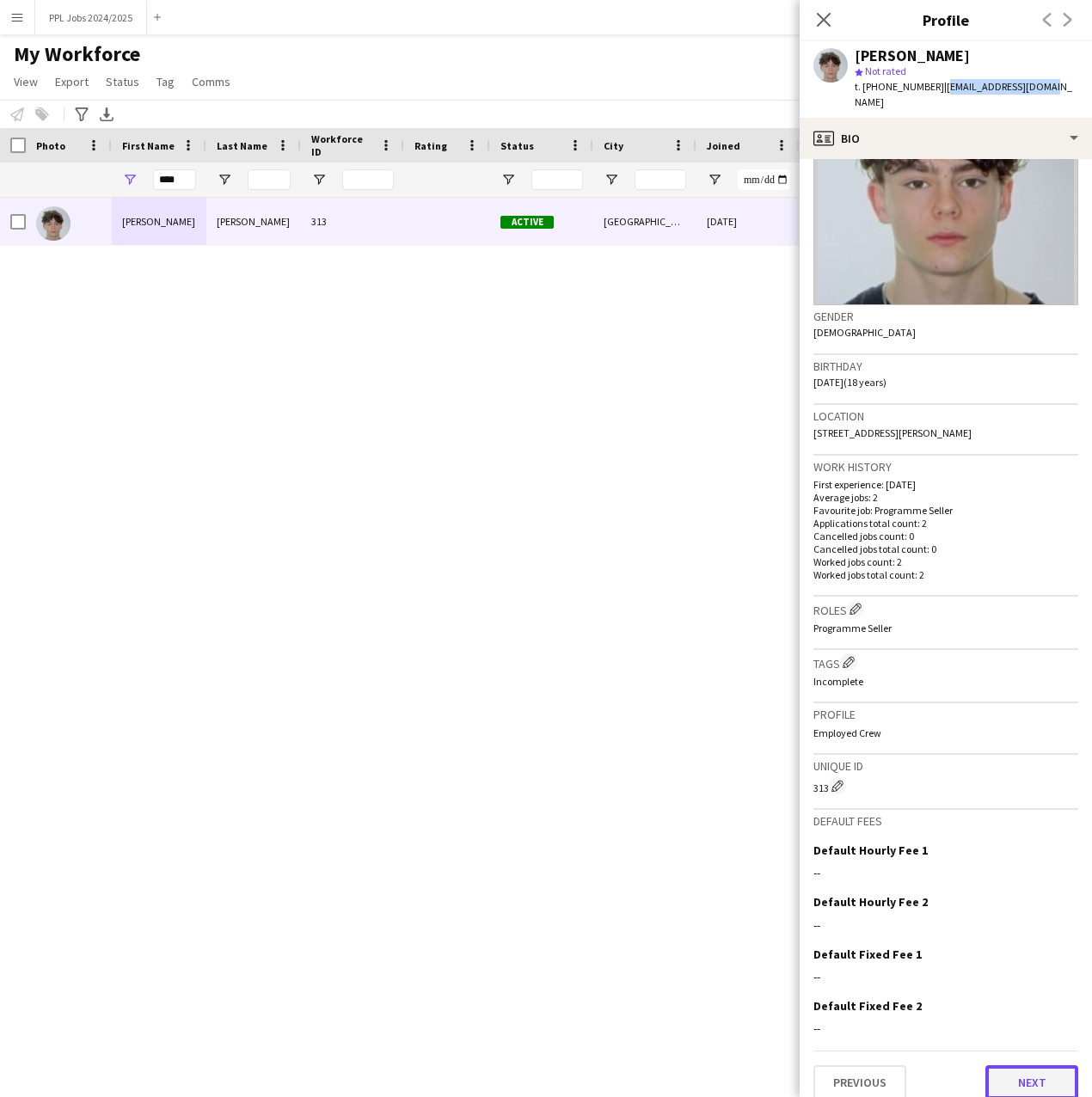
click at [1009, 1066] on button "Next" at bounding box center [1032, 1082] width 93 height 34
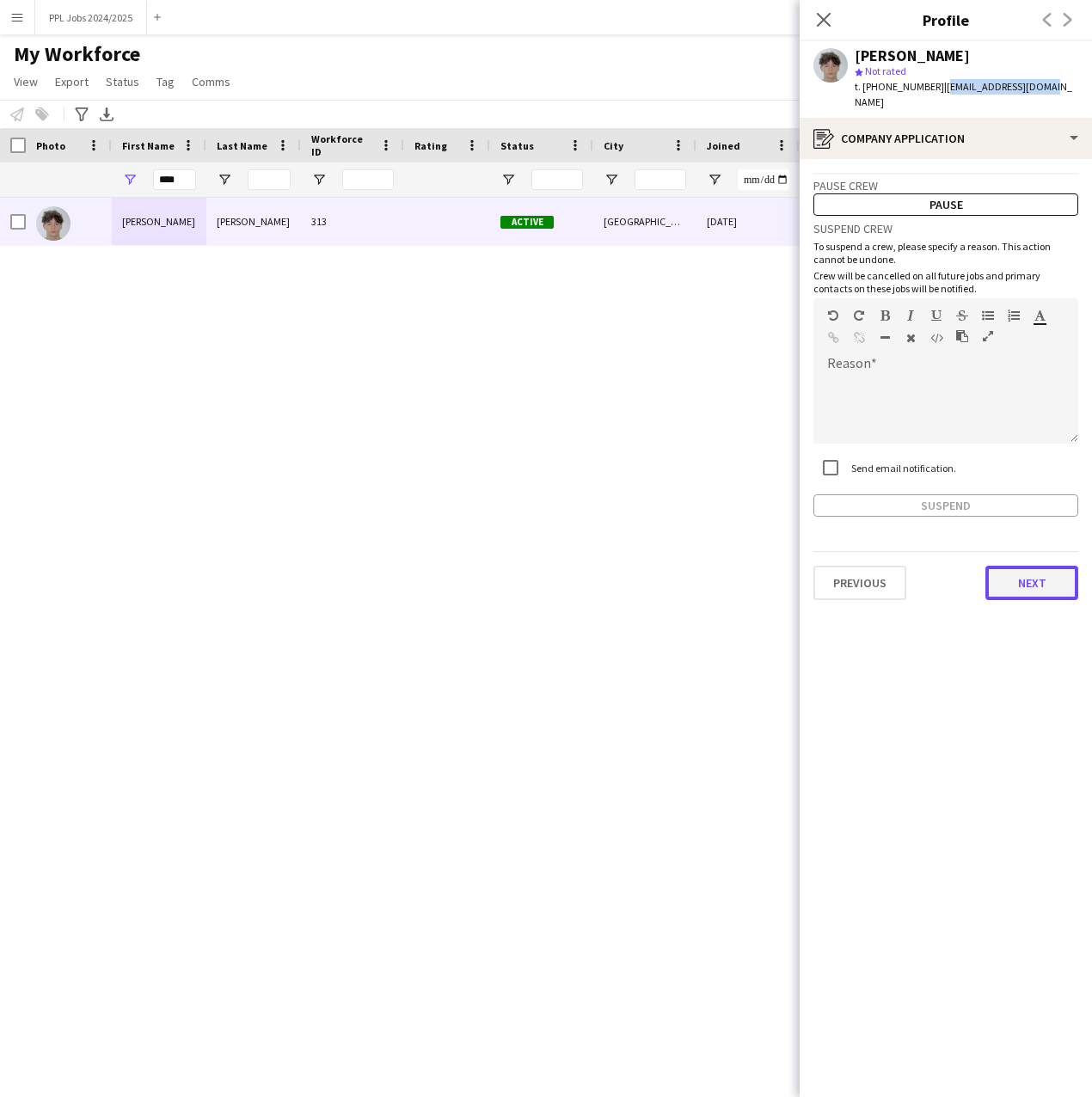
click at [1024, 566] on button "Next" at bounding box center [1032, 582] width 93 height 34
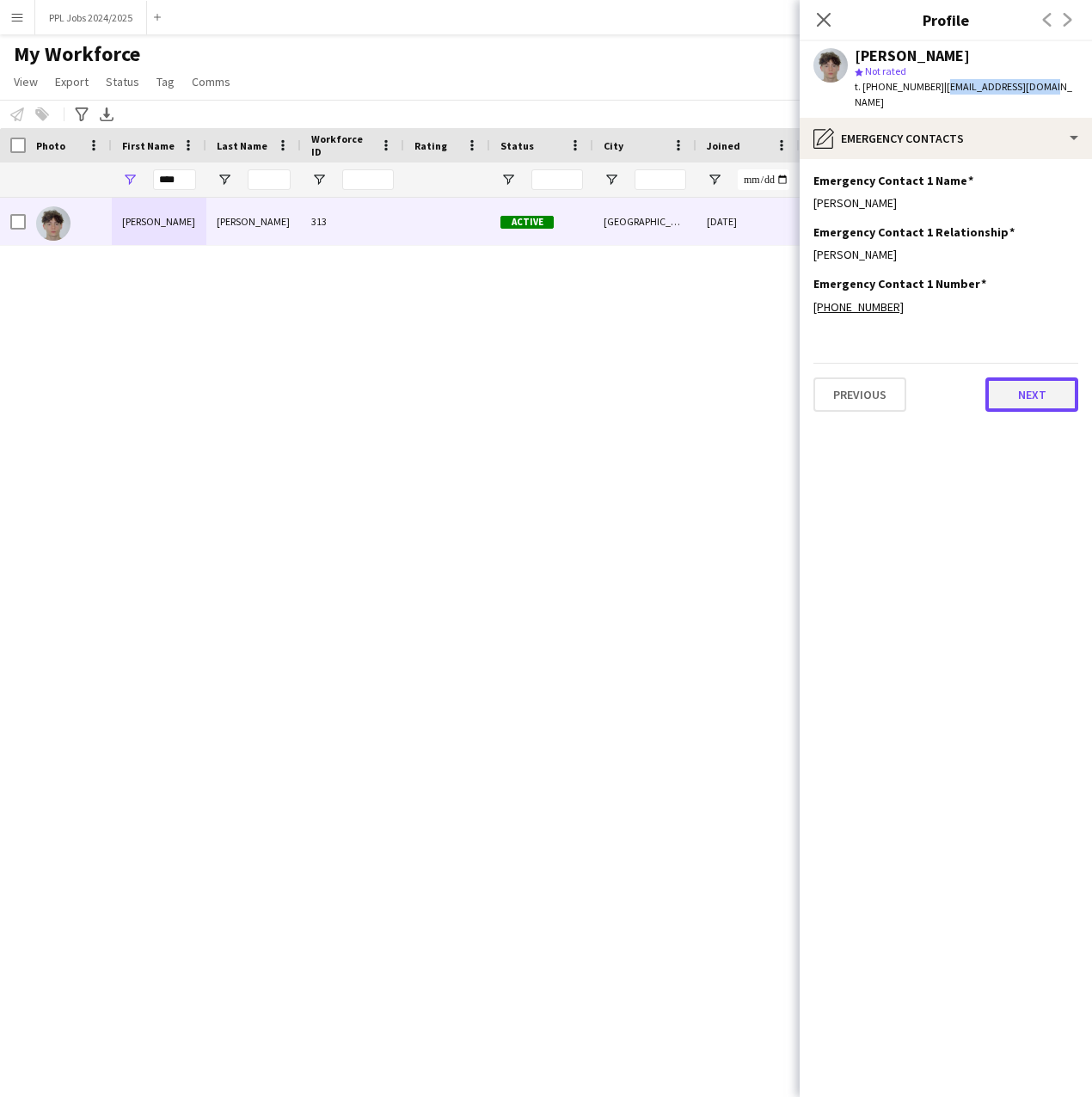
click at [1005, 395] on button "Next" at bounding box center [1032, 394] width 93 height 34
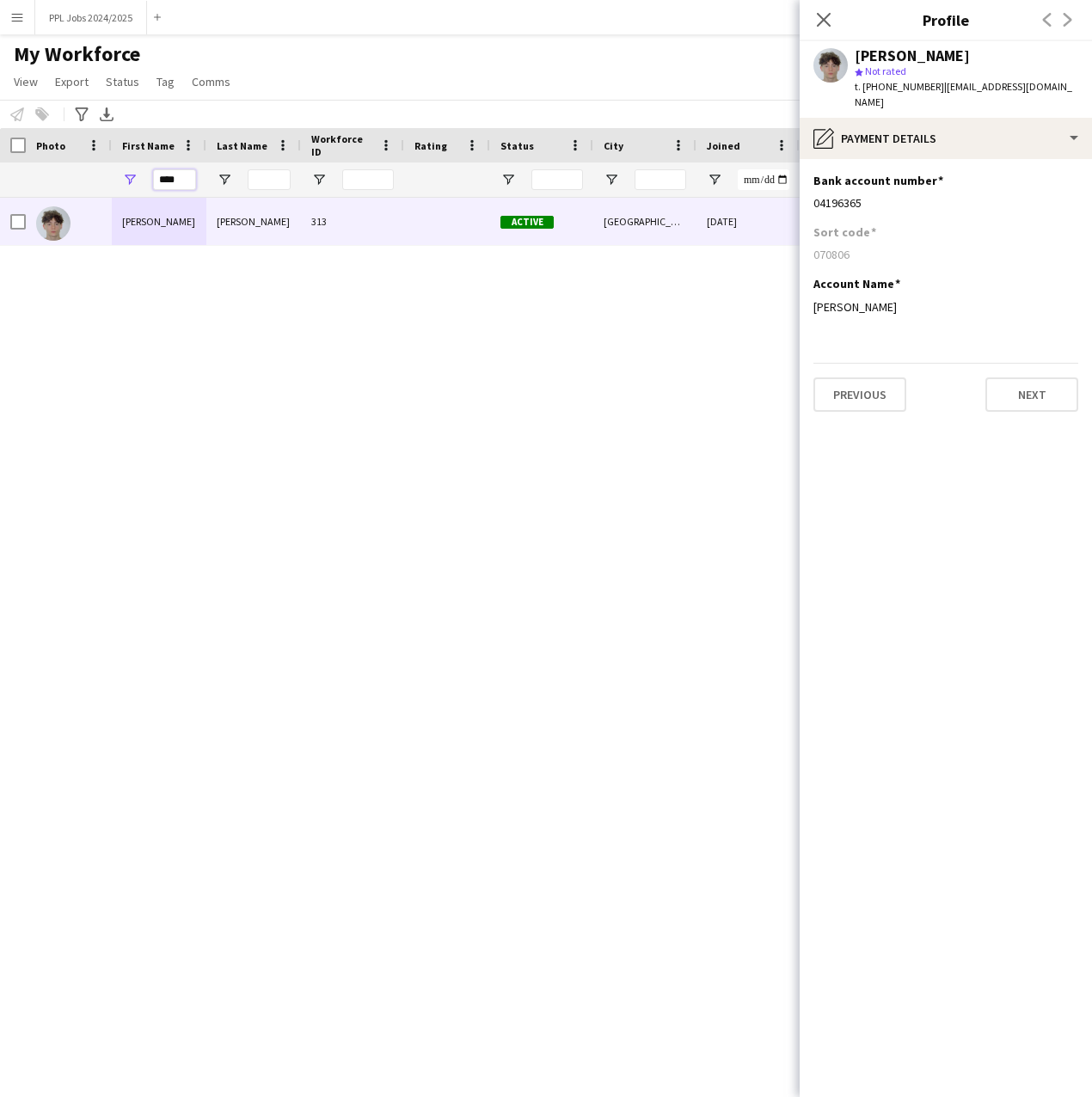
click at [183, 170] on input "****" at bounding box center [174, 180] width 43 height 21
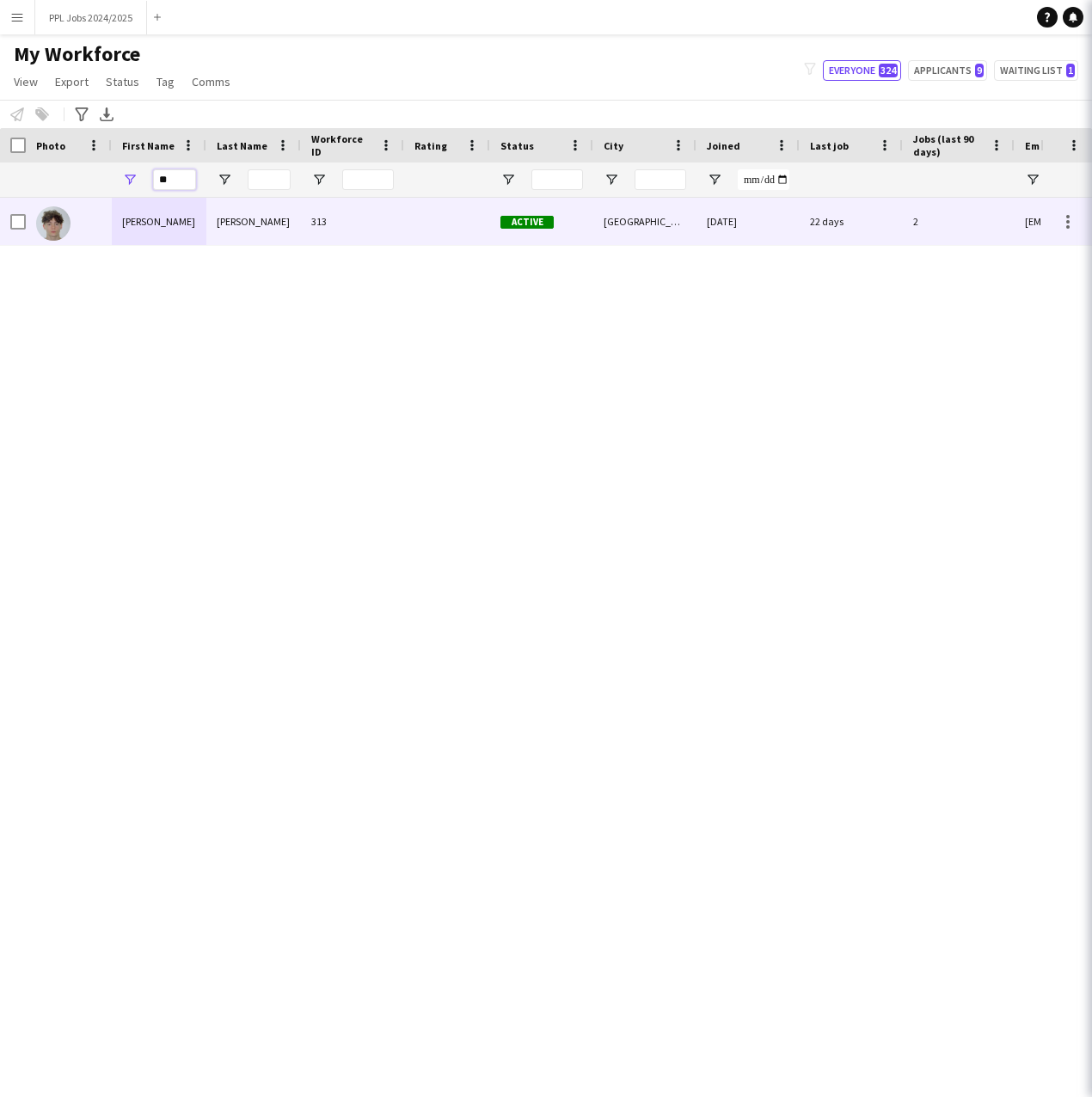
type input "*"
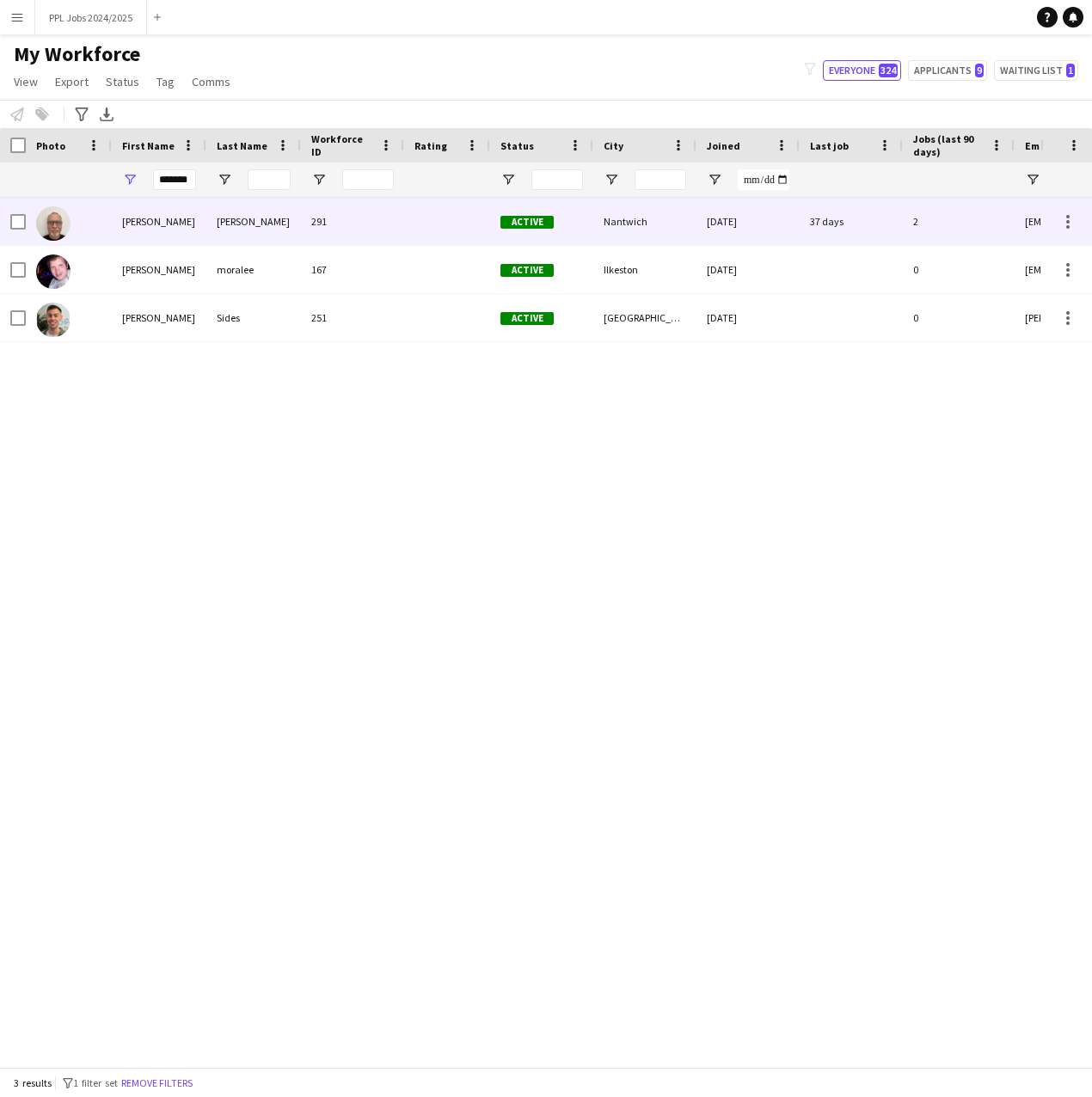
scroll to position [0, 0]
click at [183, 211] on div "[PERSON_NAME]" at bounding box center [159, 222] width 94 height 47
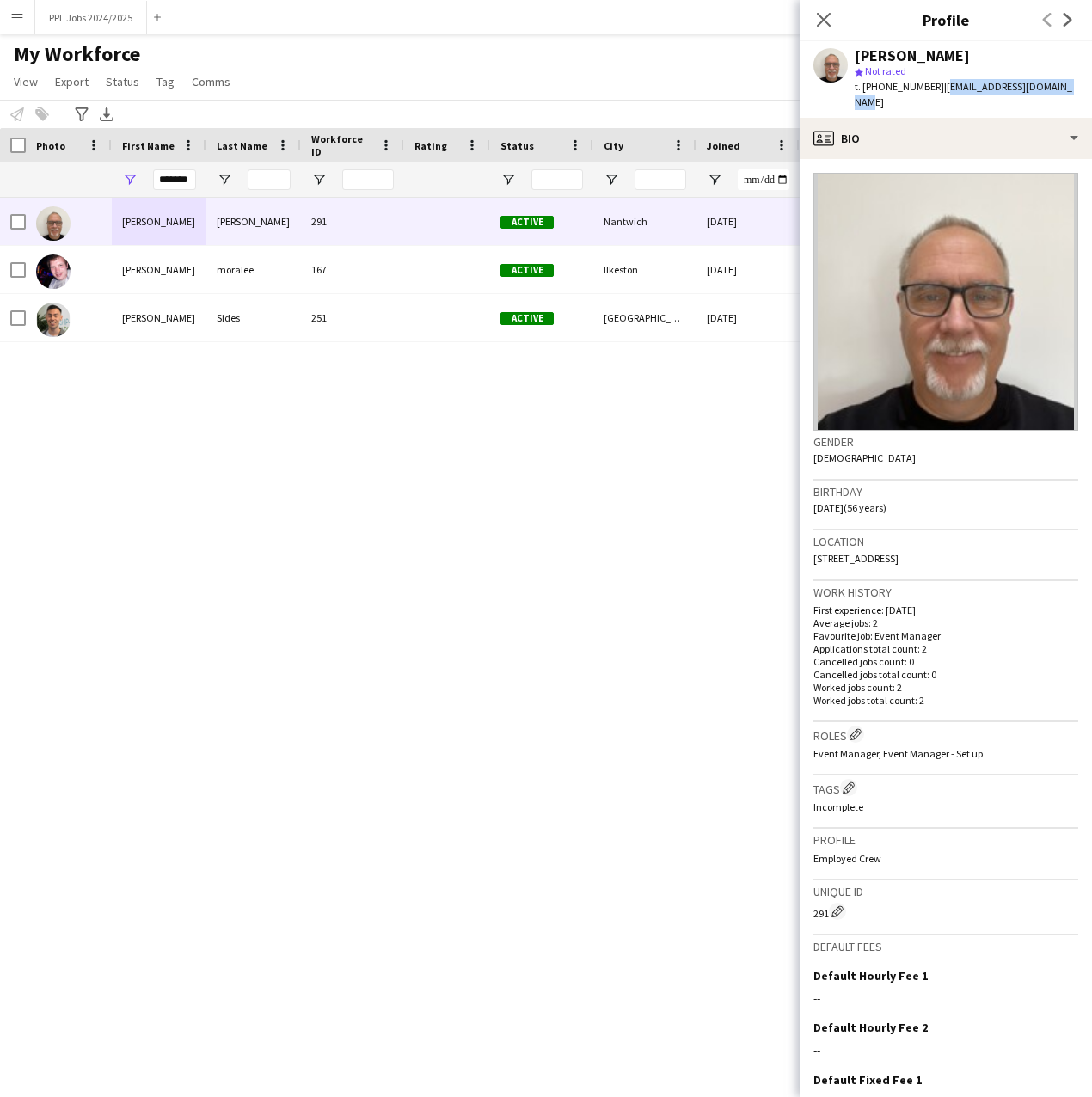
drag, startPoint x: 1069, startPoint y: 86, endPoint x: 939, endPoint y: 84, distance: 130.0
click at [939, 84] on span "| [PERSON_NAME][EMAIL_ADDRESS][DOMAIN_NAME]" at bounding box center [963, 94] width 217 height 29
copy span "[EMAIL_ADDRESS][DOMAIN_NAME]"
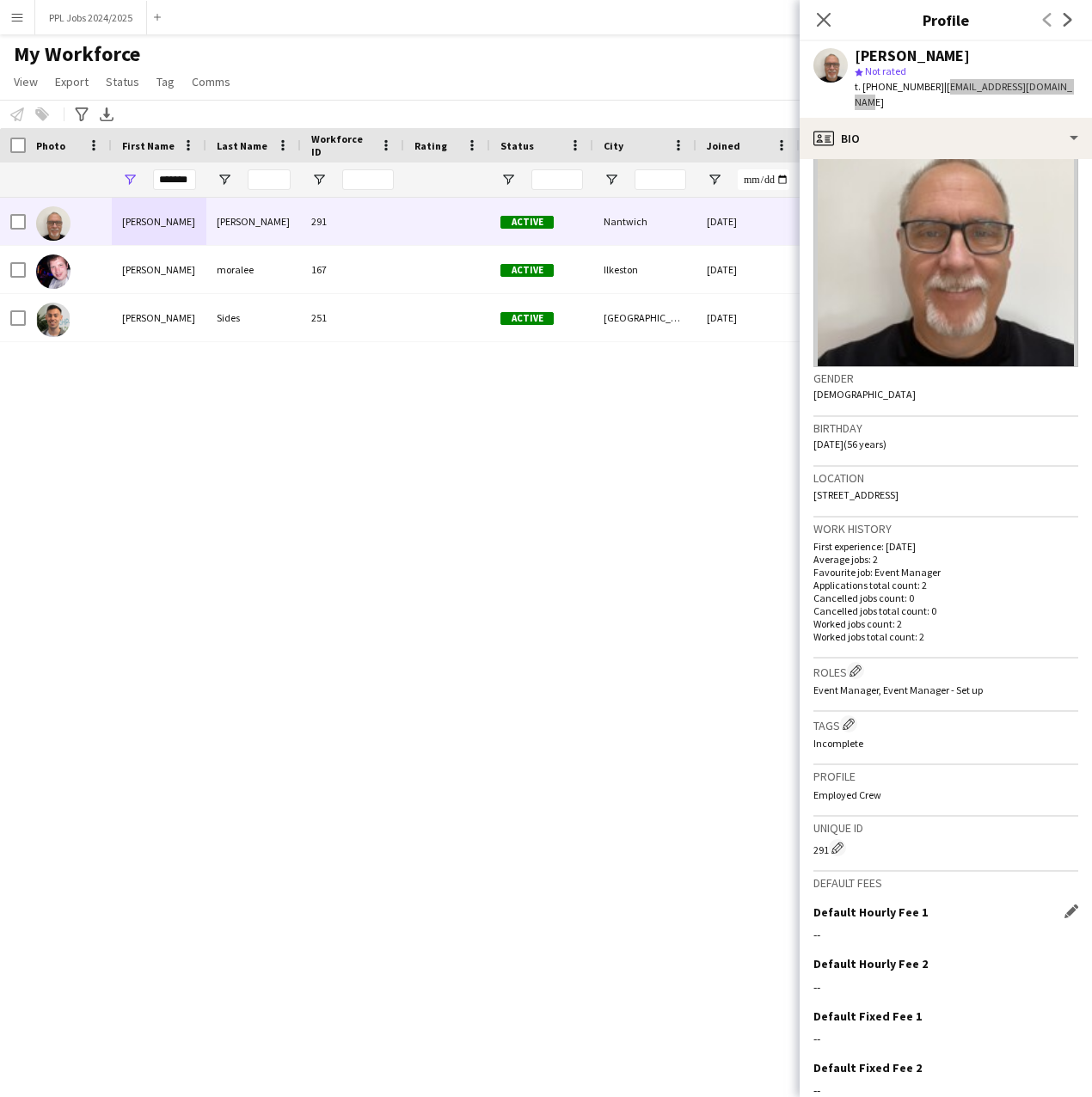
scroll to position [142, 0]
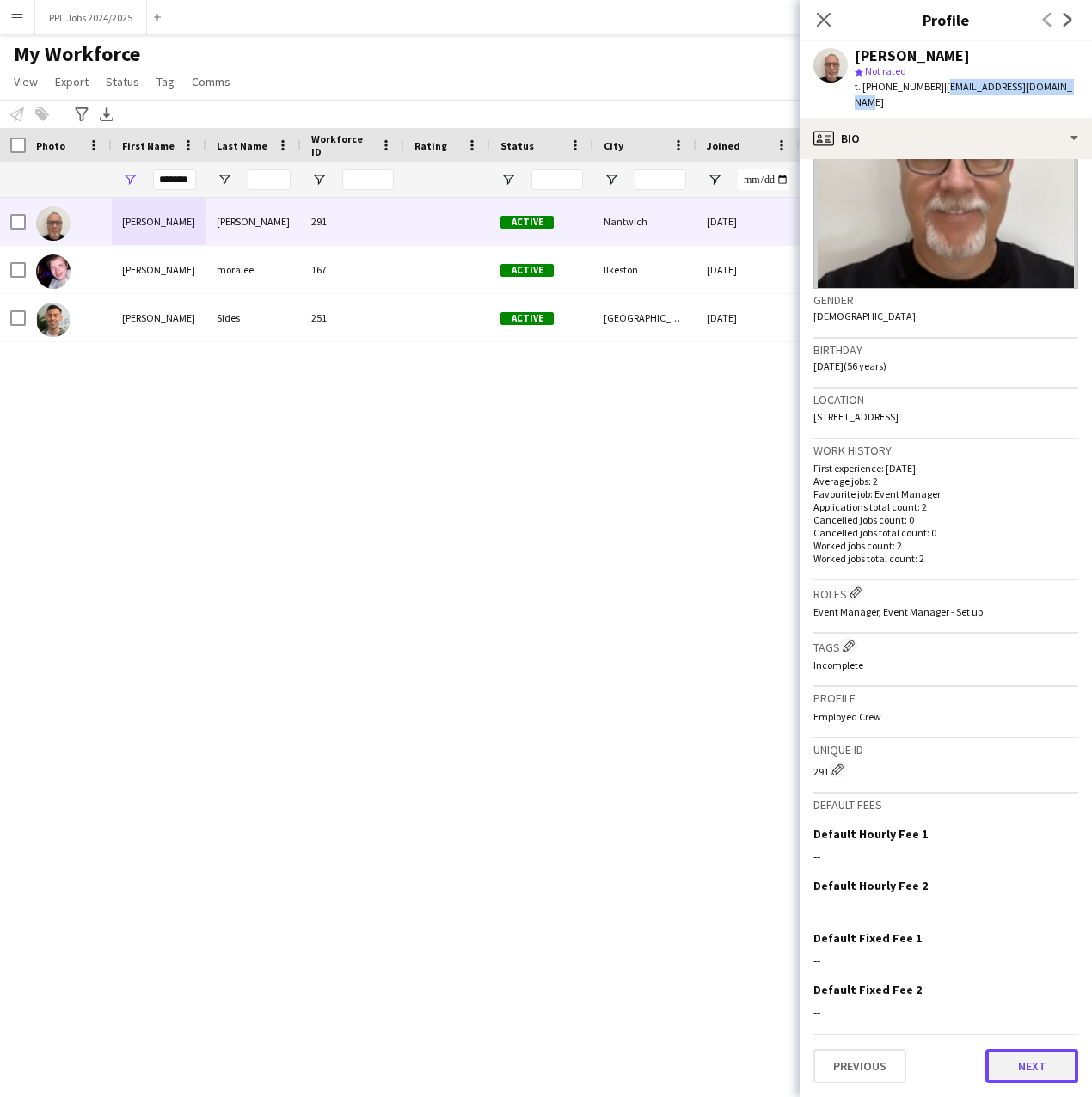
click at [1005, 1064] on button "Next" at bounding box center [1032, 1066] width 93 height 34
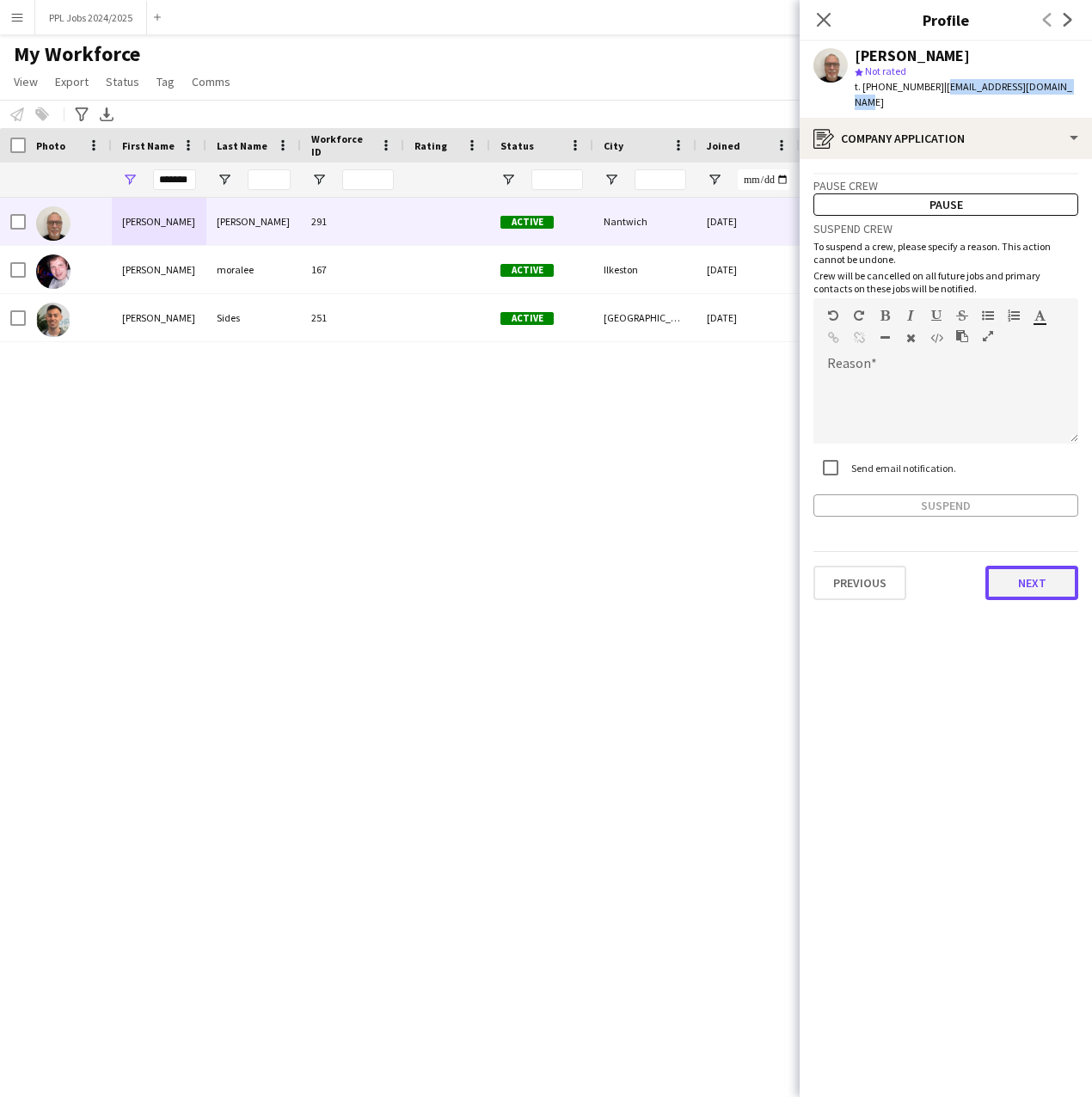
click at [1020, 589] on button "Next" at bounding box center [1032, 582] width 93 height 34
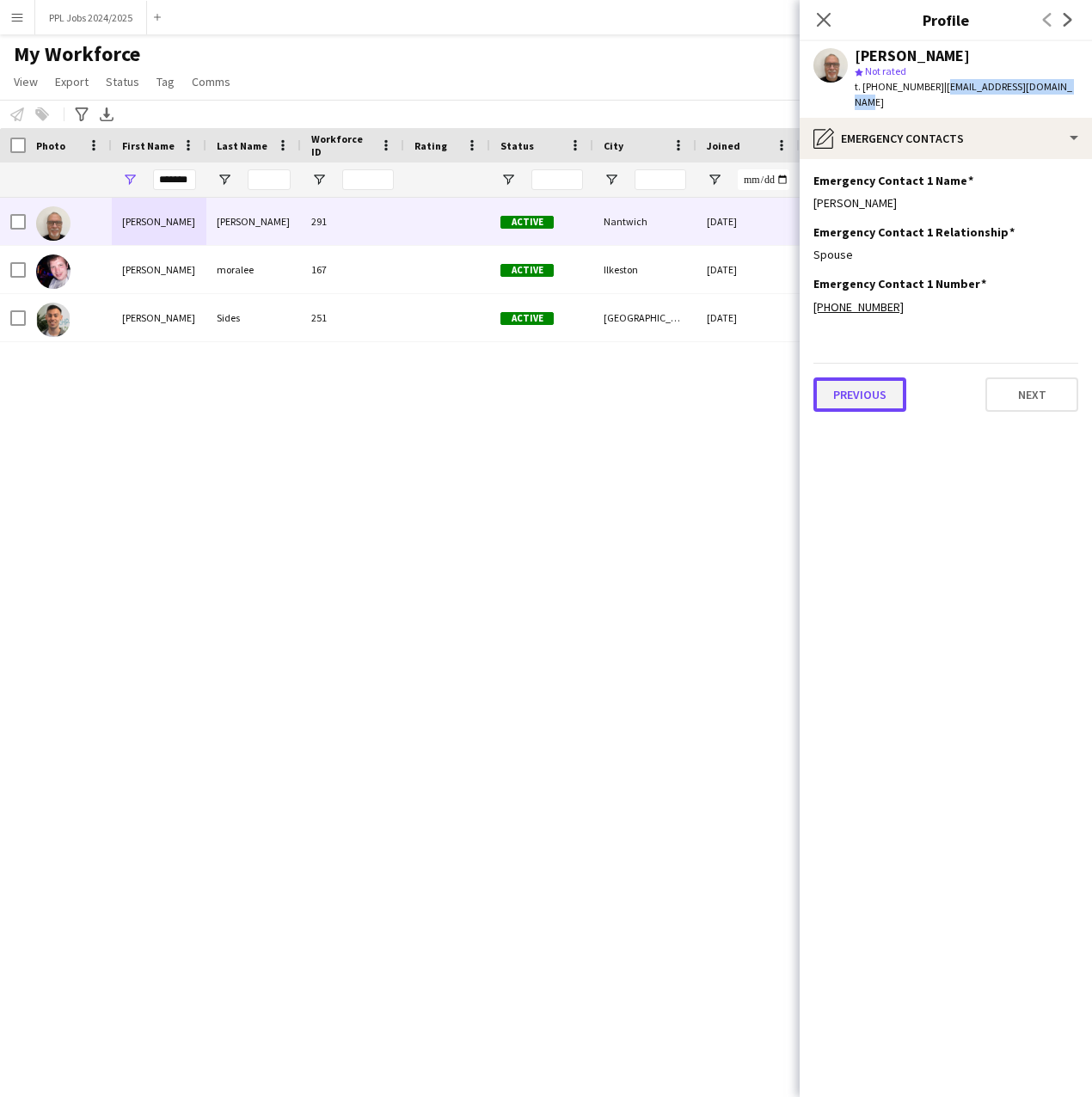
click at [876, 393] on button "Previous" at bounding box center [860, 394] width 93 height 34
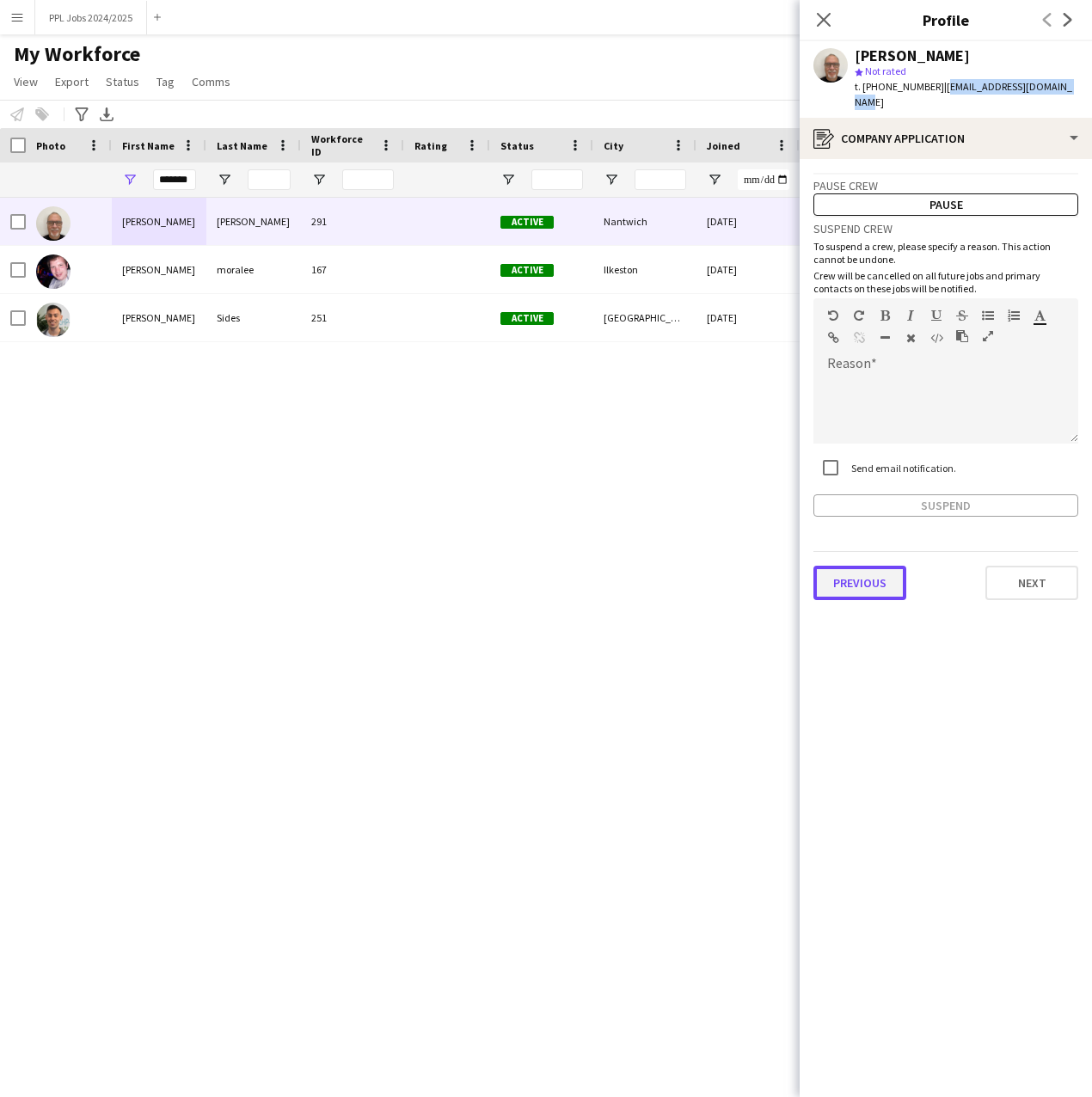
click at [867, 593] on button "Previous" at bounding box center [860, 582] width 93 height 34
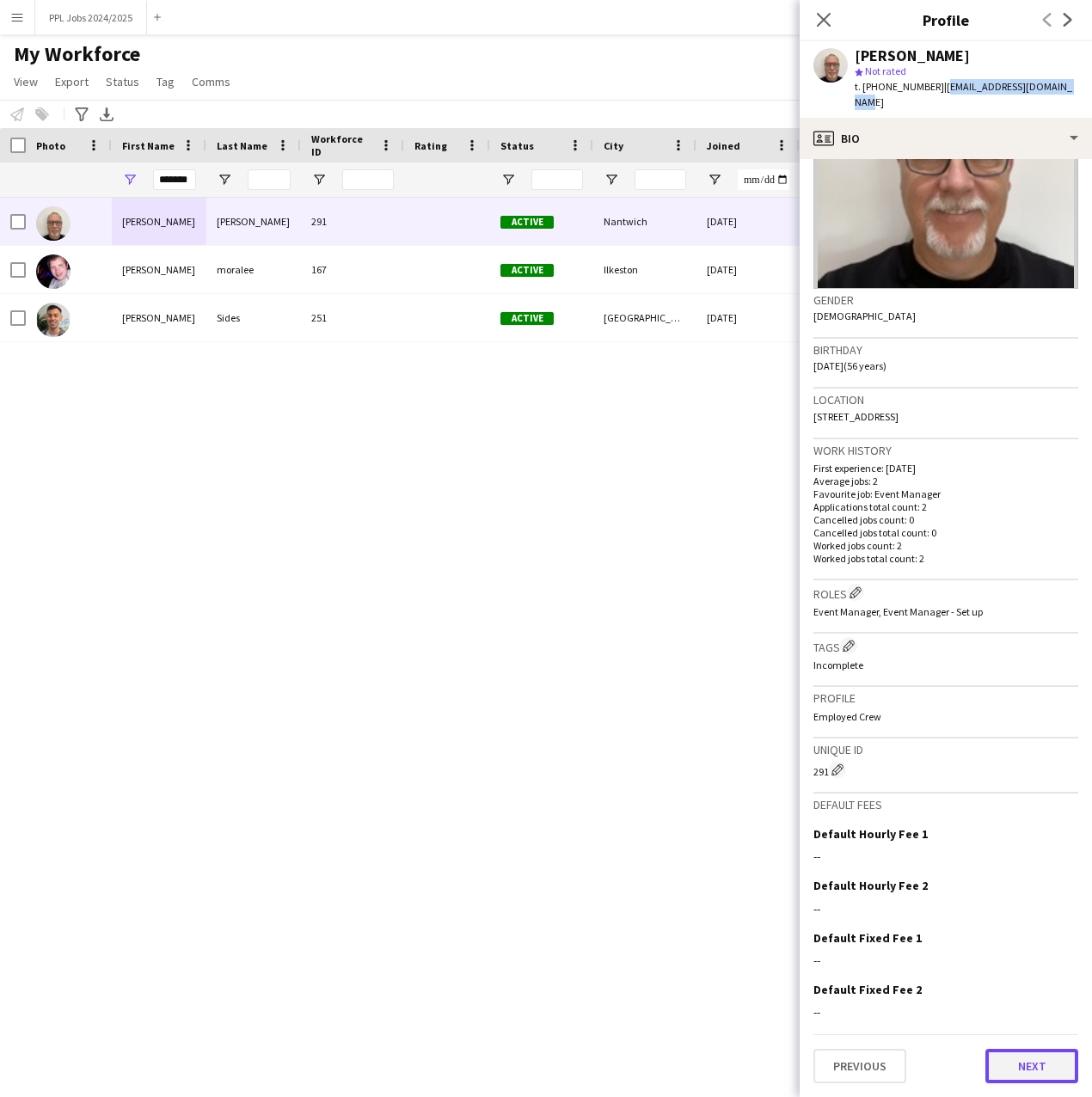
click at [1040, 1069] on button "Next" at bounding box center [1032, 1066] width 93 height 34
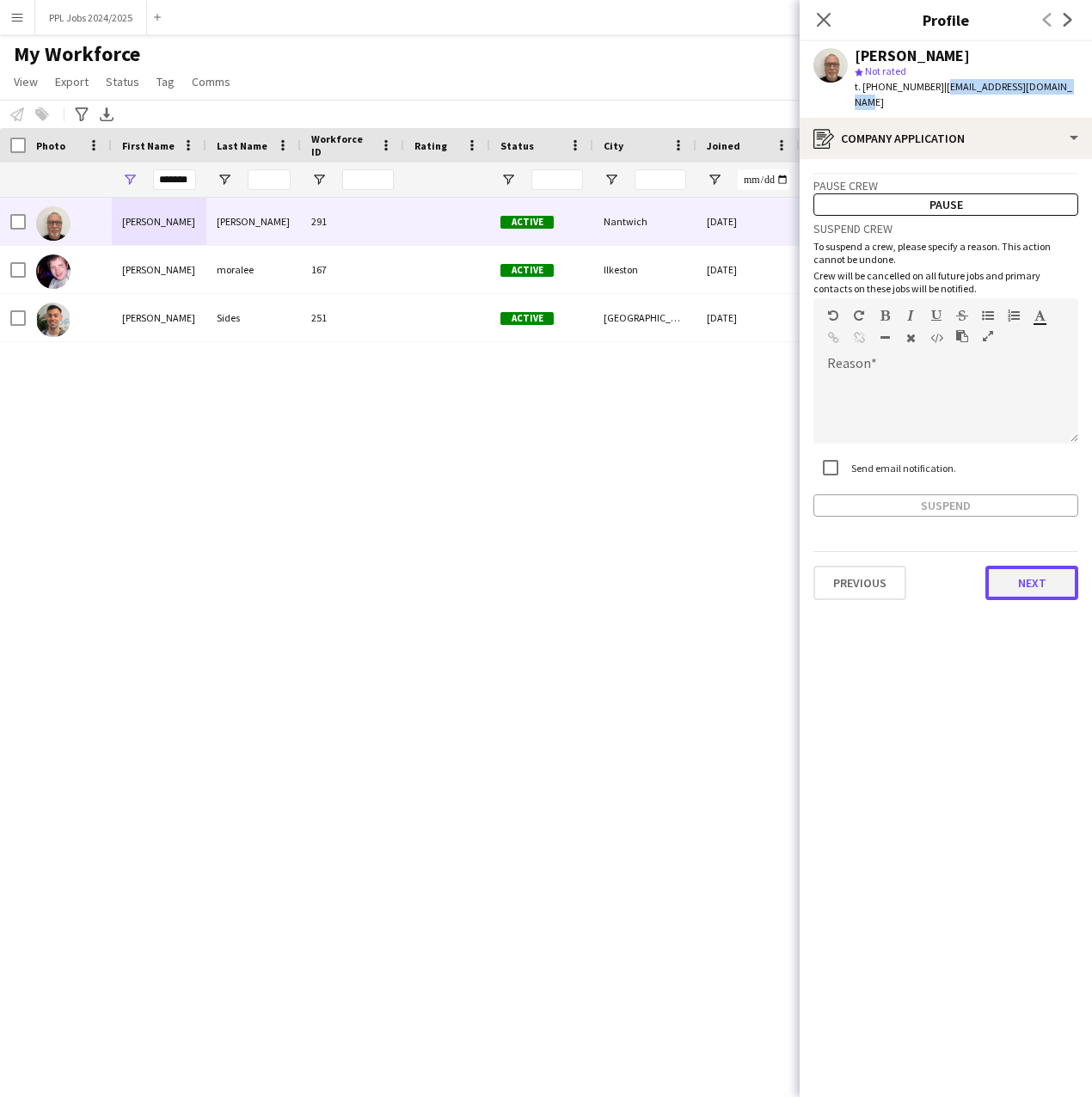
click at [1054, 592] on button "Next" at bounding box center [1032, 582] width 93 height 34
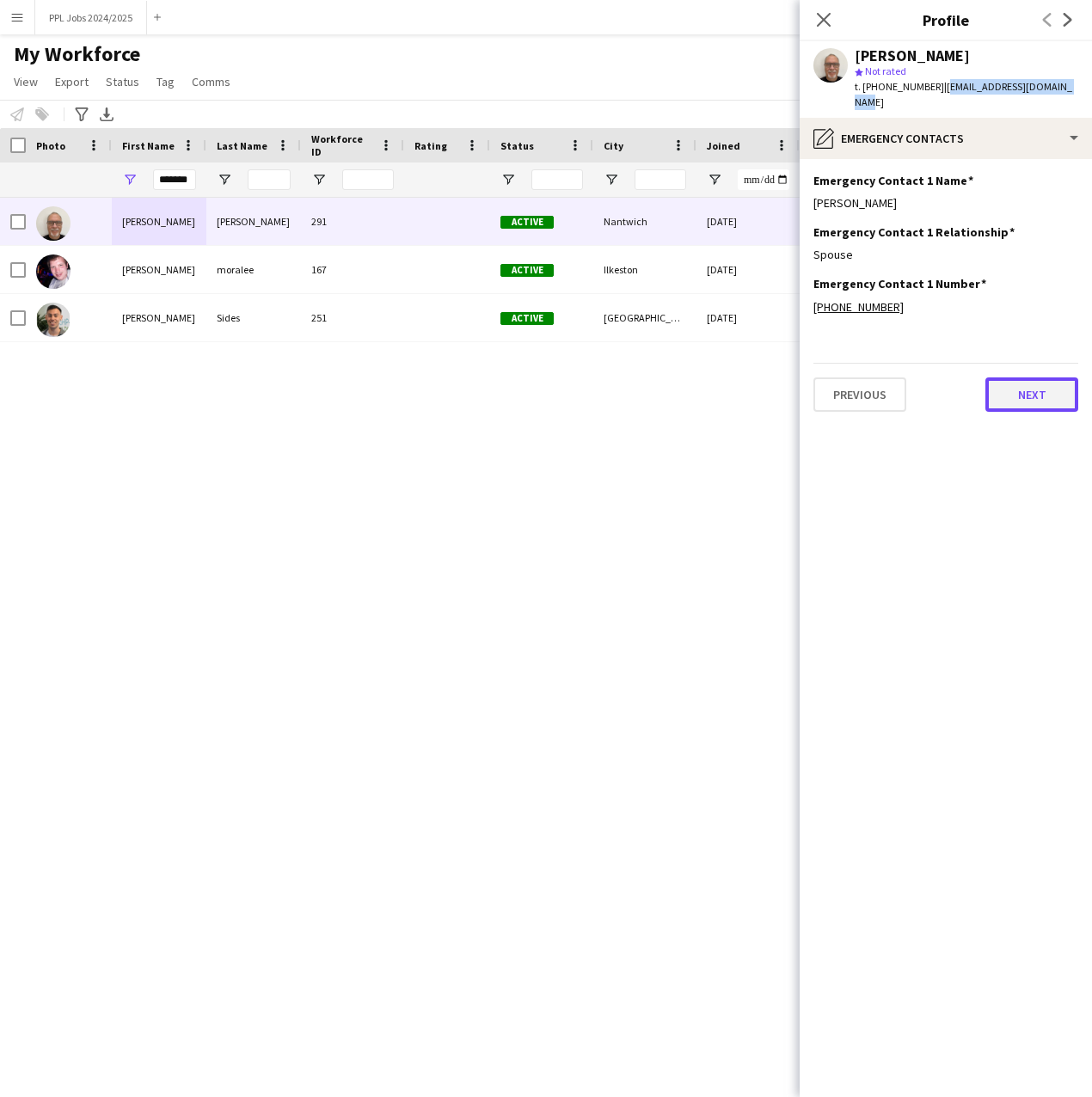
click at [1029, 388] on button "Next" at bounding box center [1032, 394] width 93 height 34
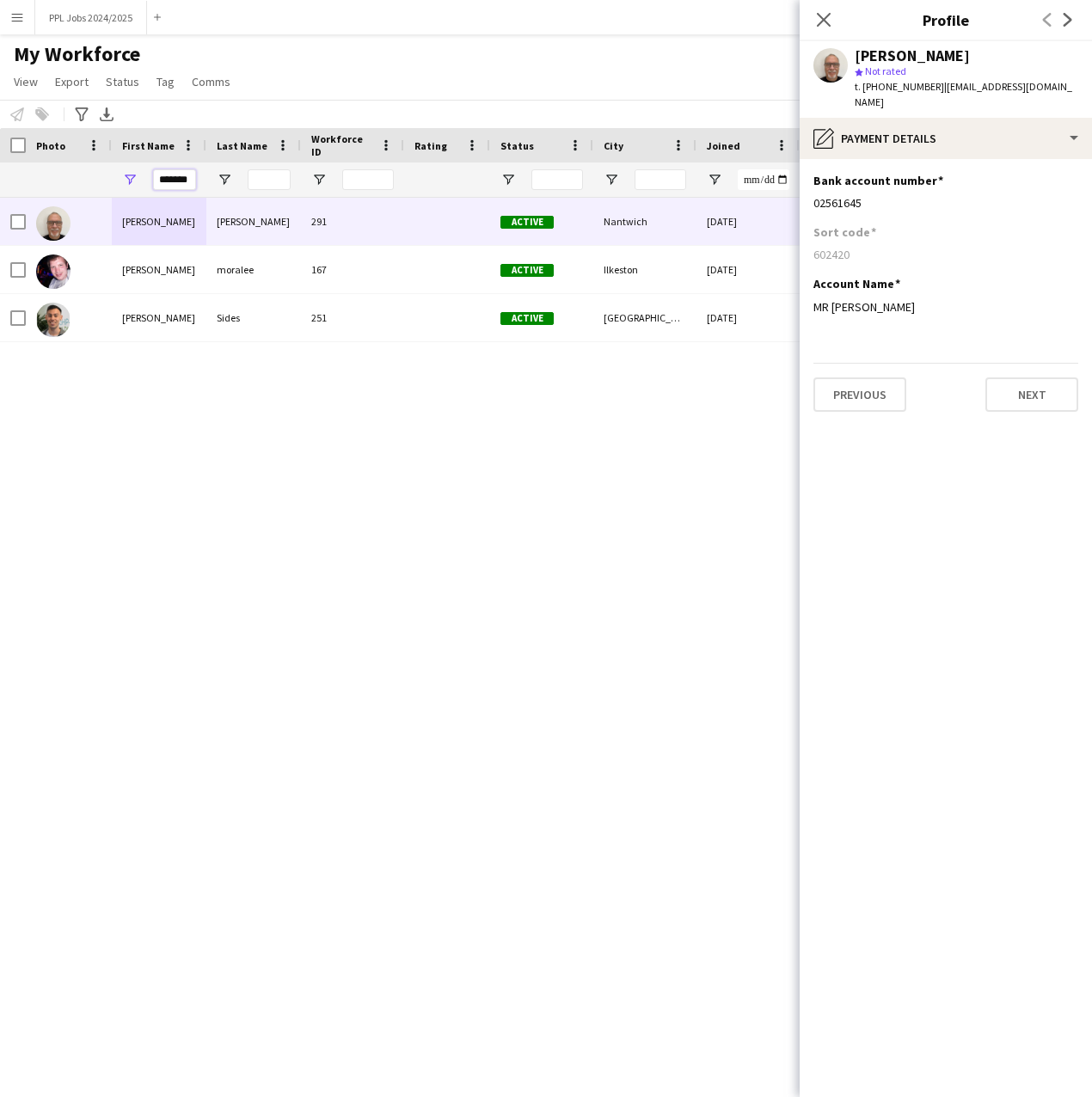
click at [183, 181] on input "*******" at bounding box center [174, 180] width 43 height 21
type input "*"
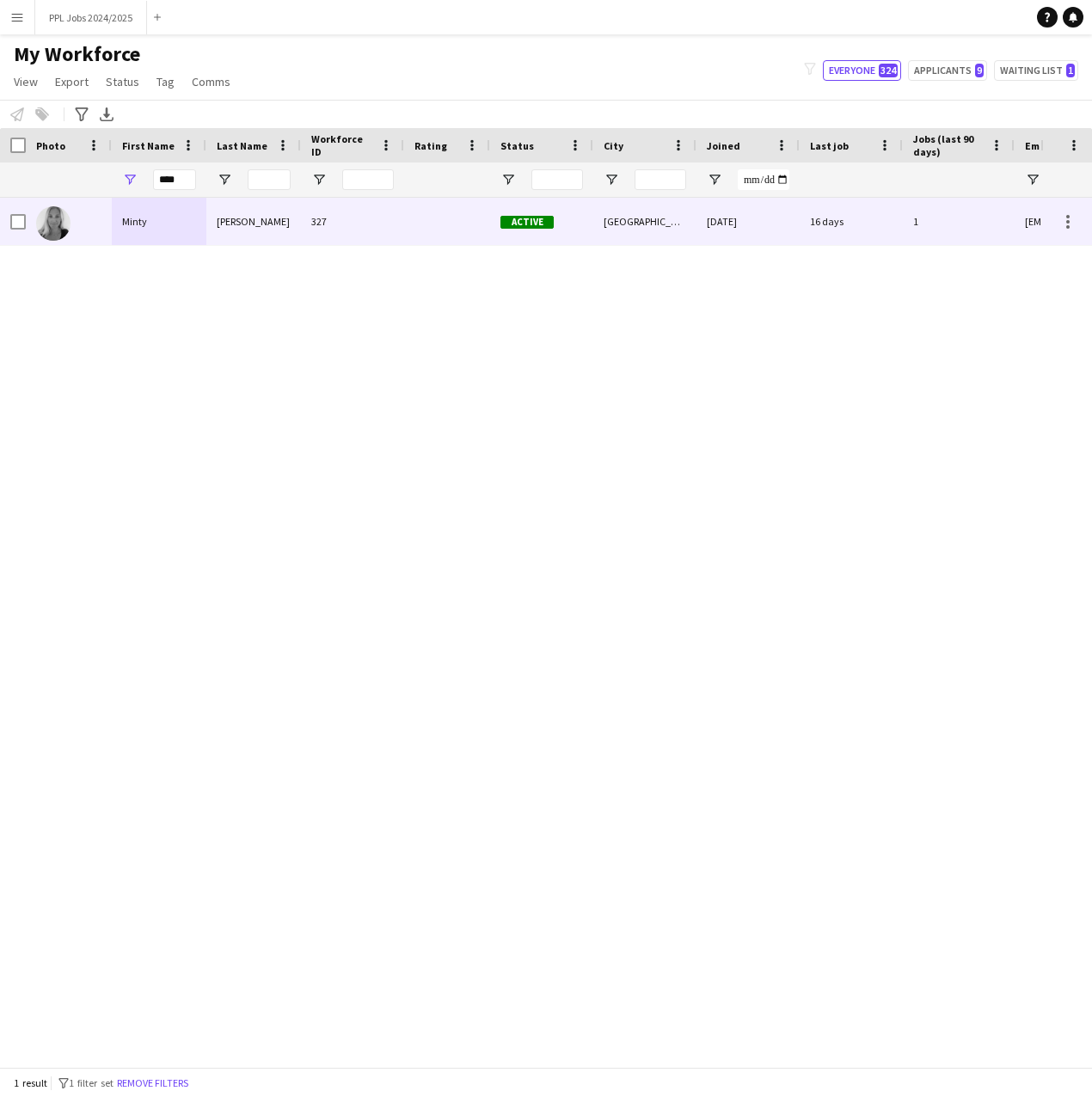
click at [169, 216] on div "Minty" at bounding box center [159, 222] width 94 height 47
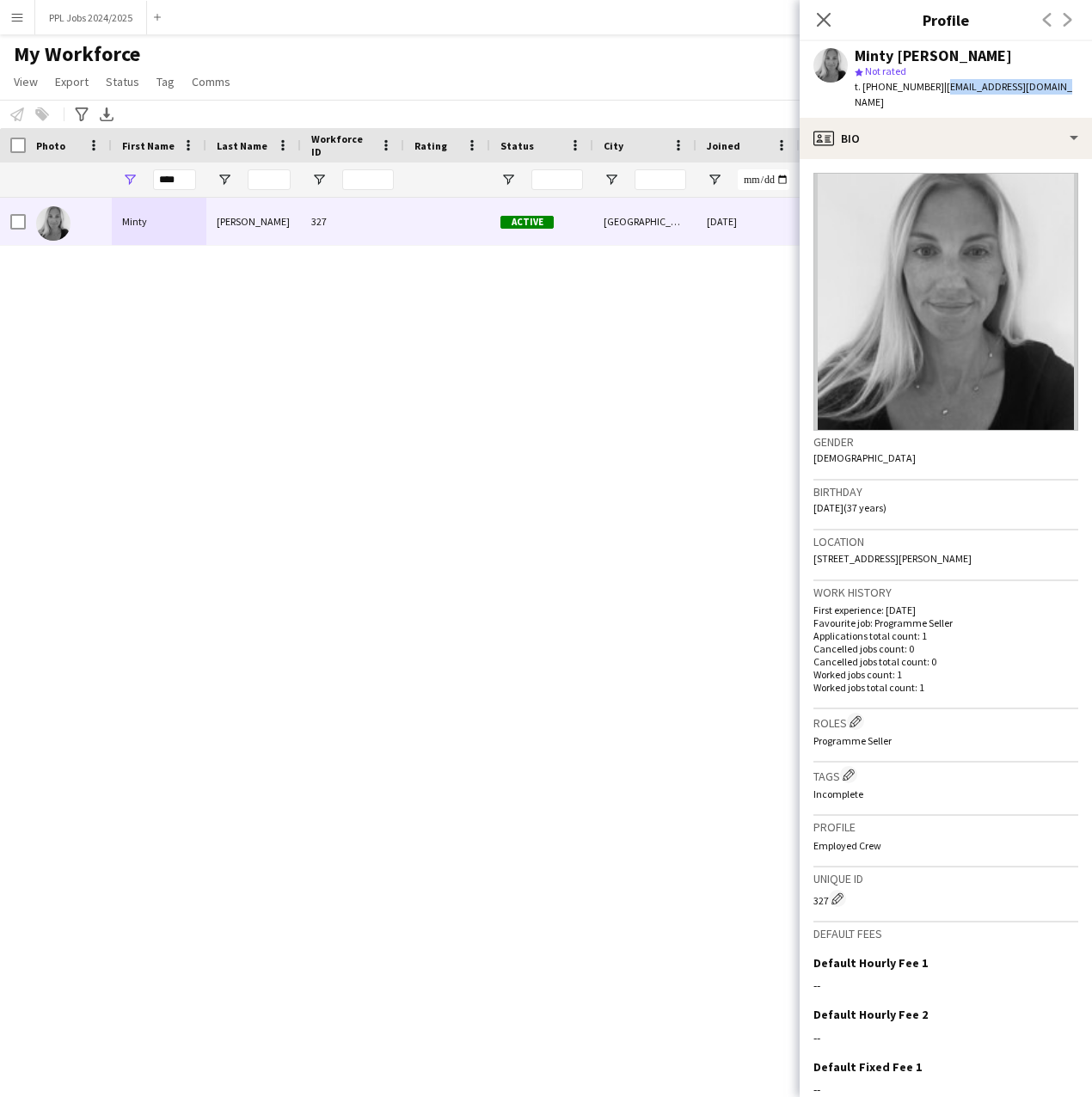
drag, startPoint x: 1040, startPoint y: 86, endPoint x: 937, endPoint y: 88, distance: 103.0
click at [937, 88] on span "| [EMAIL_ADDRESS][DOMAIN_NAME]" at bounding box center [963, 94] width 217 height 29
copy span "[EMAIL_ADDRESS][DOMAIN_NAME]"
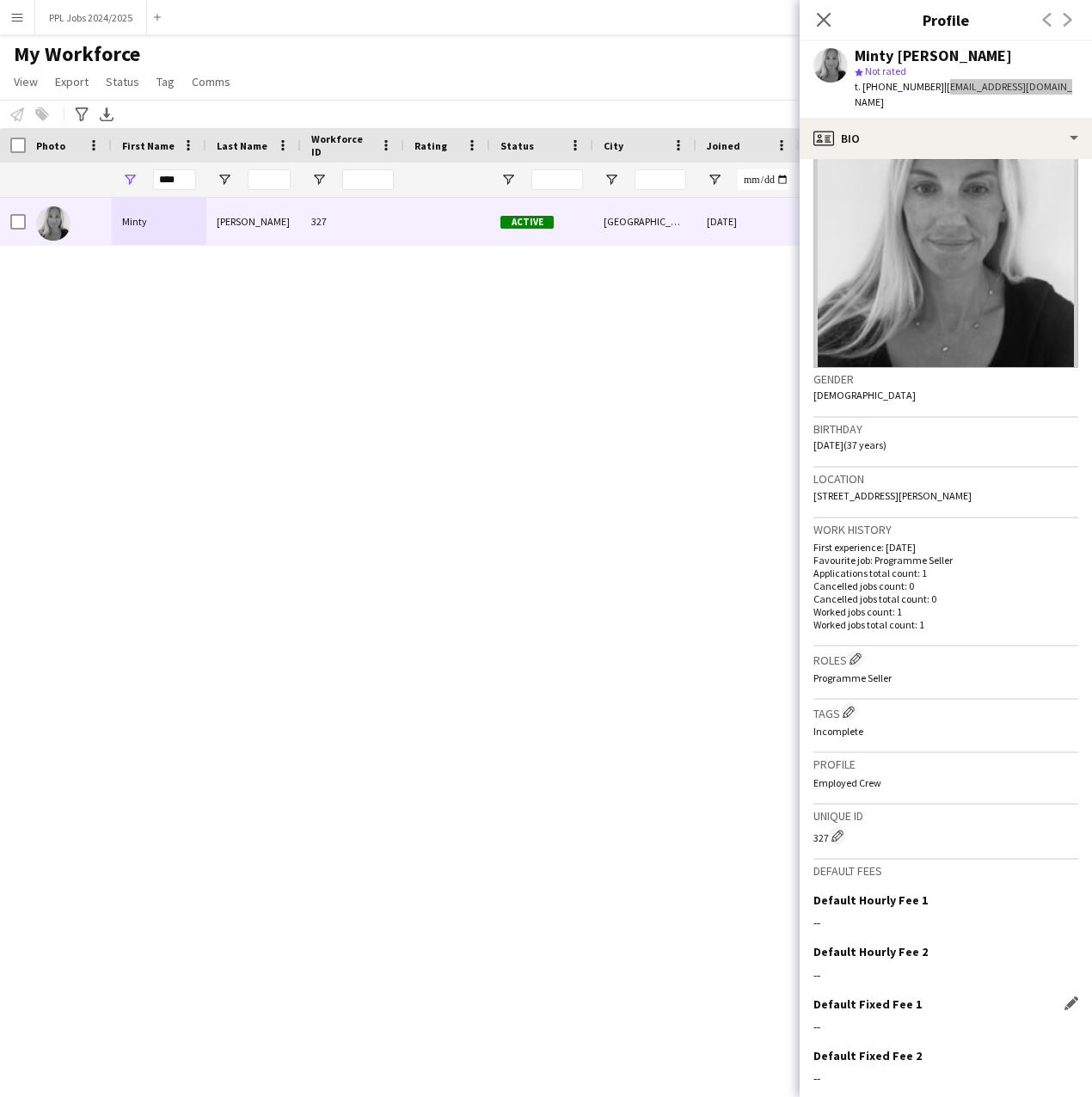
scroll to position [113, 0]
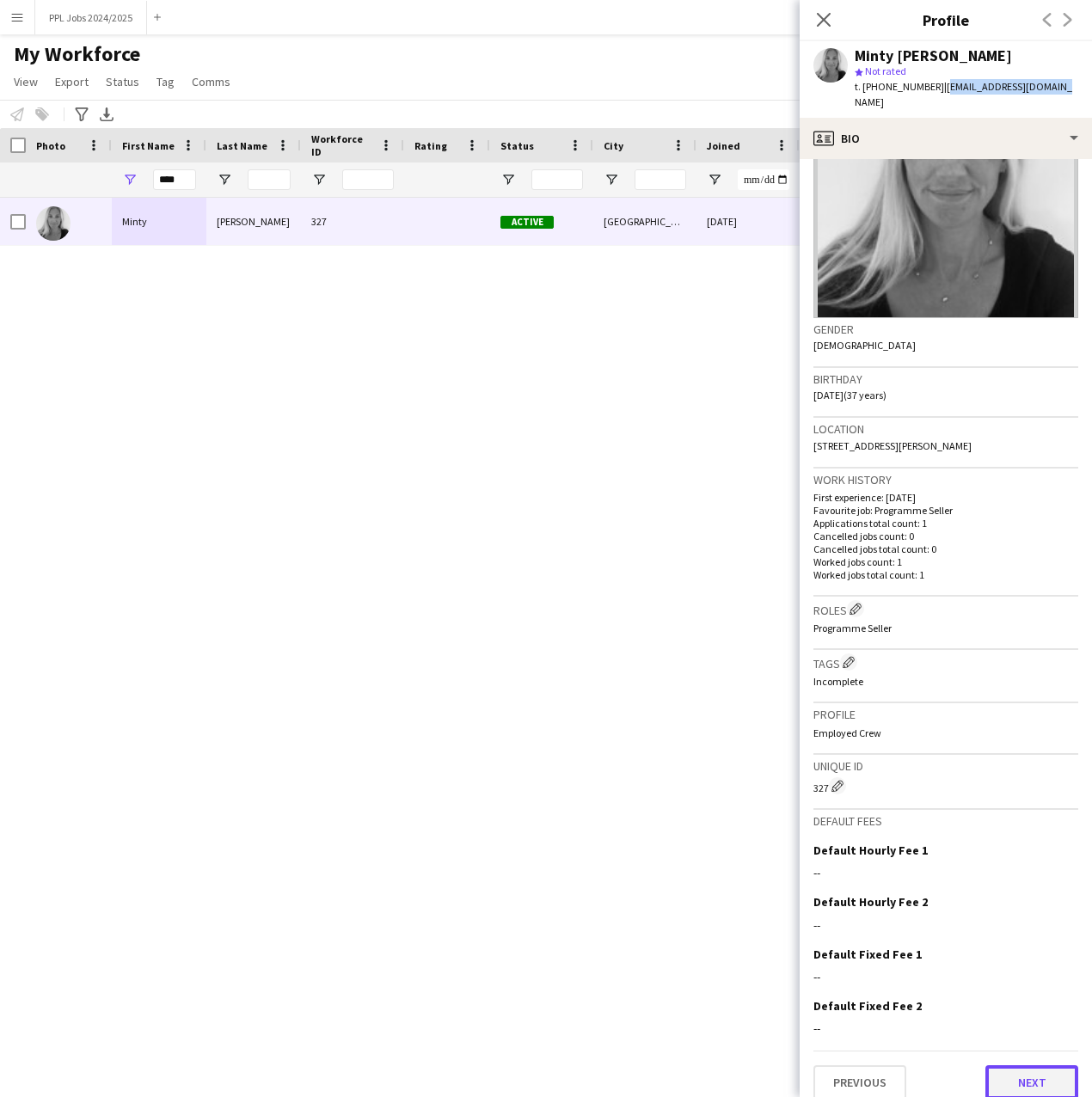
click at [1020, 1070] on button "Next" at bounding box center [1032, 1082] width 93 height 34
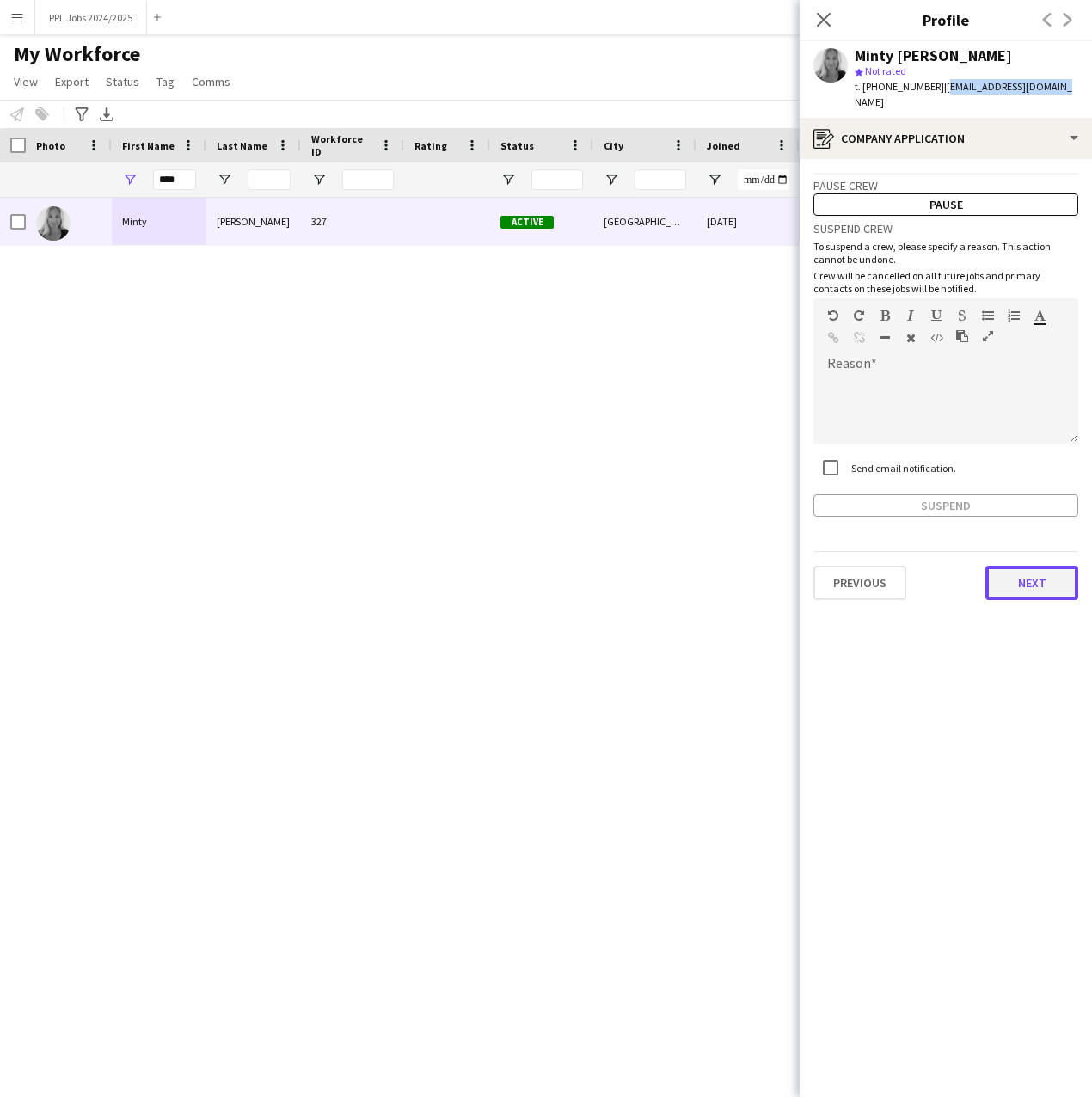
click at [1031, 568] on button "Next" at bounding box center [1032, 582] width 93 height 34
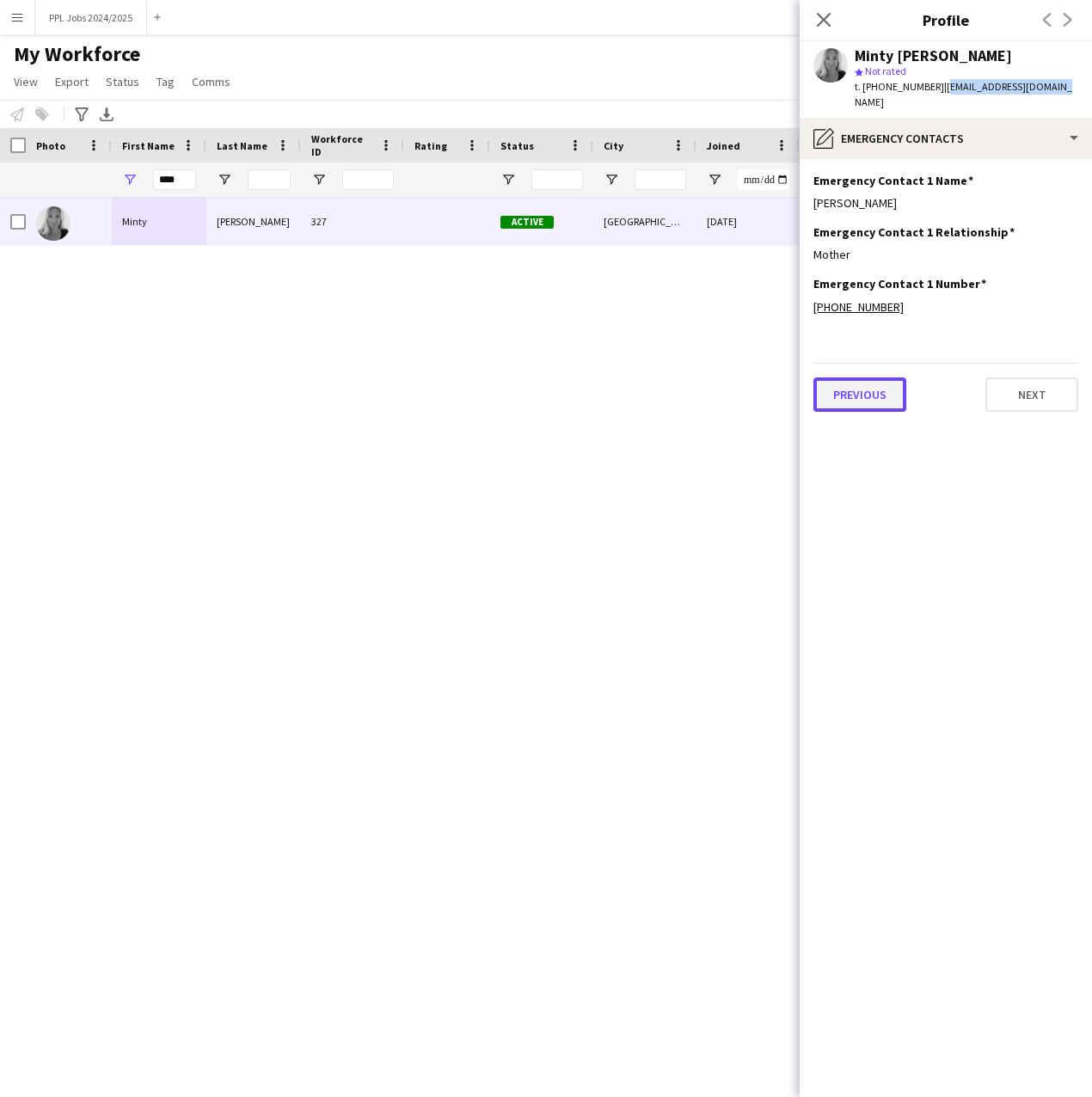
click at [859, 382] on button "Previous" at bounding box center [860, 394] width 93 height 34
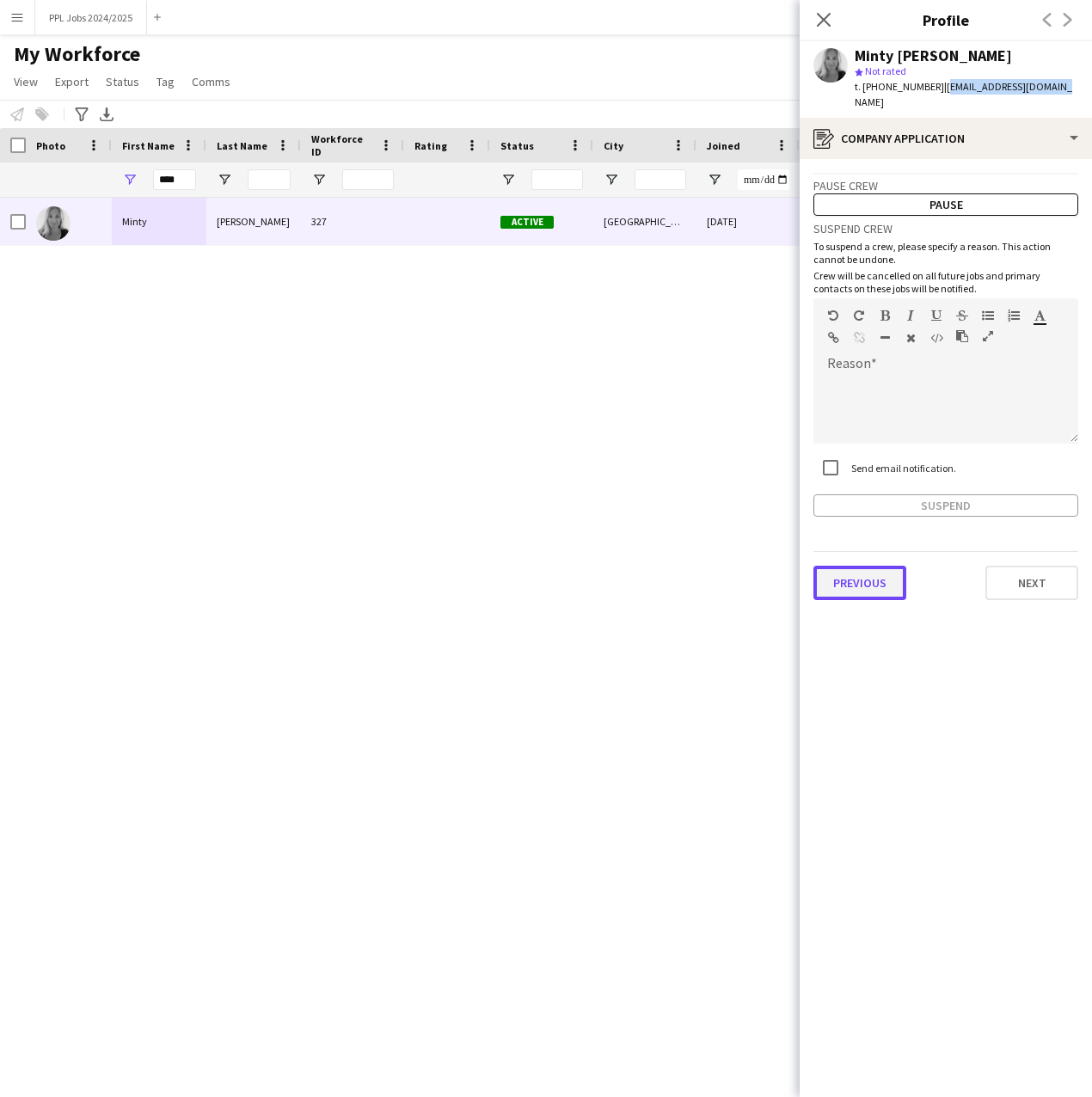
click at [886, 567] on button "Previous" at bounding box center [860, 582] width 93 height 34
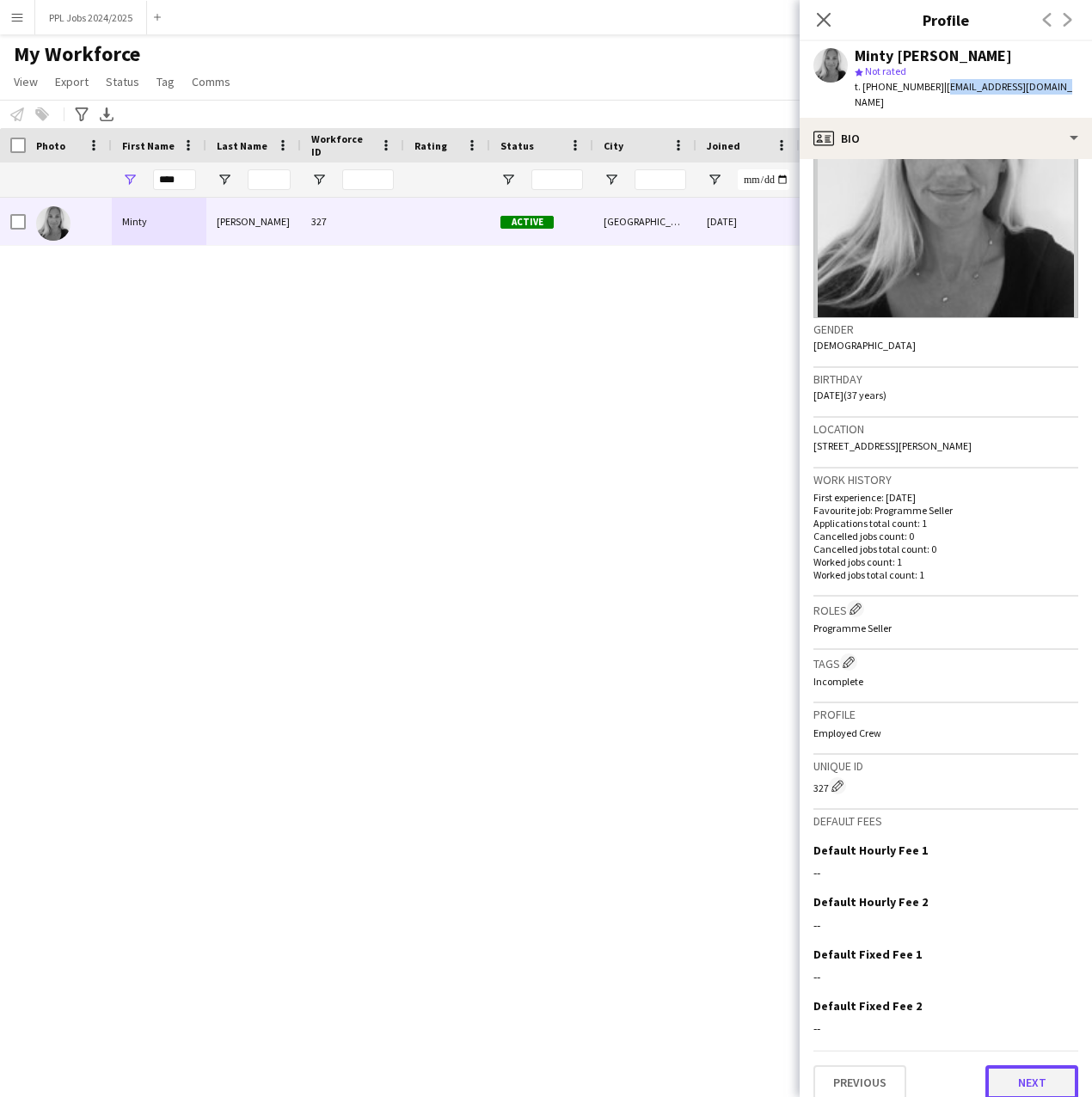
click at [993, 1066] on button "Next" at bounding box center [1032, 1082] width 93 height 34
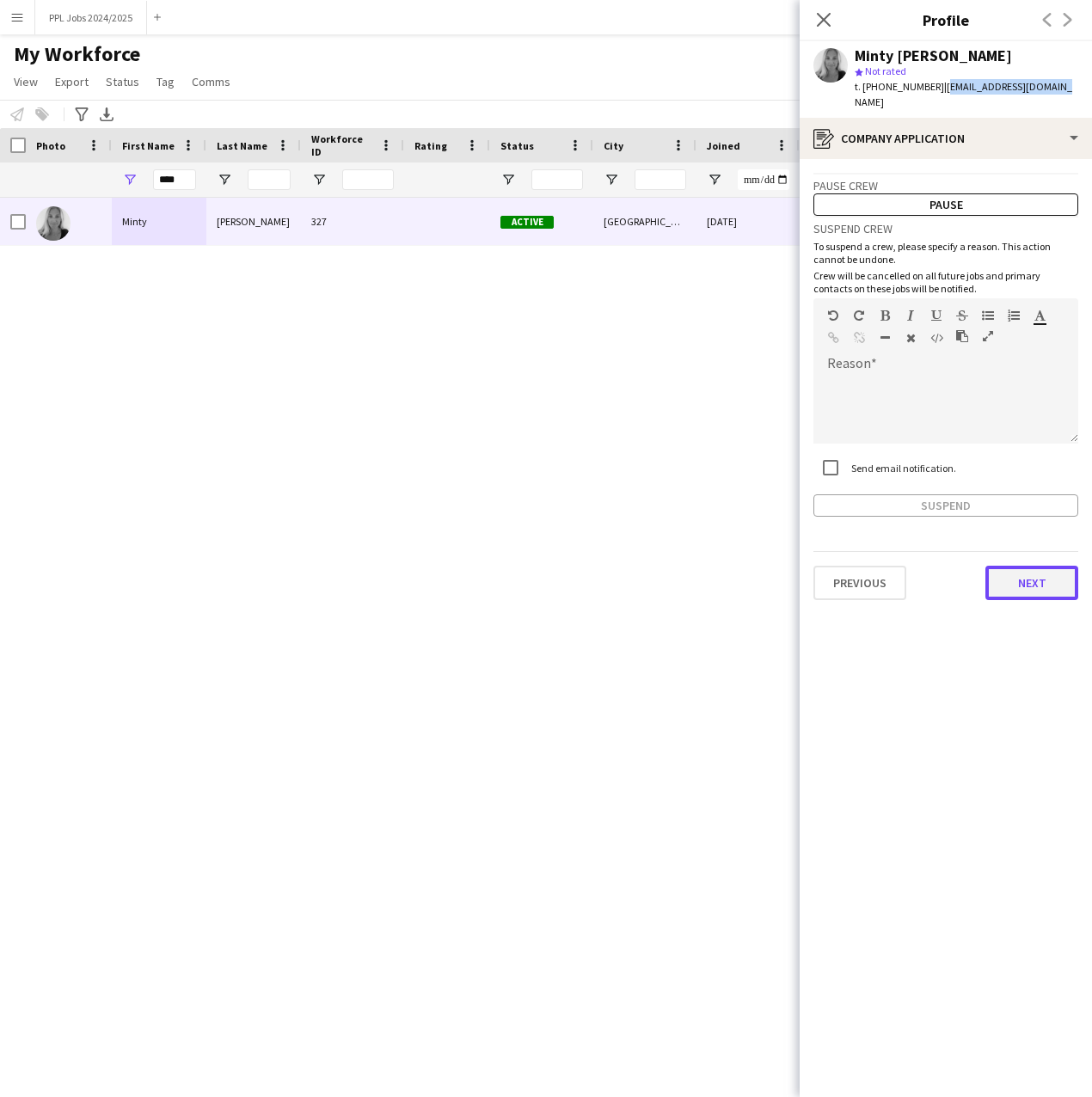
click at [1022, 566] on button "Next" at bounding box center [1032, 582] width 93 height 34
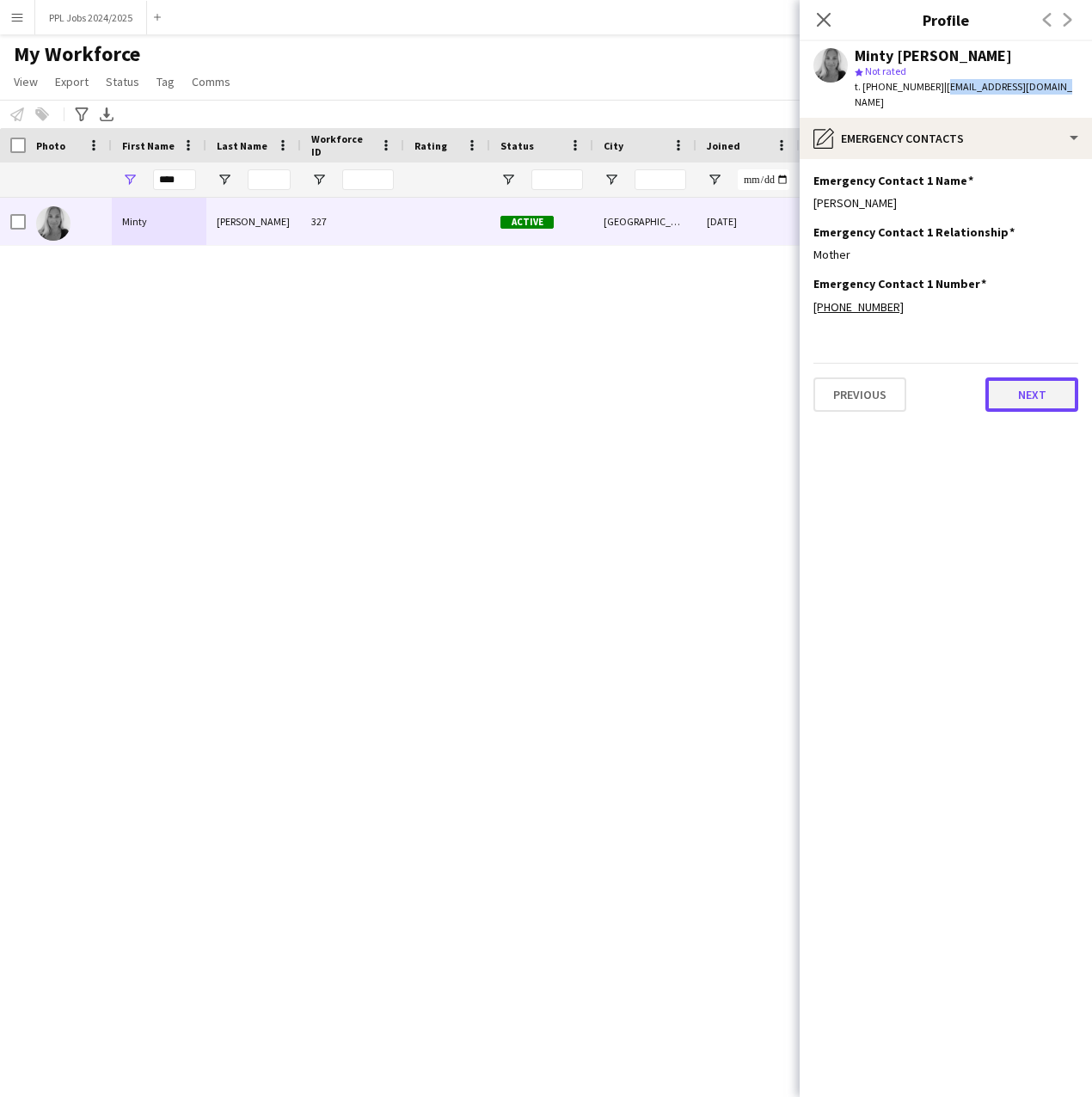
click at [1029, 378] on button "Next" at bounding box center [1032, 394] width 93 height 34
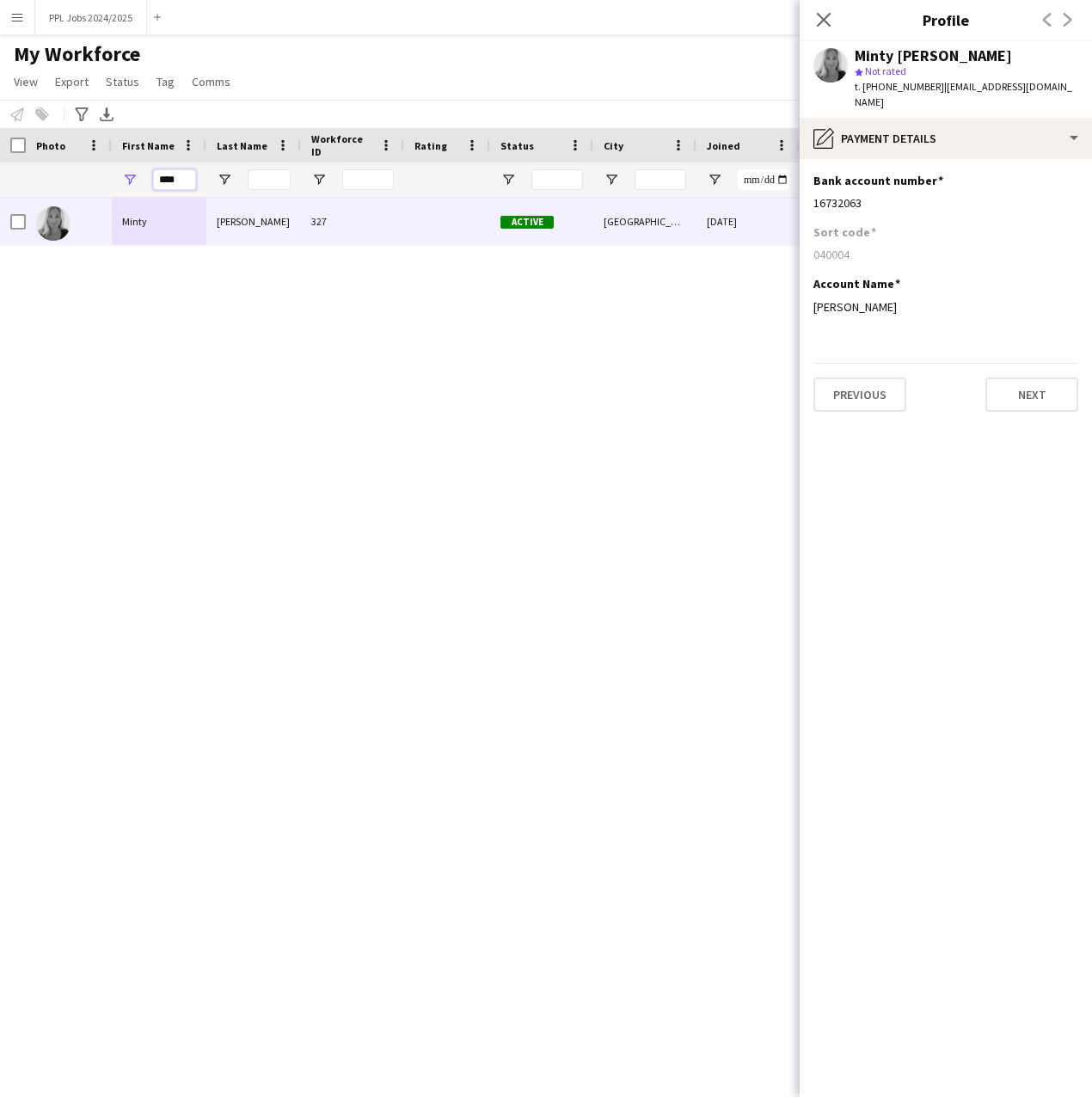
click at [183, 175] on input "****" at bounding box center [174, 180] width 43 height 21
type input "*"
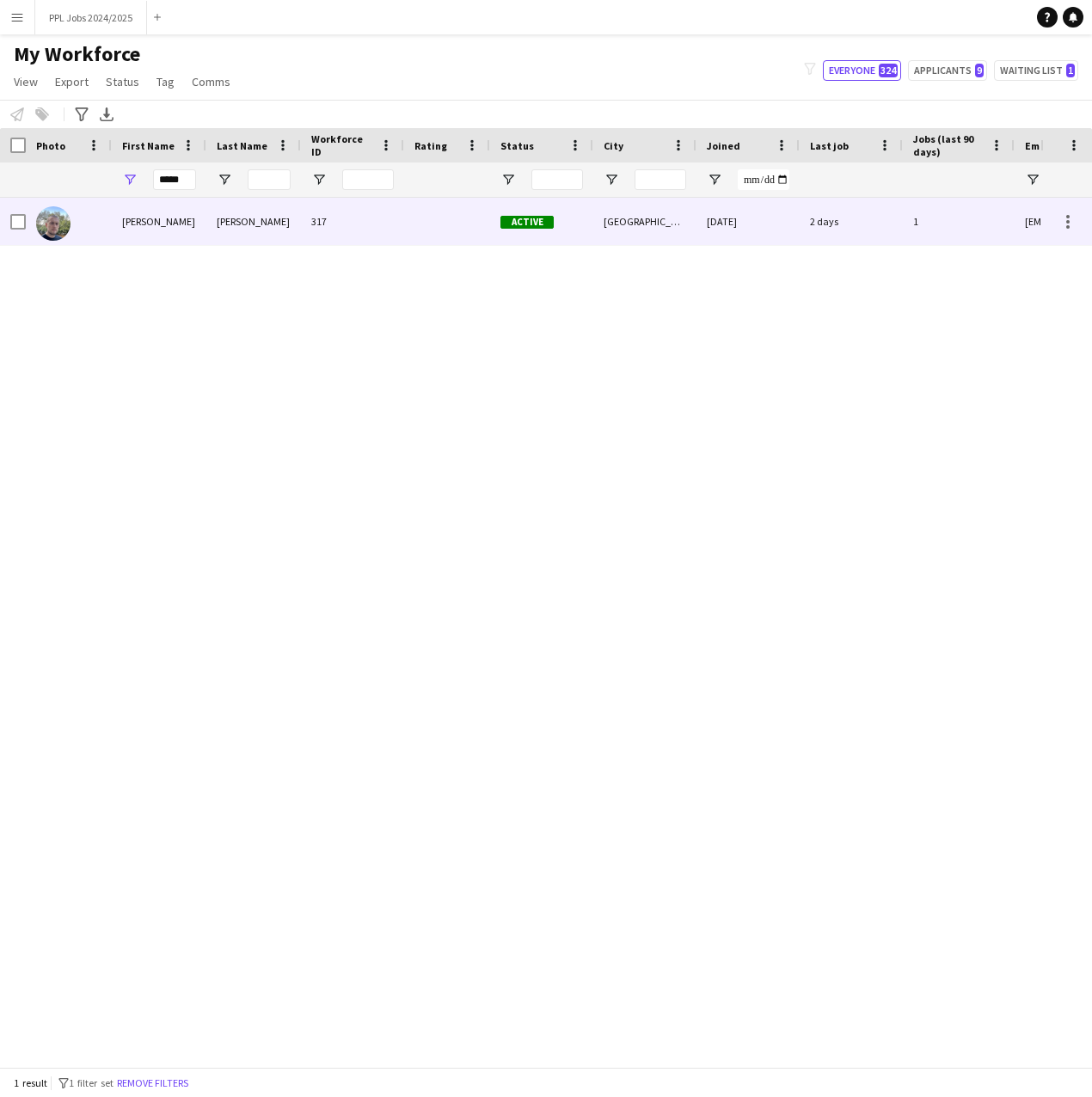
click at [162, 217] on div "[PERSON_NAME]" at bounding box center [159, 222] width 94 height 47
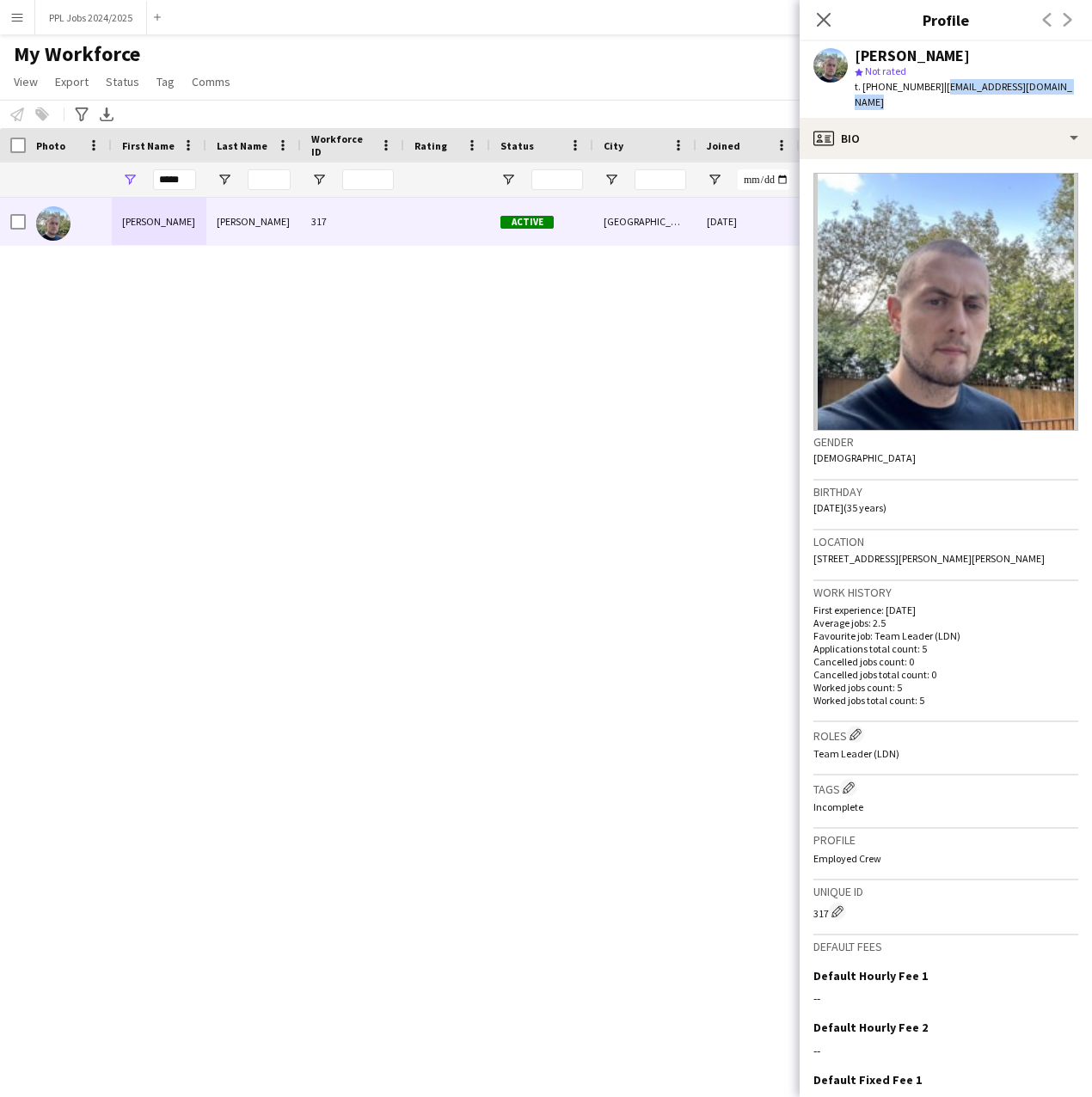
drag, startPoint x: 1060, startPoint y: 86, endPoint x: 938, endPoint y: 85, distance: 122.0
click at [938, 85] on span "| [EMAIL_ADDRESS][DOMAIN_NAME]" at bounding box center [963, 94] width 217 height 29
copy span "[EMAIL_ADDRESS][DOMAIN_NAME]"
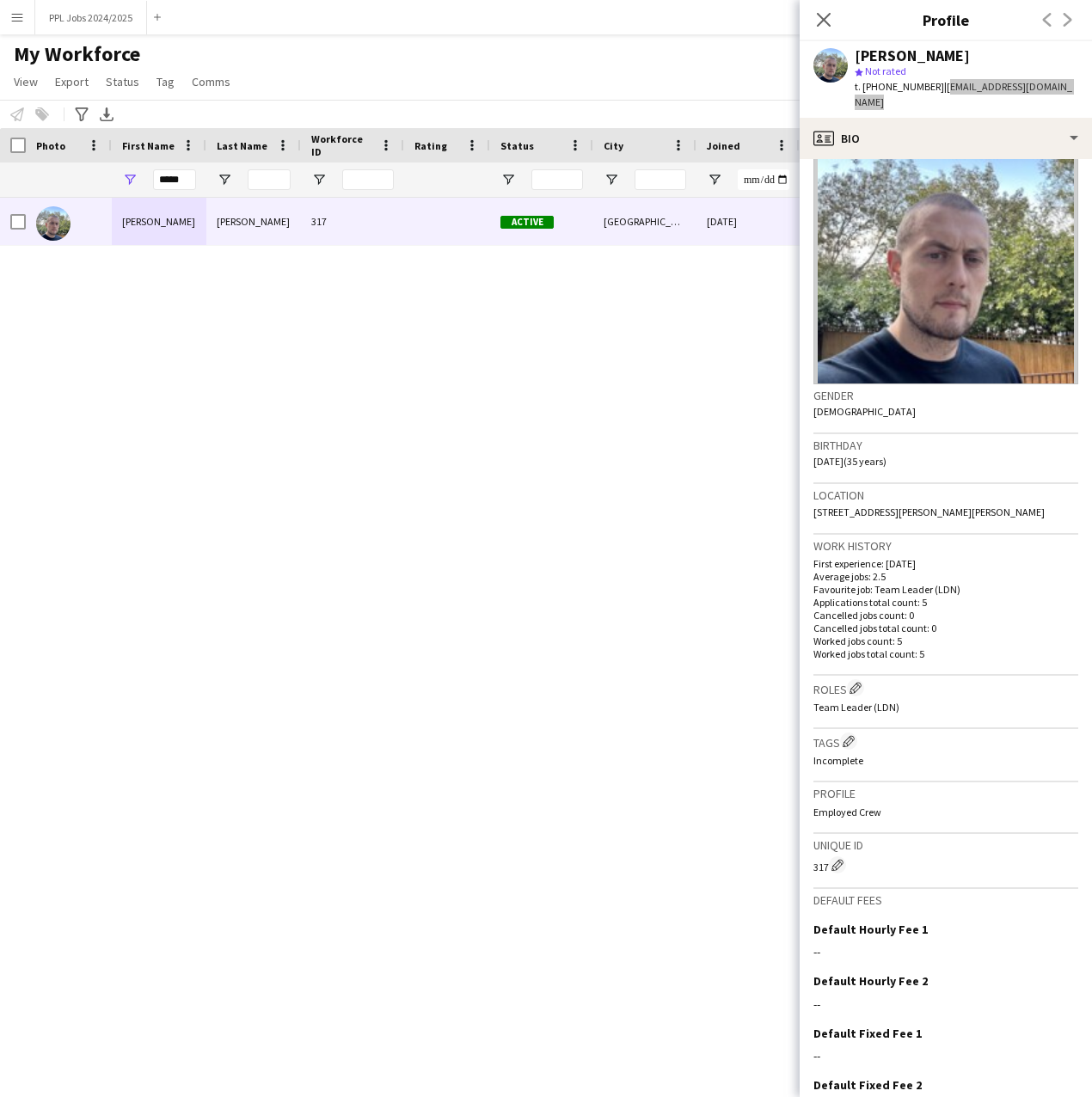
scroll to position [126, 0]
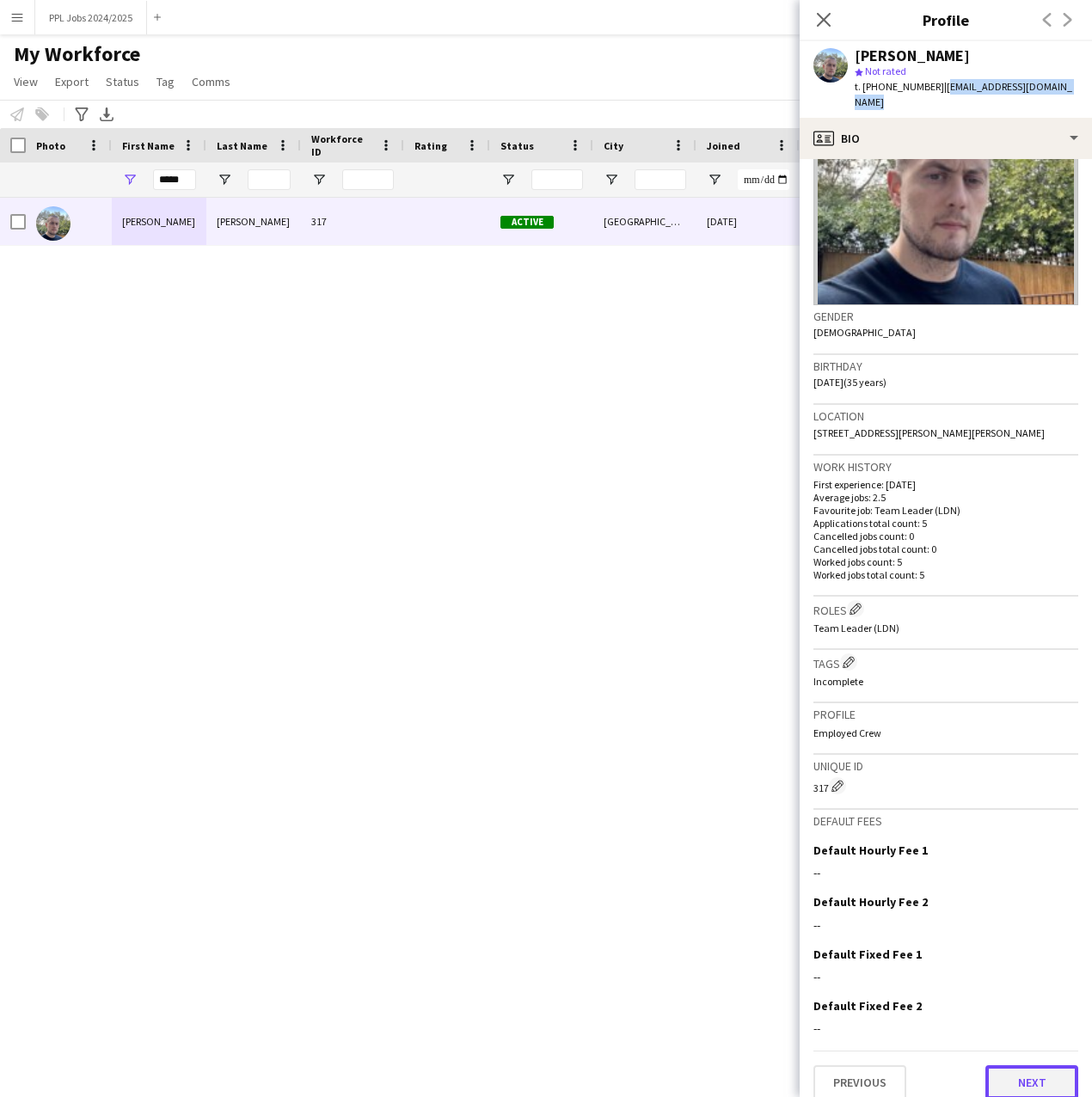
click at [1054, 1066] on button "Next" at bounding box center [1032, 1082] width 93 height 34
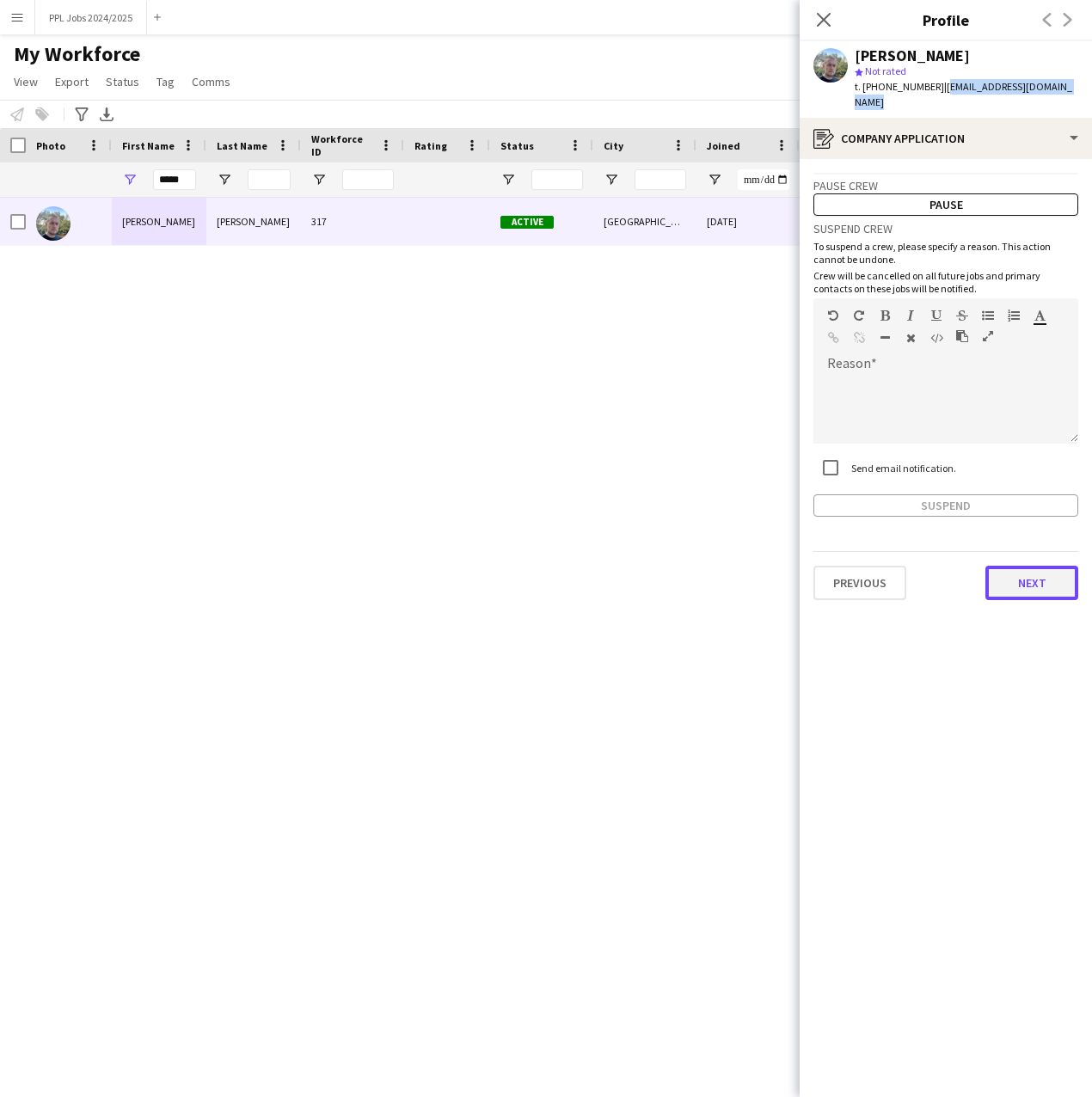
click at [1045, 566] on button "Next" at bounding box center [1032, 582] width 93 height 34
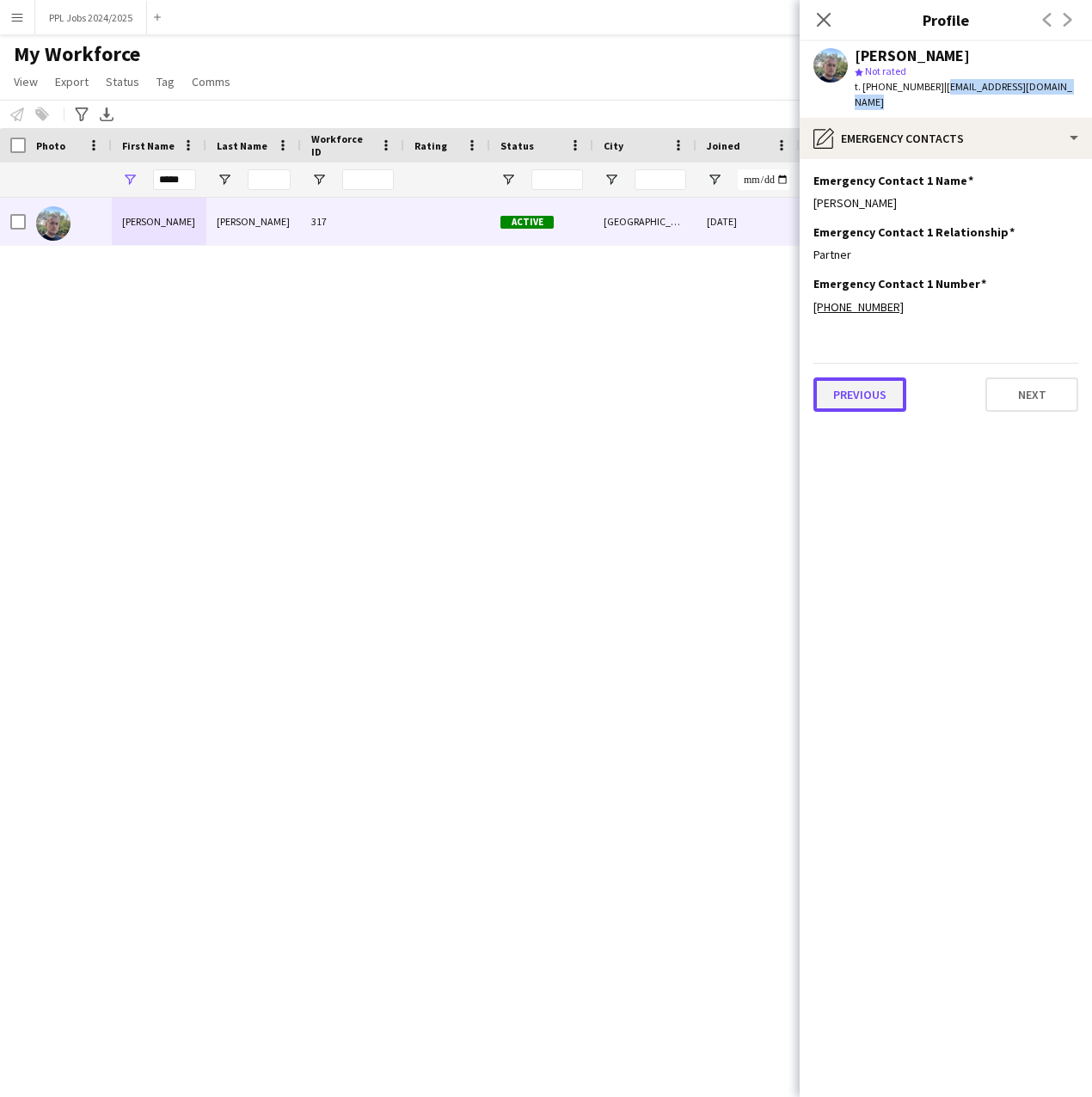
click at [845, 378] on button "Previous" at bounding box center [860, 394] width 93 height 34
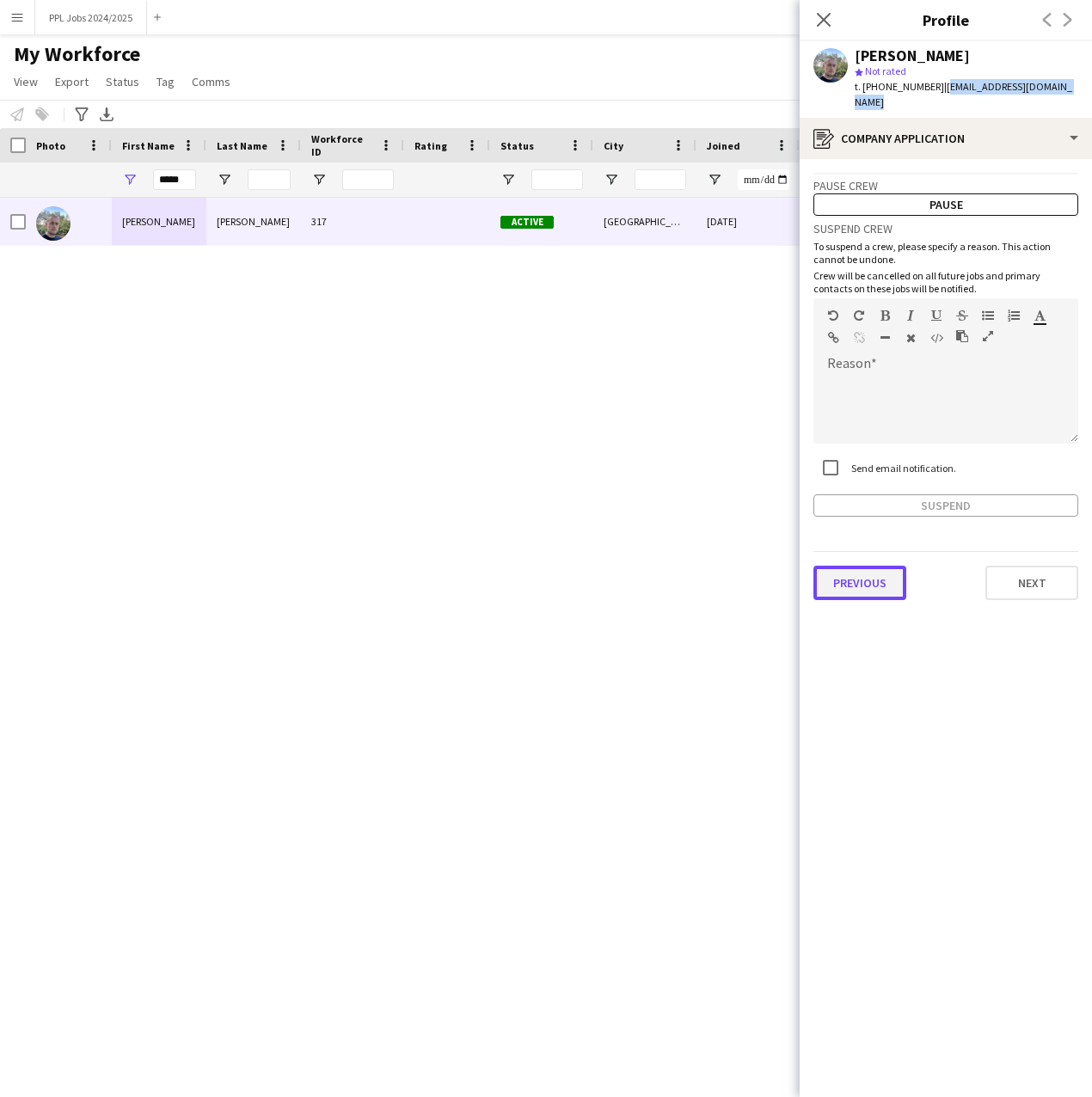
click at [874, 566] on button "Previous" at bounding box center [860, 582] width 93 height 34
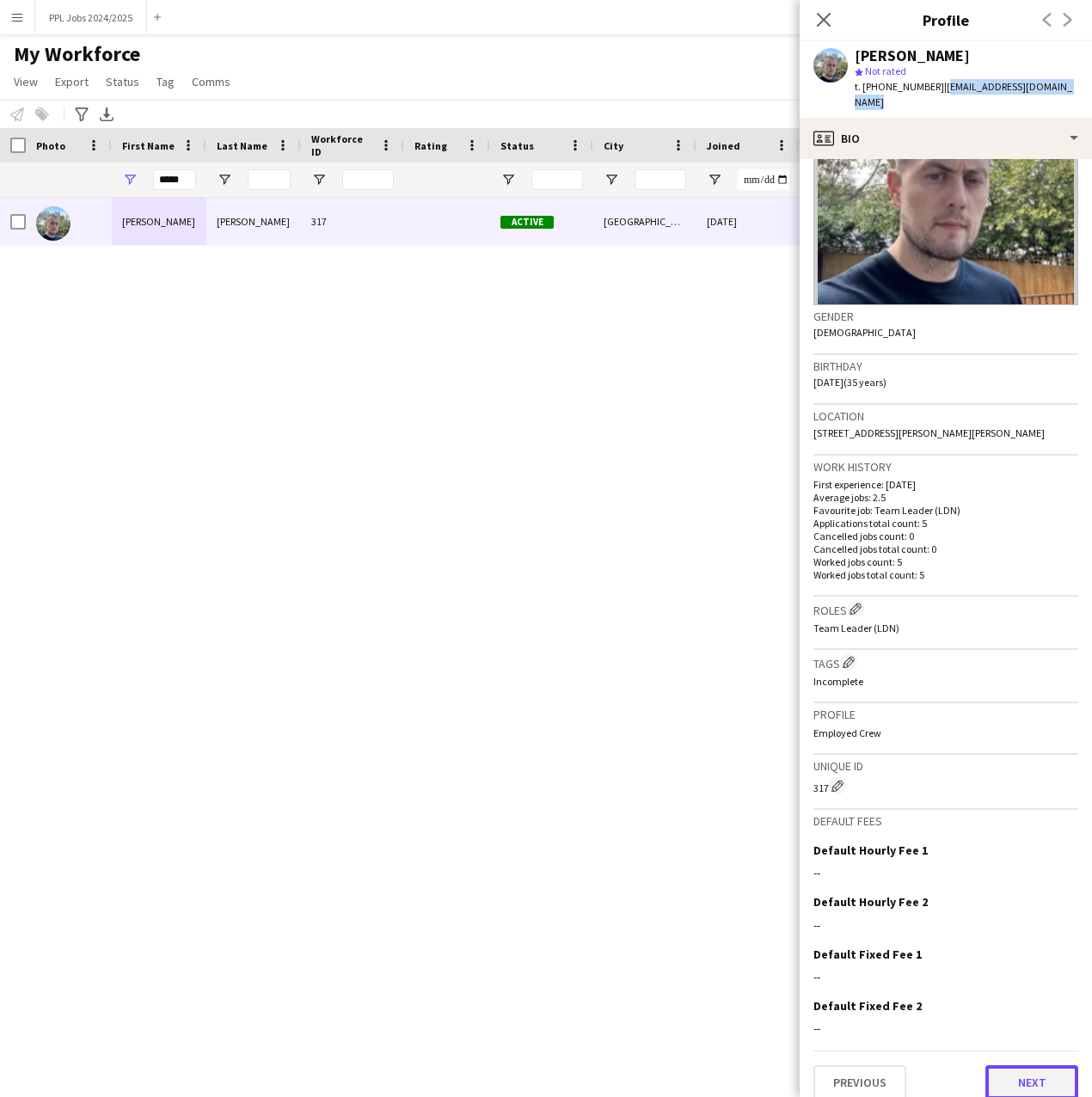
click at [1006, 1066] on button "Next" at bounding box center [1032, 1082] width 93 height 34
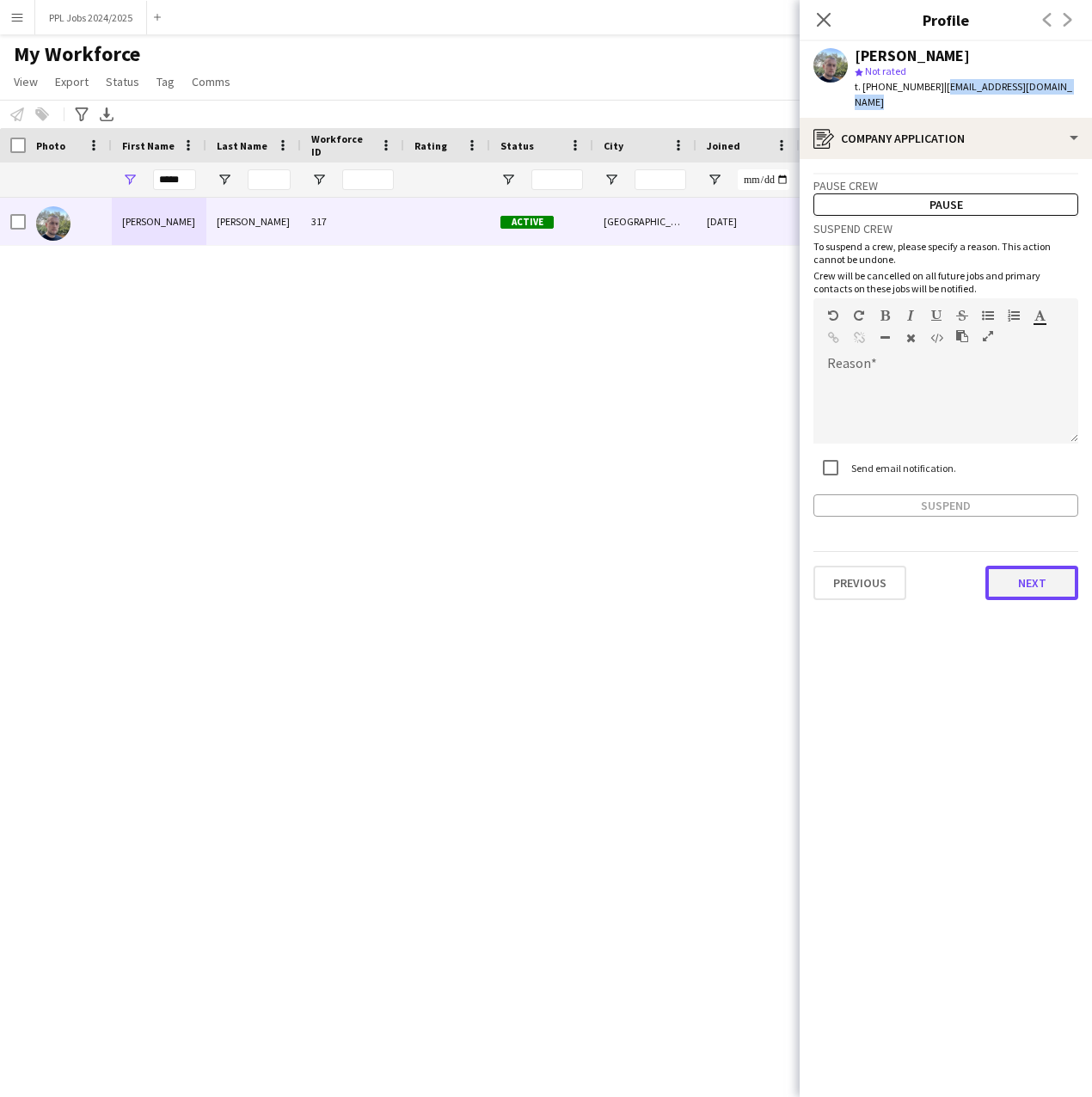
click at [1038, 568] on button "Next" at bounding box center [1032, 582] width 93 height 34
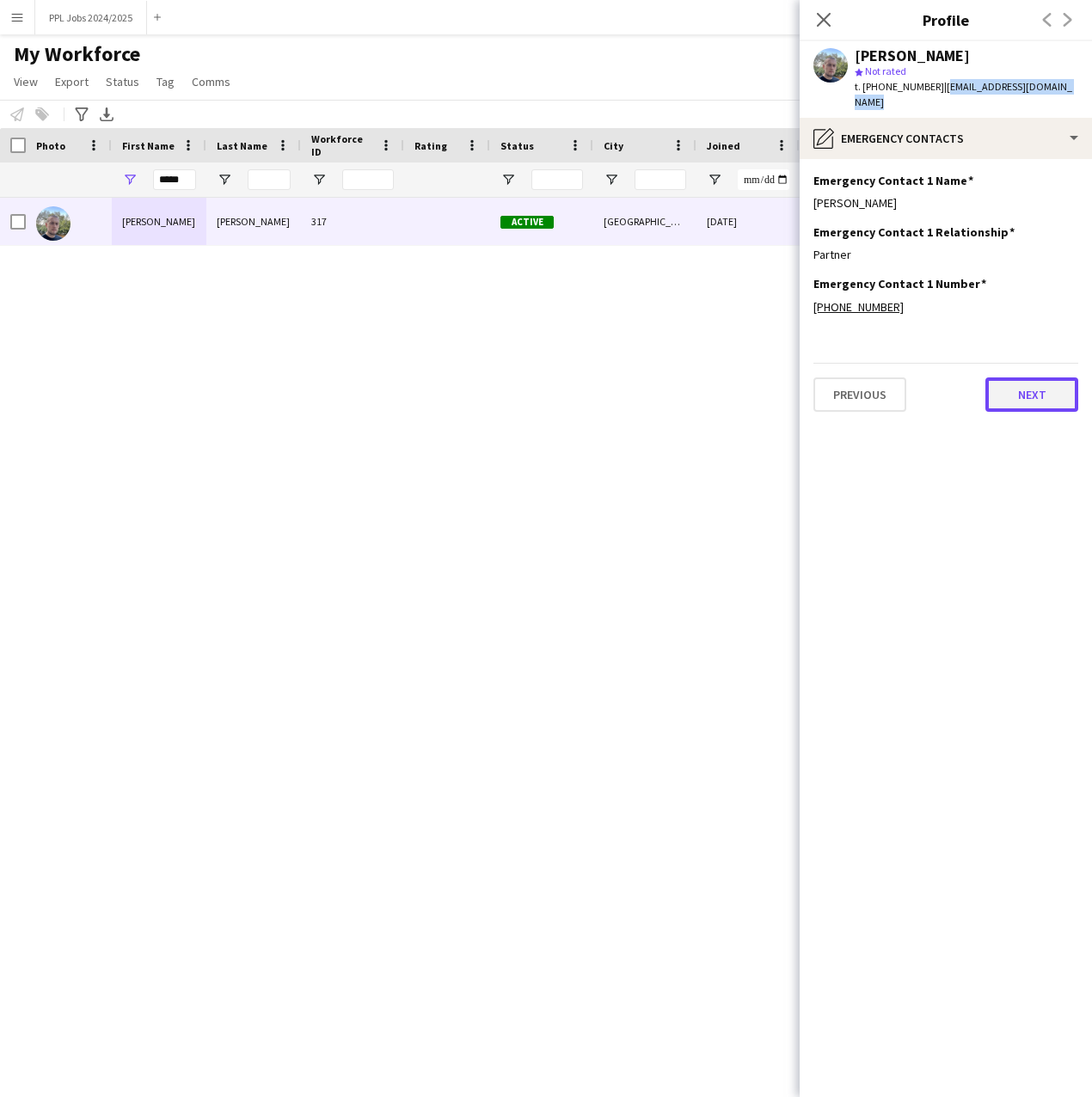
click at [999, 378] on button "Next" at bounding box center [1032, 394] width 93 height 34
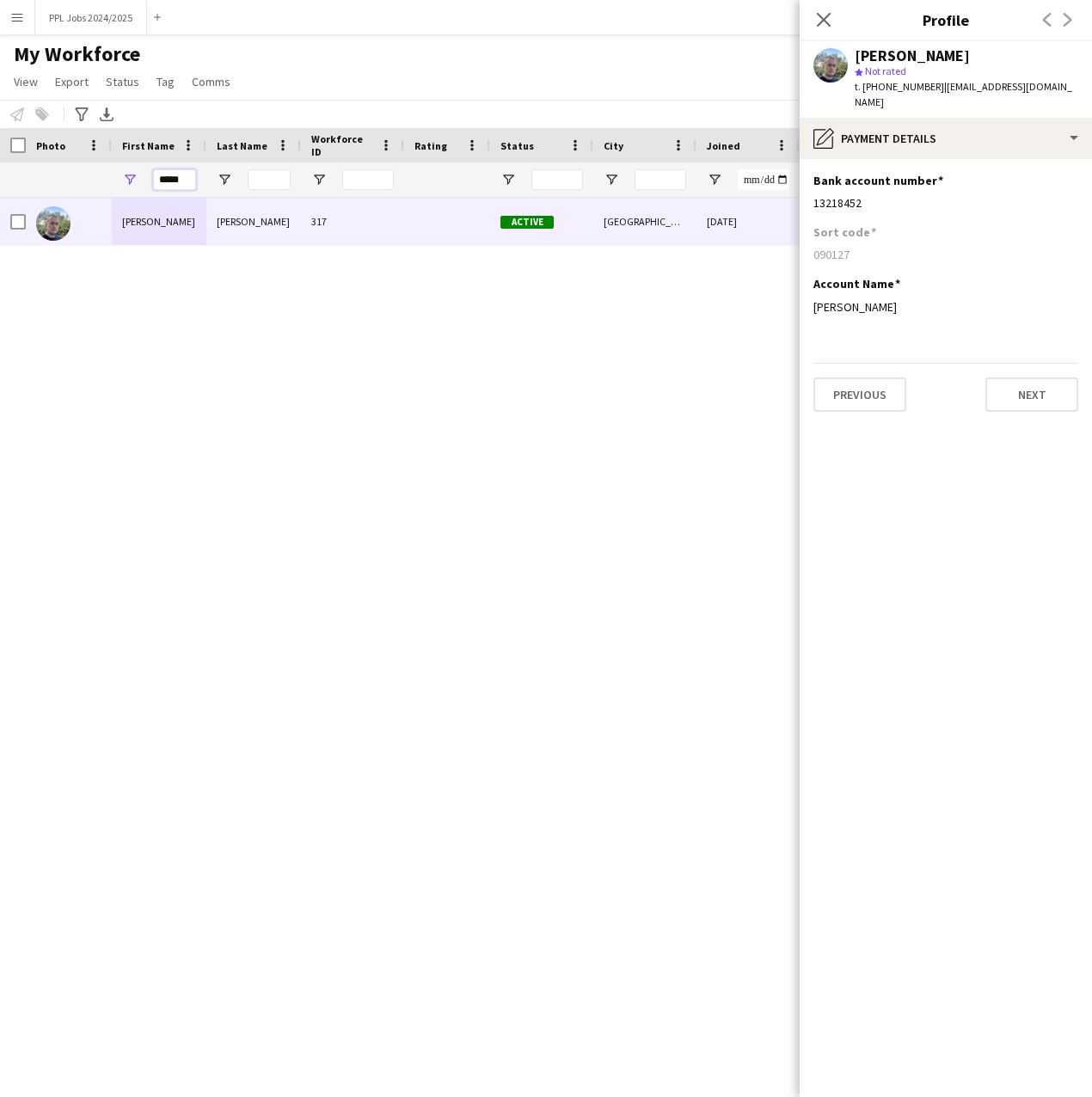
click at [183, 178] on input "*****" at bounding box center [174, 180] width 43 height 21
type input "*"
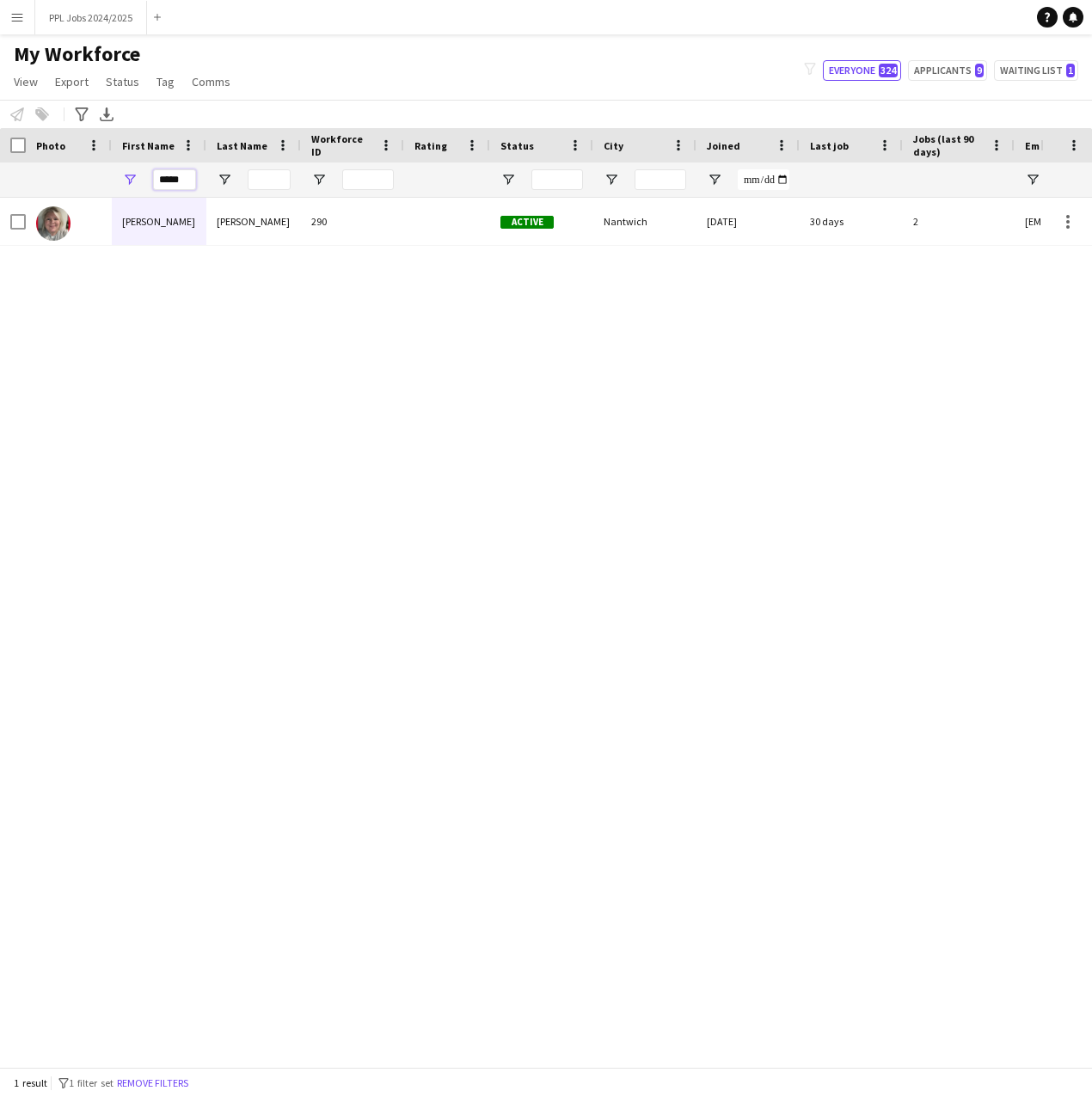
type input "*****"
click at [107, 369] on div "[PERSON_NAME] 290 Active [GEOGRAPHIC_DATA] [DATE] 30 days 2 [EMAIL_ADDRESS][DOM…" at bounding box center [520, 626] width 1040 height 856
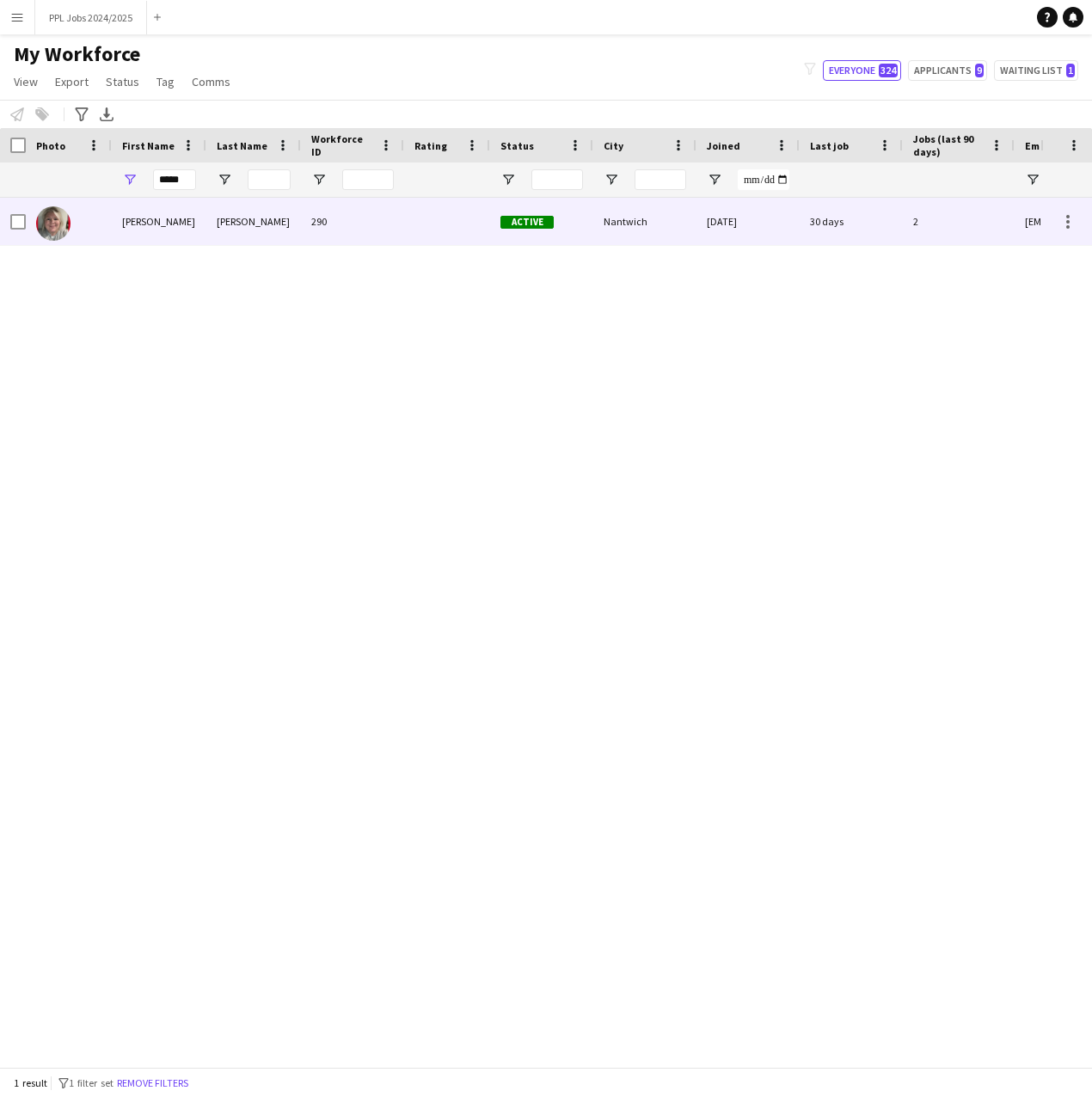
click at [196, 234] on div "[PERSON_NAME]" at bounding box center [159, 222] width 94 height 47
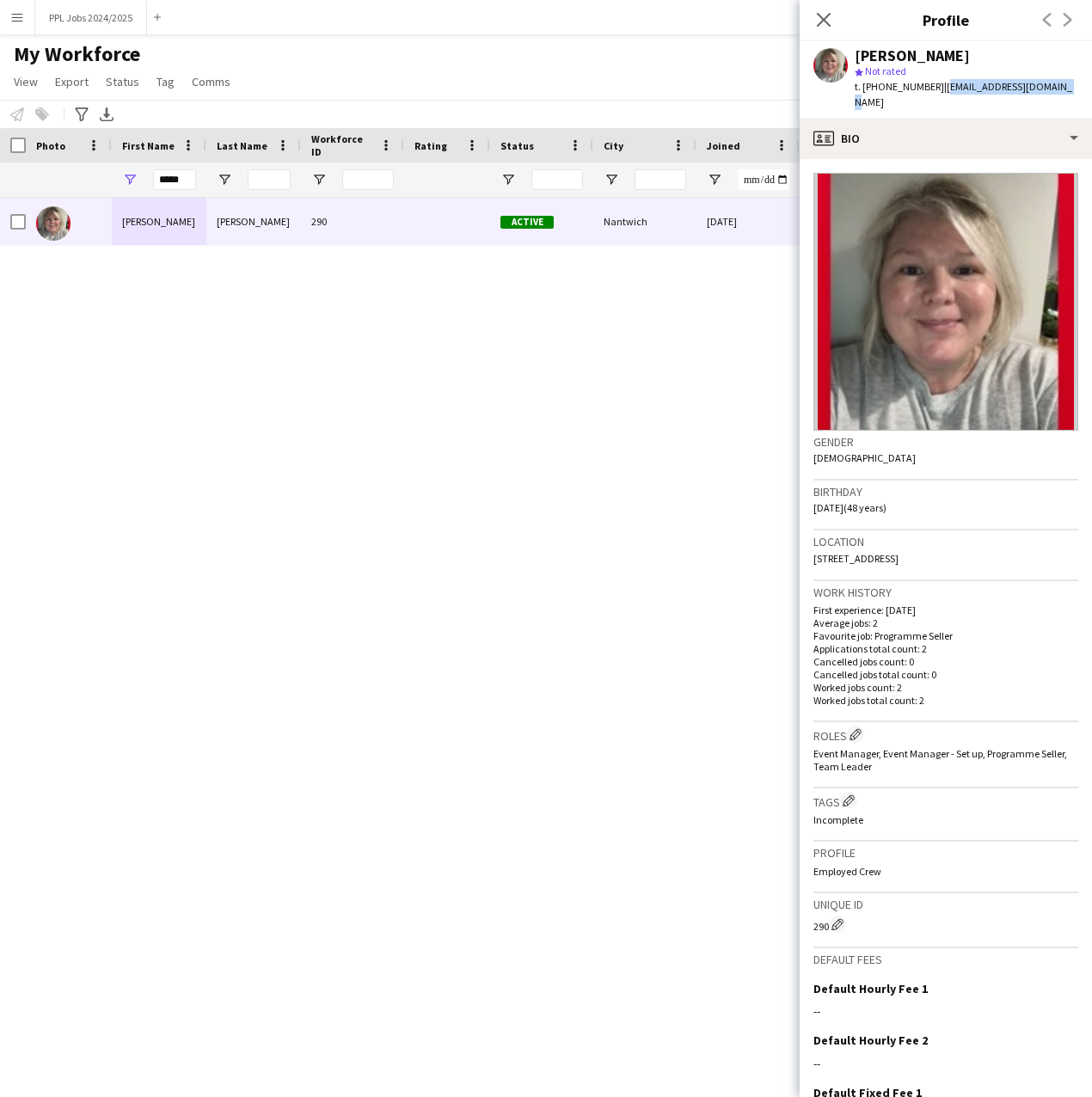
drag, startPoint x: 1054, startPoint y: 87, endPoint x: 937, endPoint y: 87, distance: 117.0
click at [937, 87] on span "| [EMAIL_ADDRESS][DOMAIN_NAME]" at bounding box center [963, 94] width 217 height 29
copy span "[EMAIL_ADDRESS][DOMAIN_NAME]"
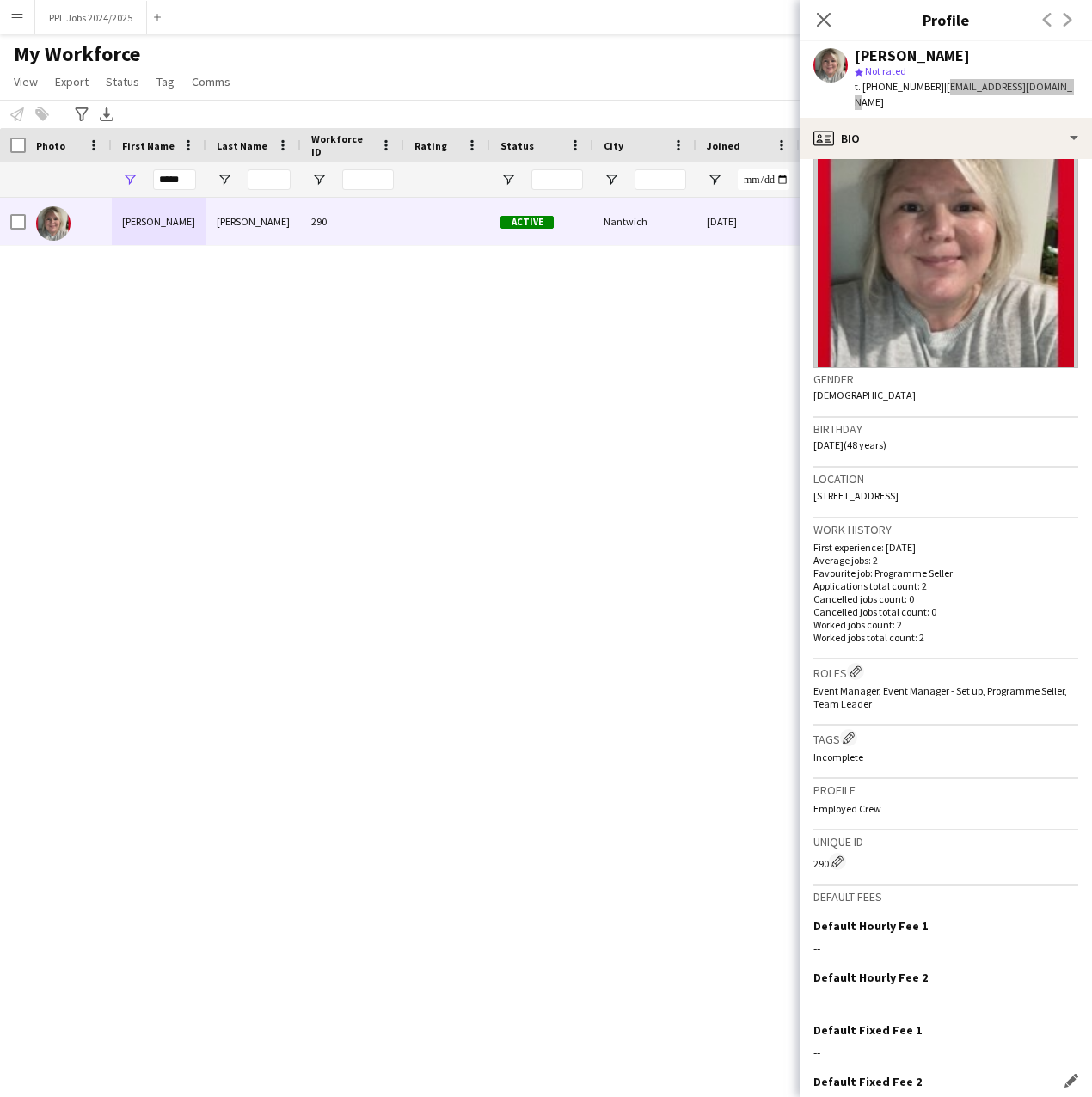
scroll to position [139, 0]
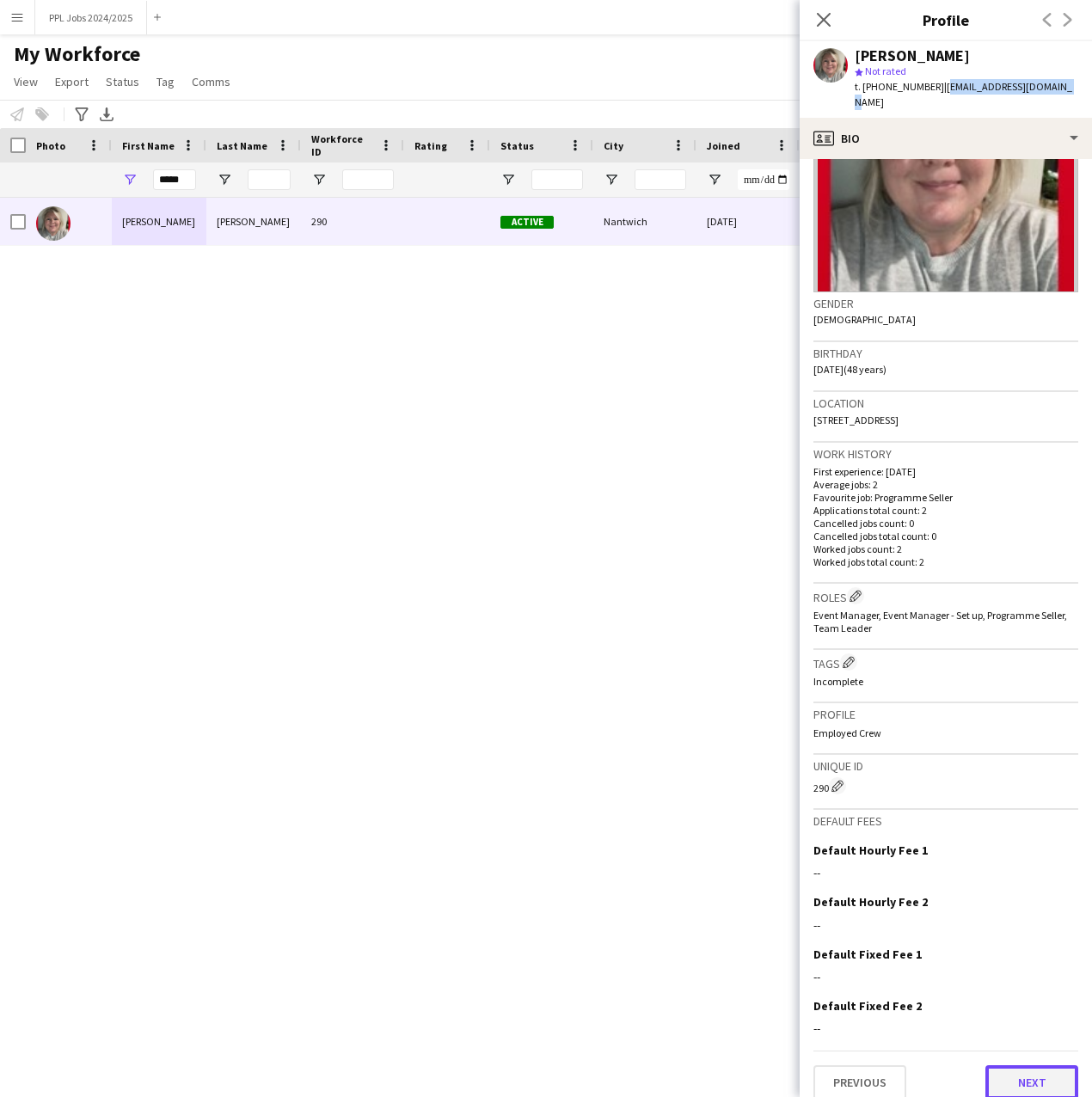
click at [1020, 1066] on button "Next" at bounding box center [1032, 1082] width 93 height 34
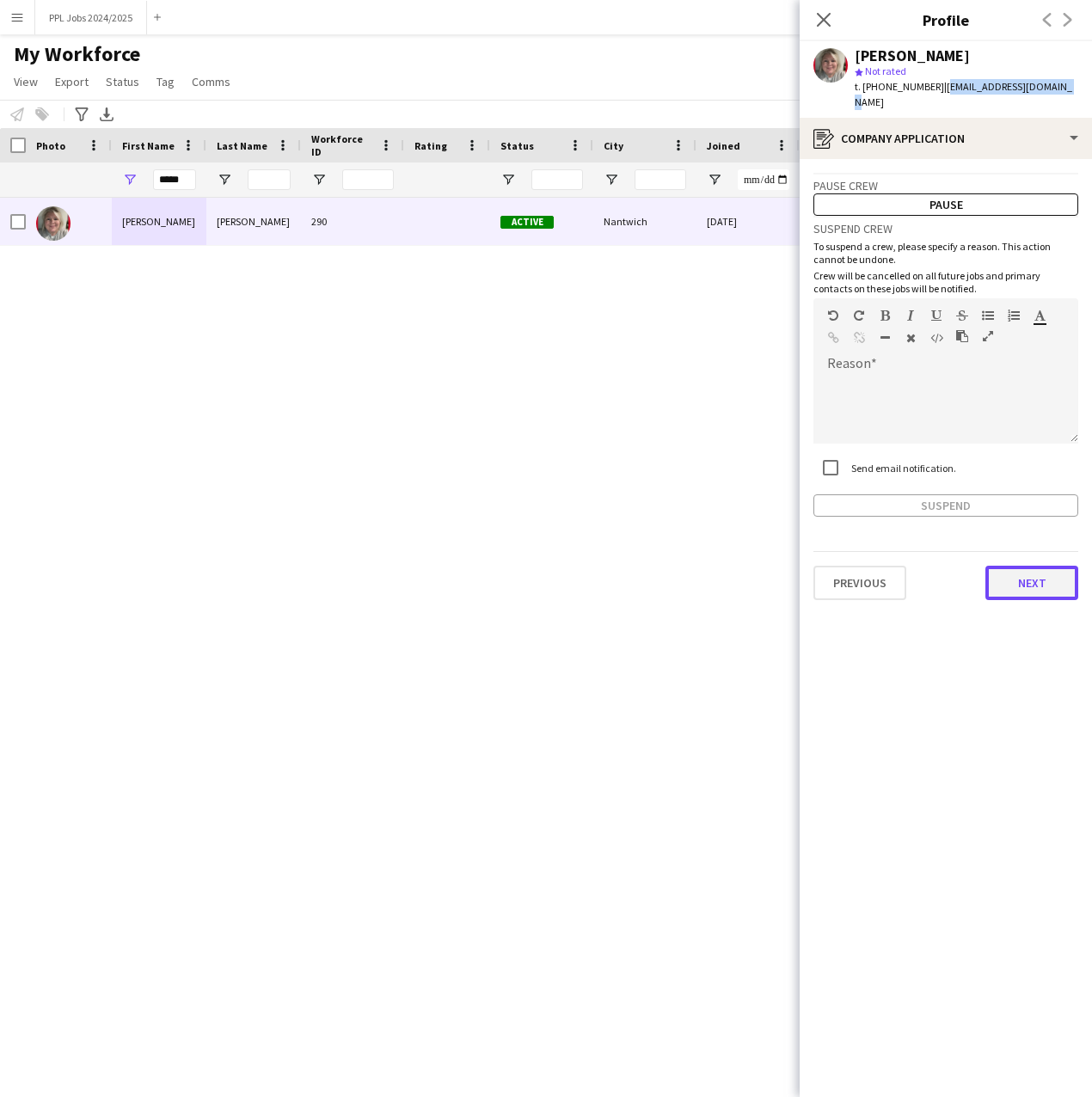
click at [1034, 566] on button "Next" at bounding box center [1032, 582] width 93 height 34
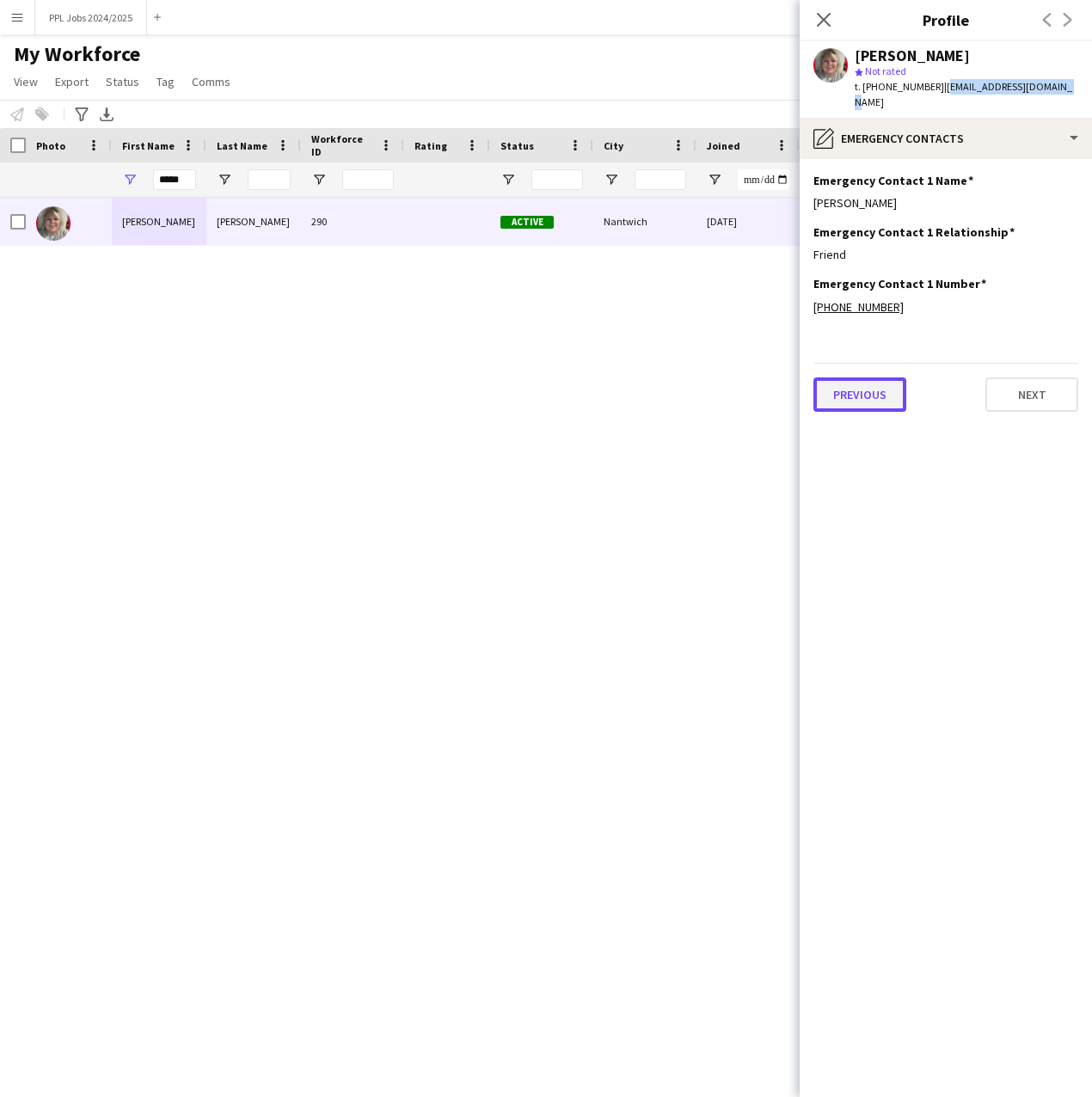
click at [855, 378] on button "Previous" at bounding box center [860, 394] width 93 height 34
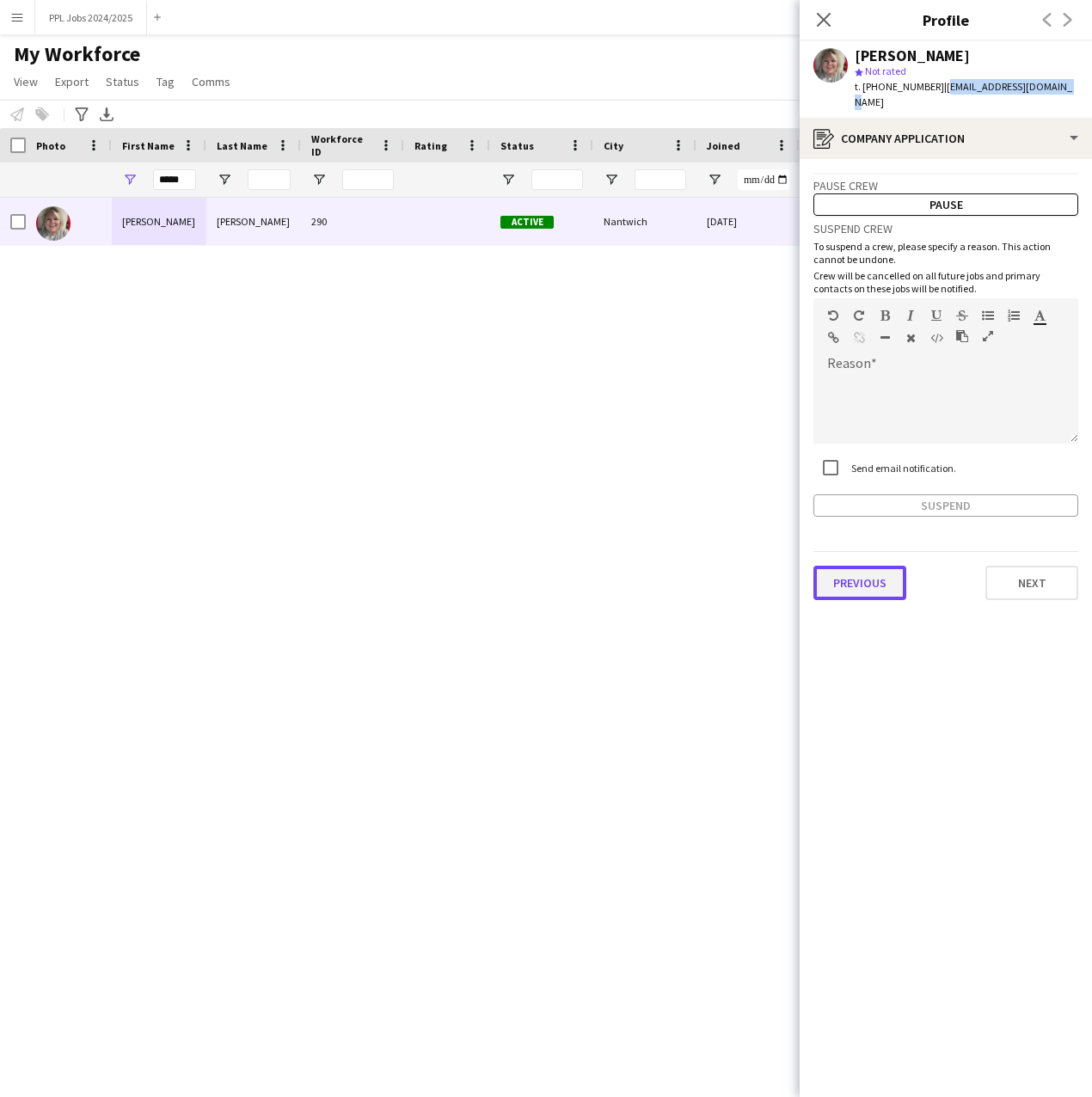
click at [859, 566] on button "Previous" at bounding box center [860, 582] width 93 height 34
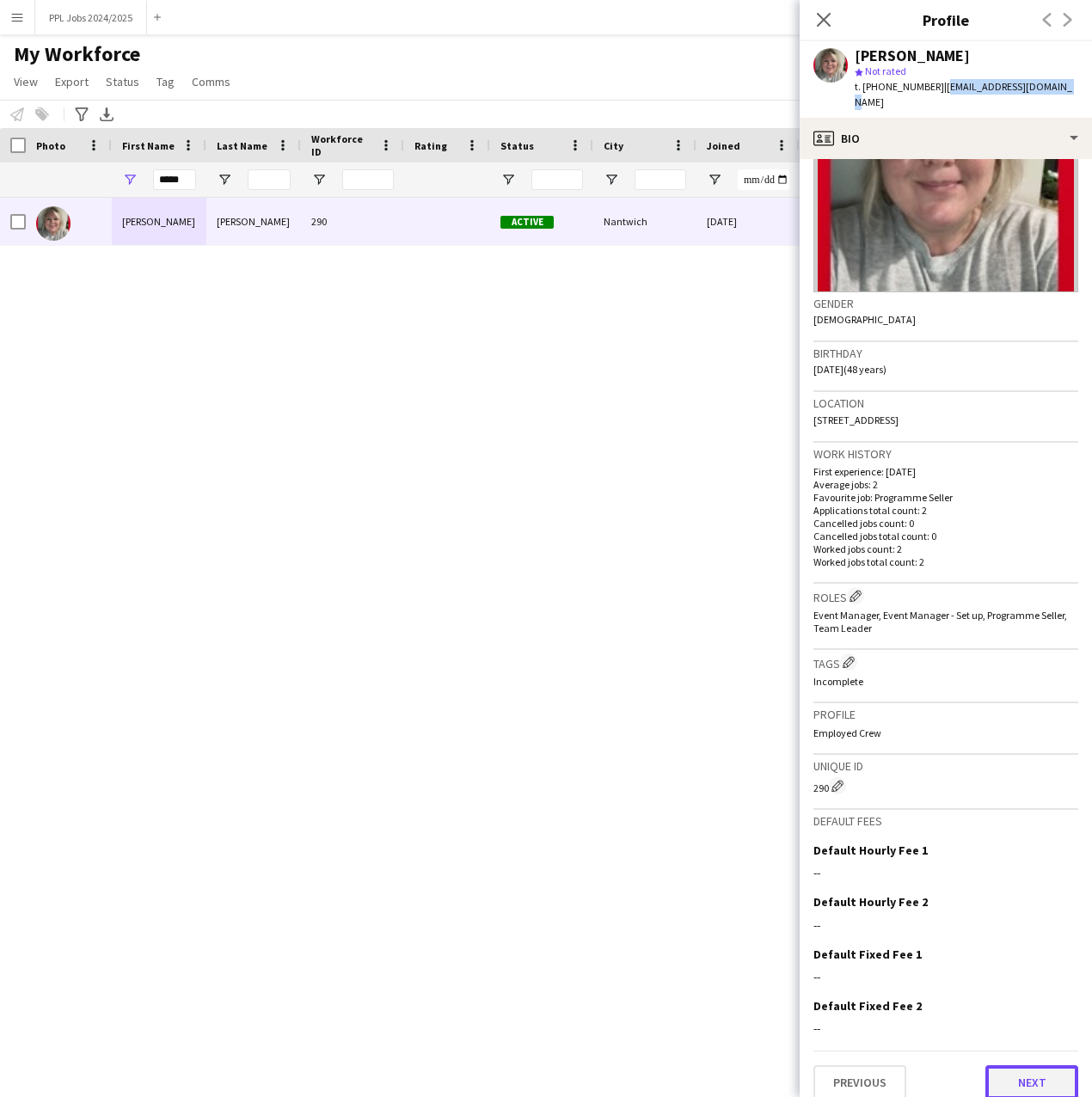
click at [1024, 1066] on button "Next" at bounding box center [1032, 1082] width 93 height 34
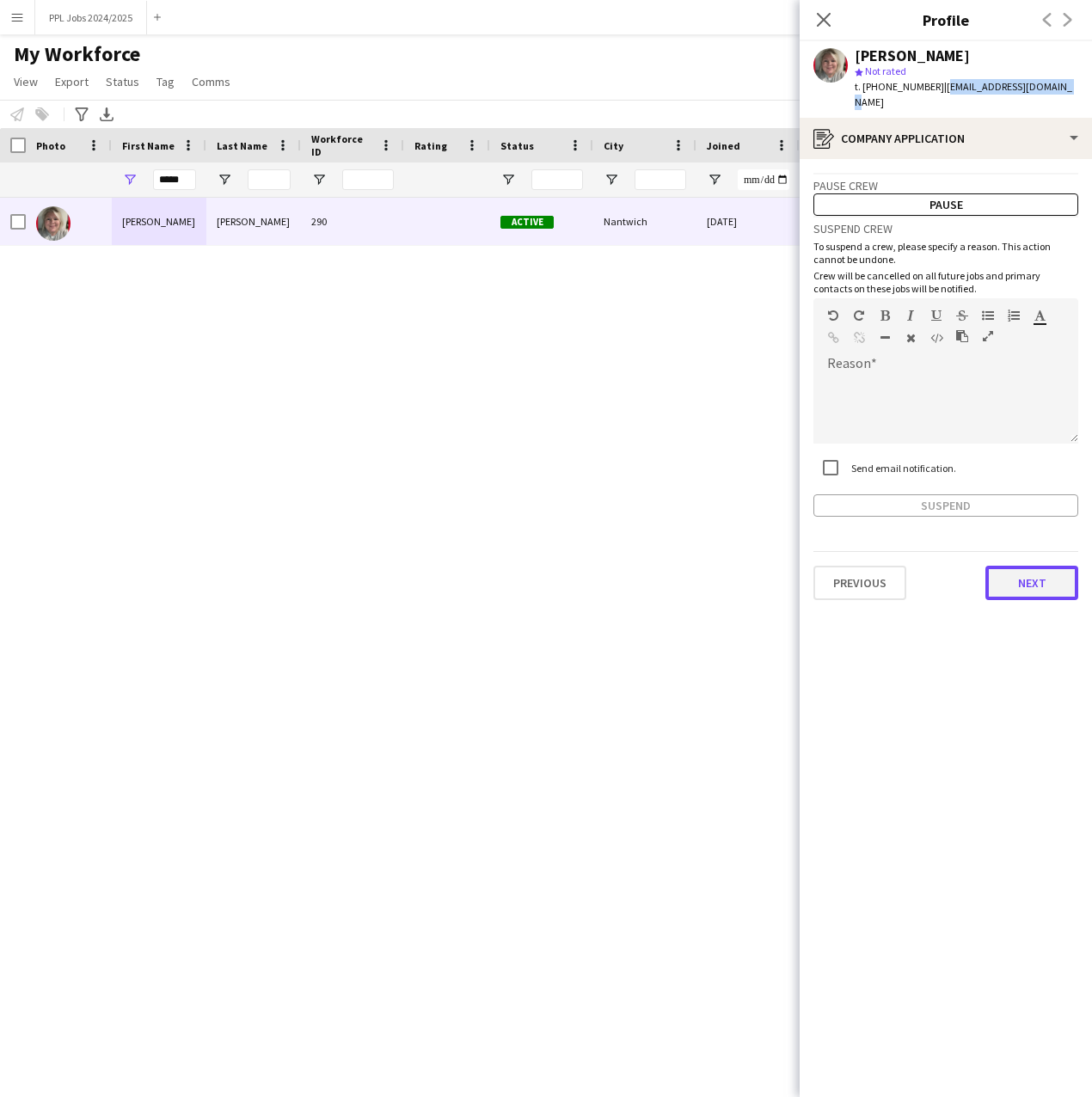
click at [1017, 566] on button "Next" at bounding box center [1032, 582] width 93 height 34
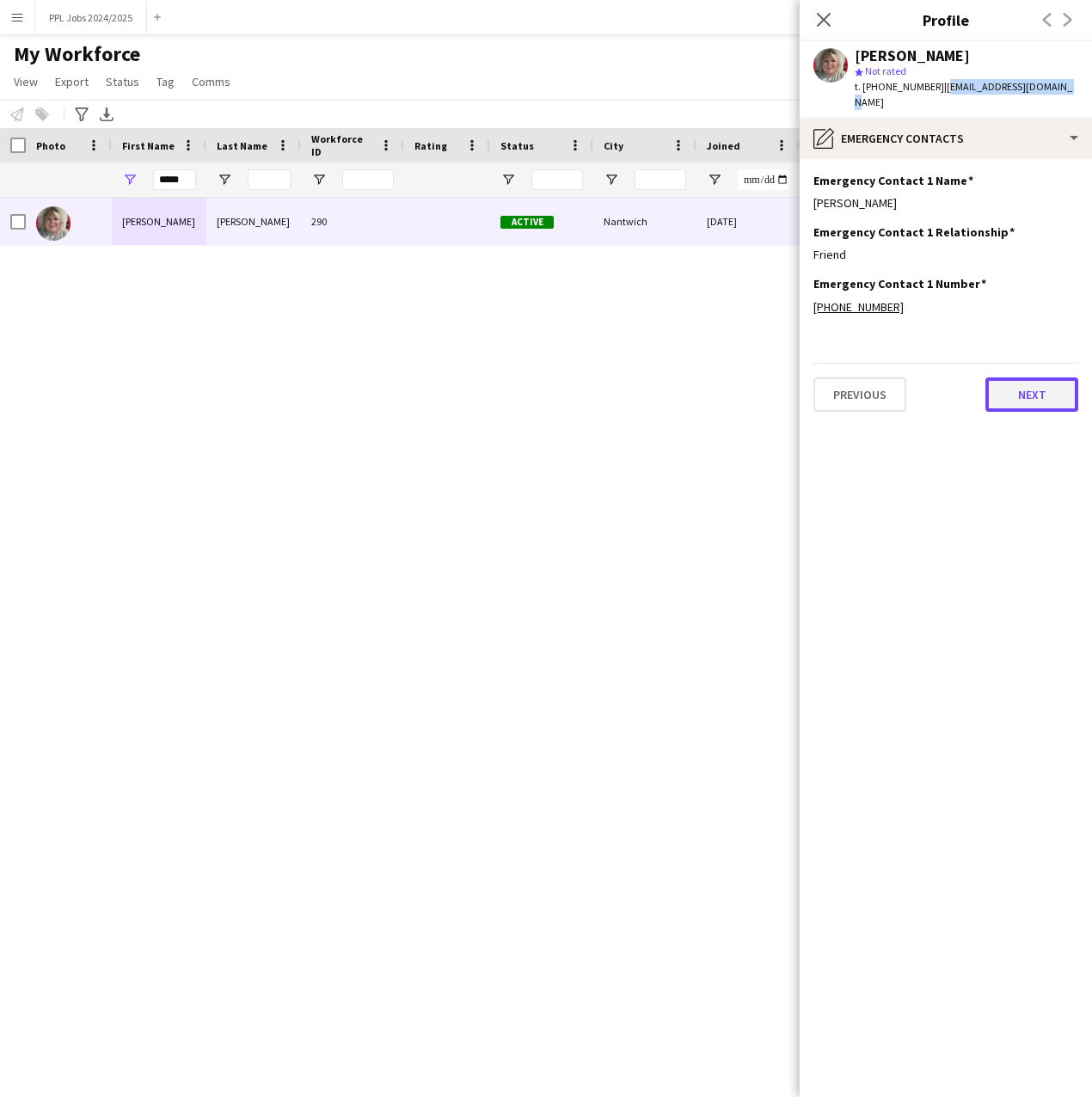
click at [1054, 394] on button "Next" at bounding box center [1032, 394] width 93 height 34
click at [641, 949] on div "[PERSON_NAME] 290 Active [GEOGRAPHIC_DATA] [DATE] 30 days 2 [EMAIL_ADDRESS][DOM…" at bounding box center [520, 626] width 1040 height 856
